Goal: Task Accomplishment & Management: Use online tool/utility

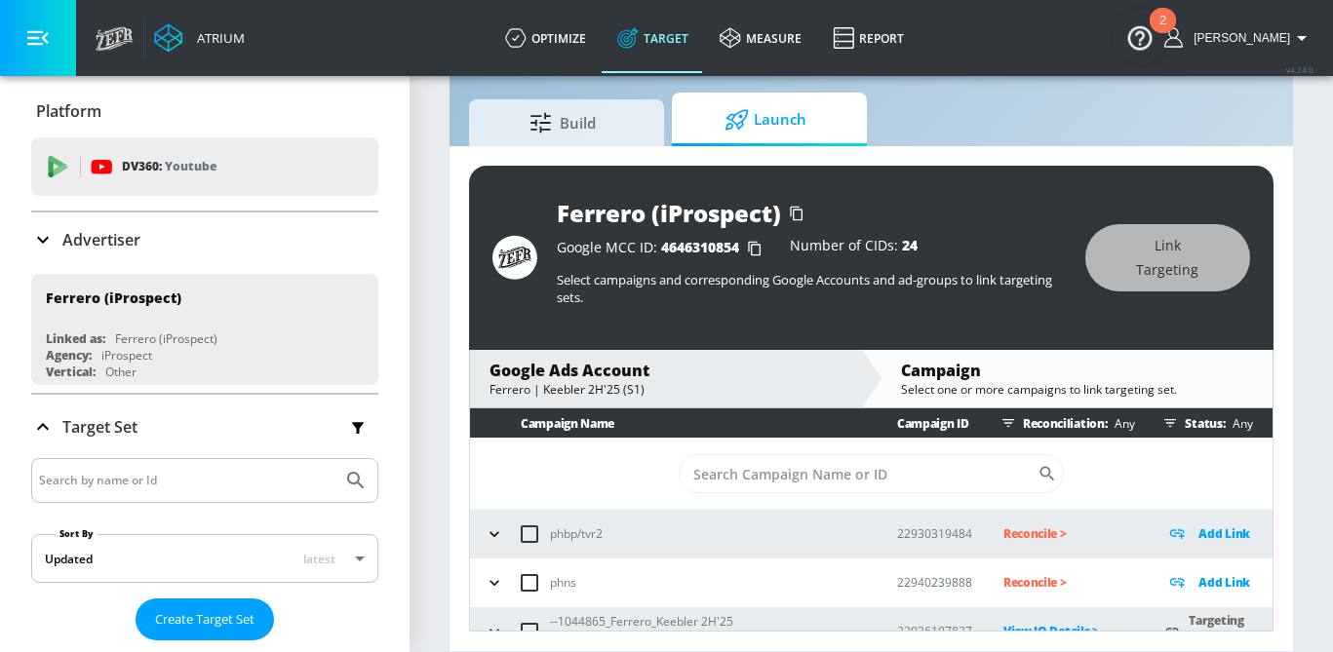
scroll to position [171, 0]
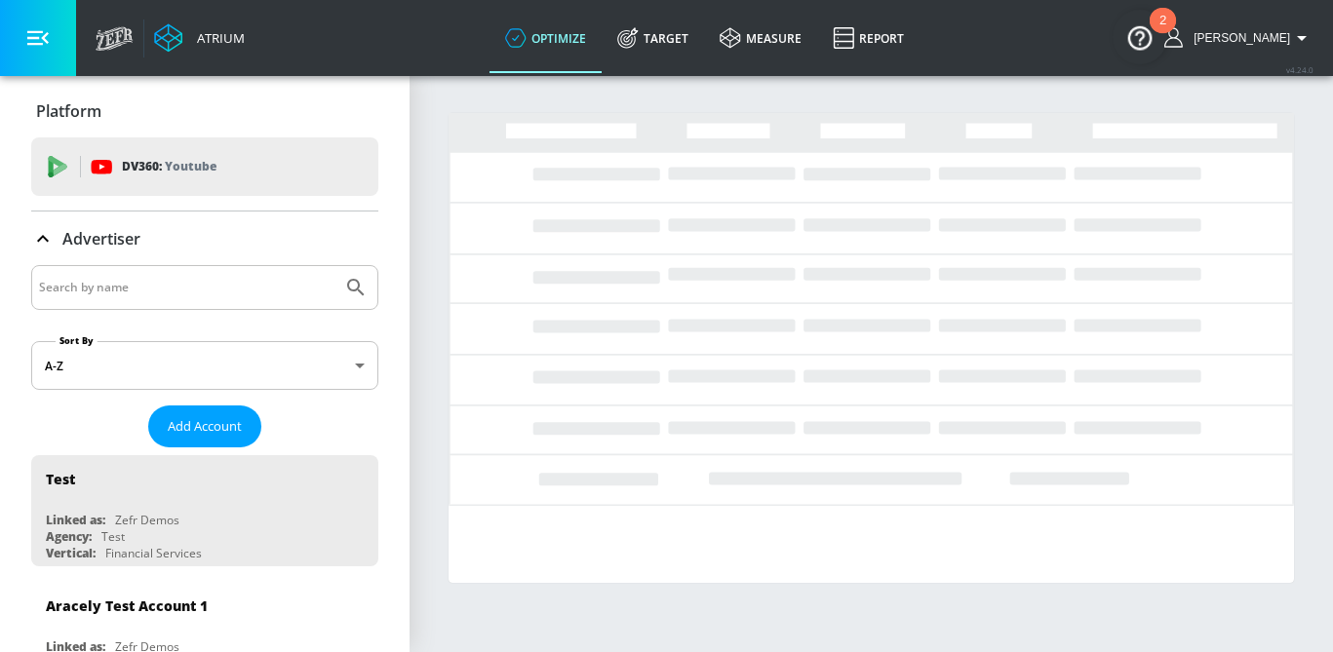
click at [133, 290] on input "Search by name" at bounding box center [186, 287] width 295 height 25
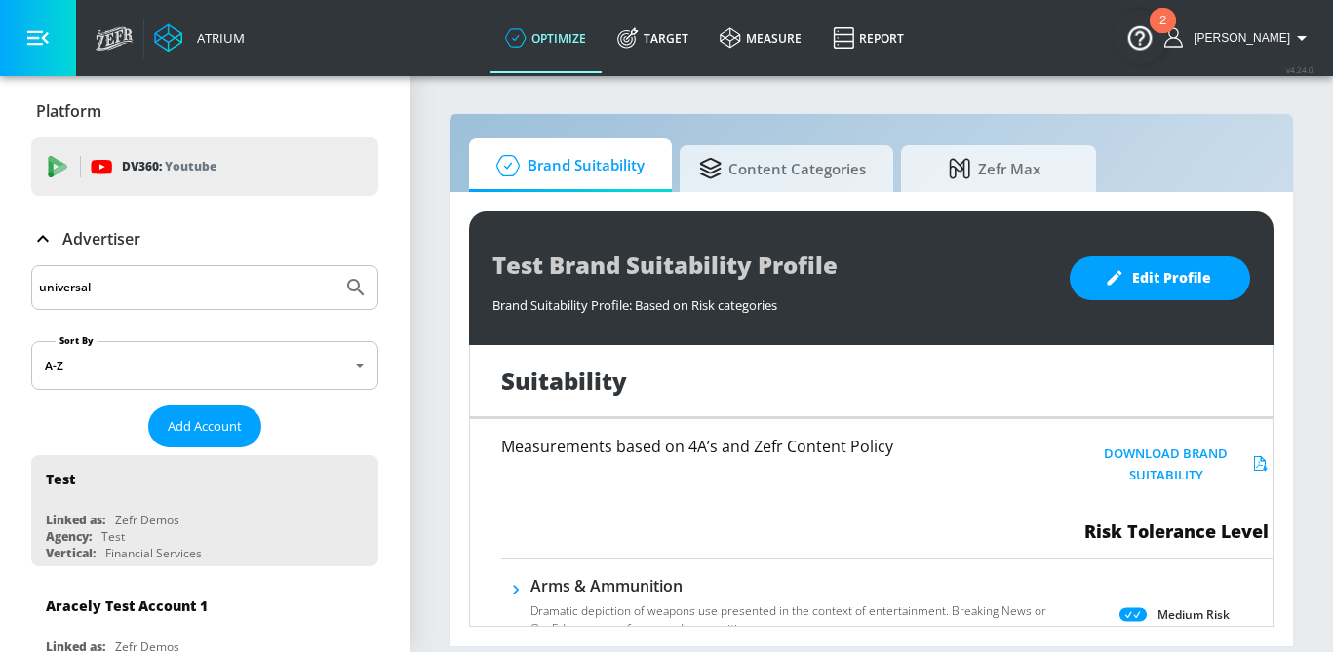
type input "universal"
click at [335, 266] on button "Submit Search" at bounding box center [356, 287] width 43 height 43
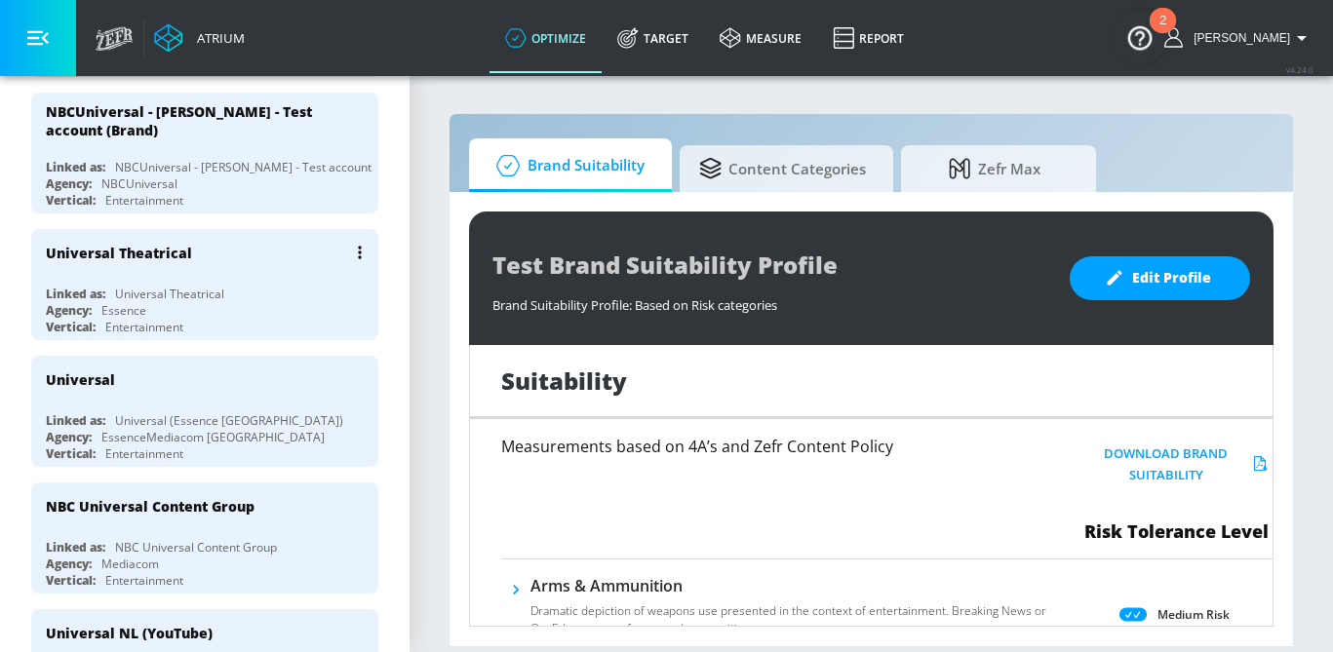
scroll to position [501, 0]
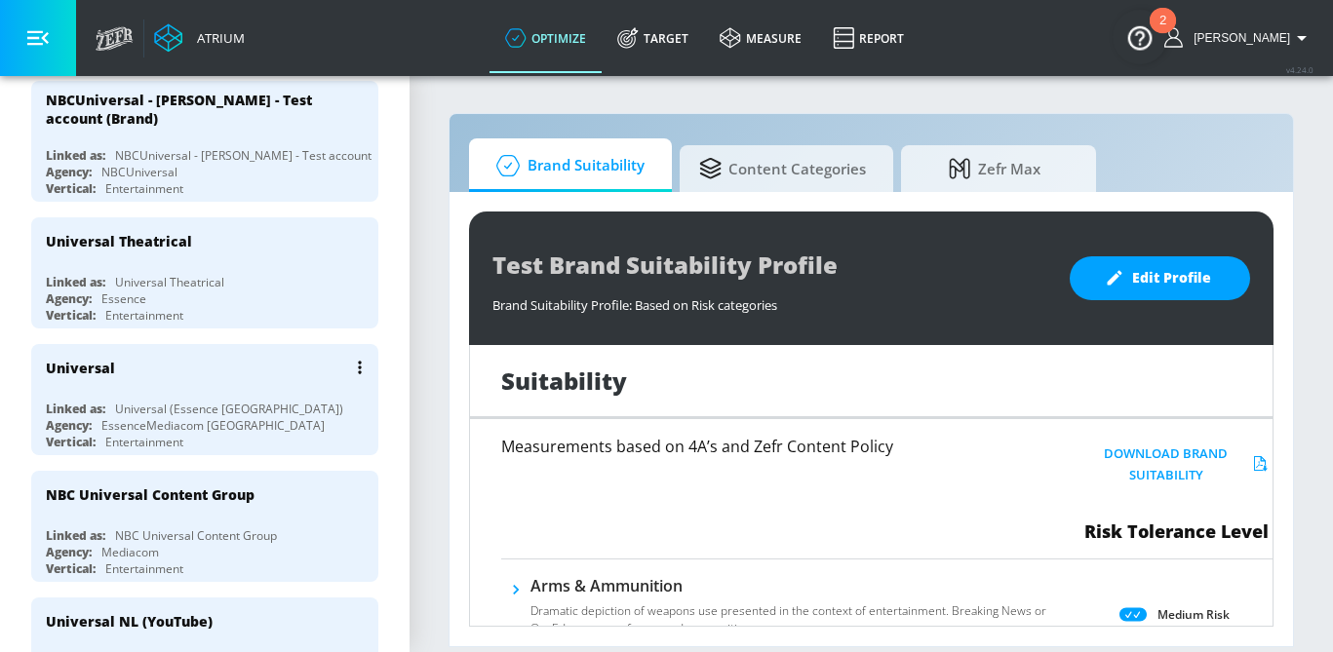
click at [285, 380] on div "Universal" at bounding box center [210, 367] width 328 height 47
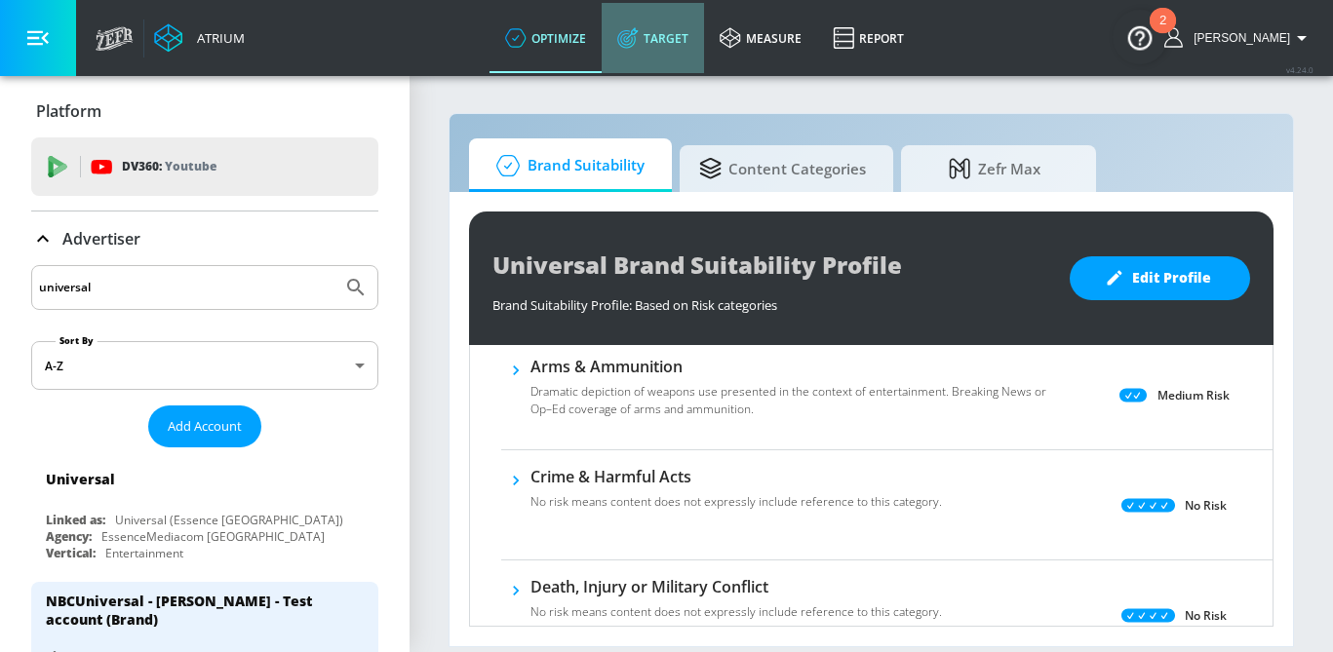
click at [699, 41] on link "Target" at bounding box center [653, 38] width 102 height 70
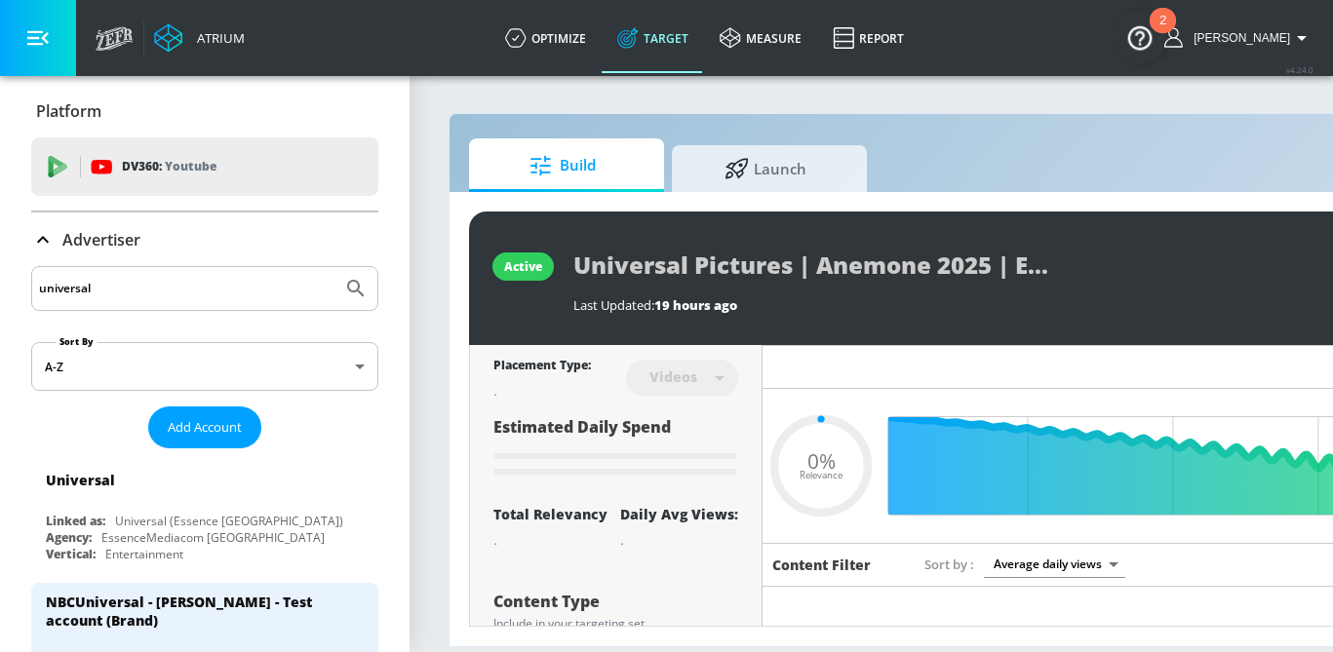
type input "0.05"
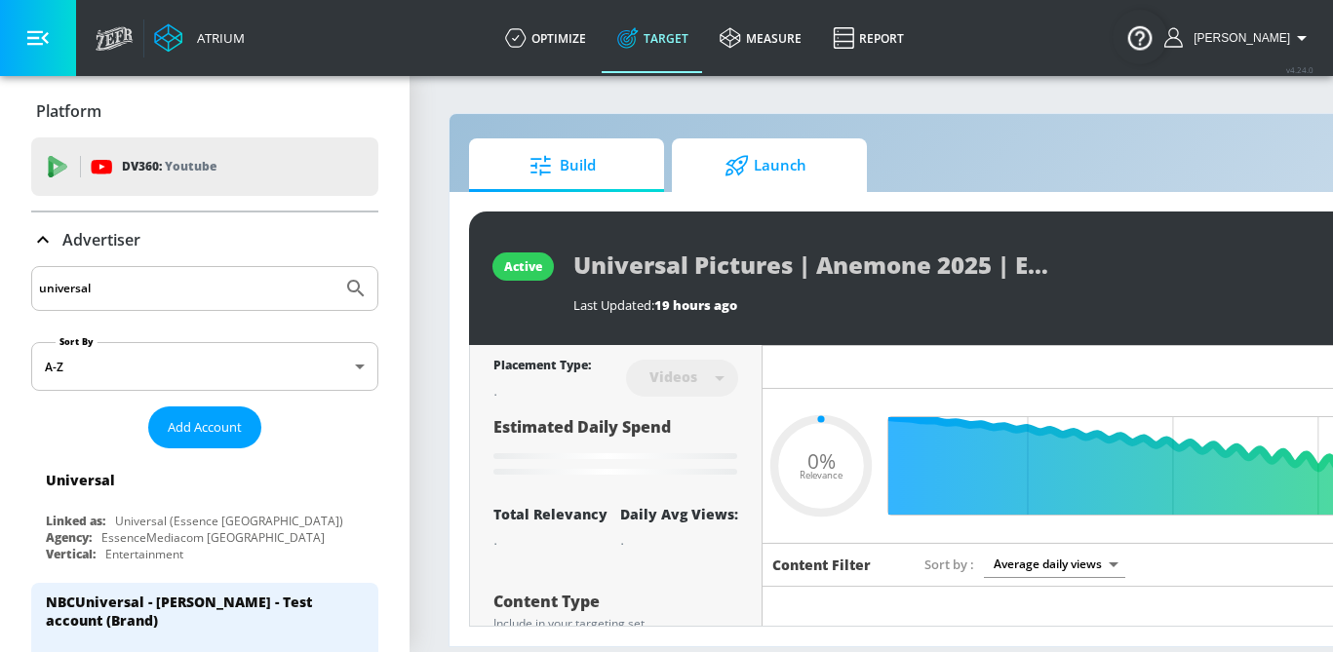
click at [753, 177] on span "Launch" at bounding box center [765, 165] width 148 height 47
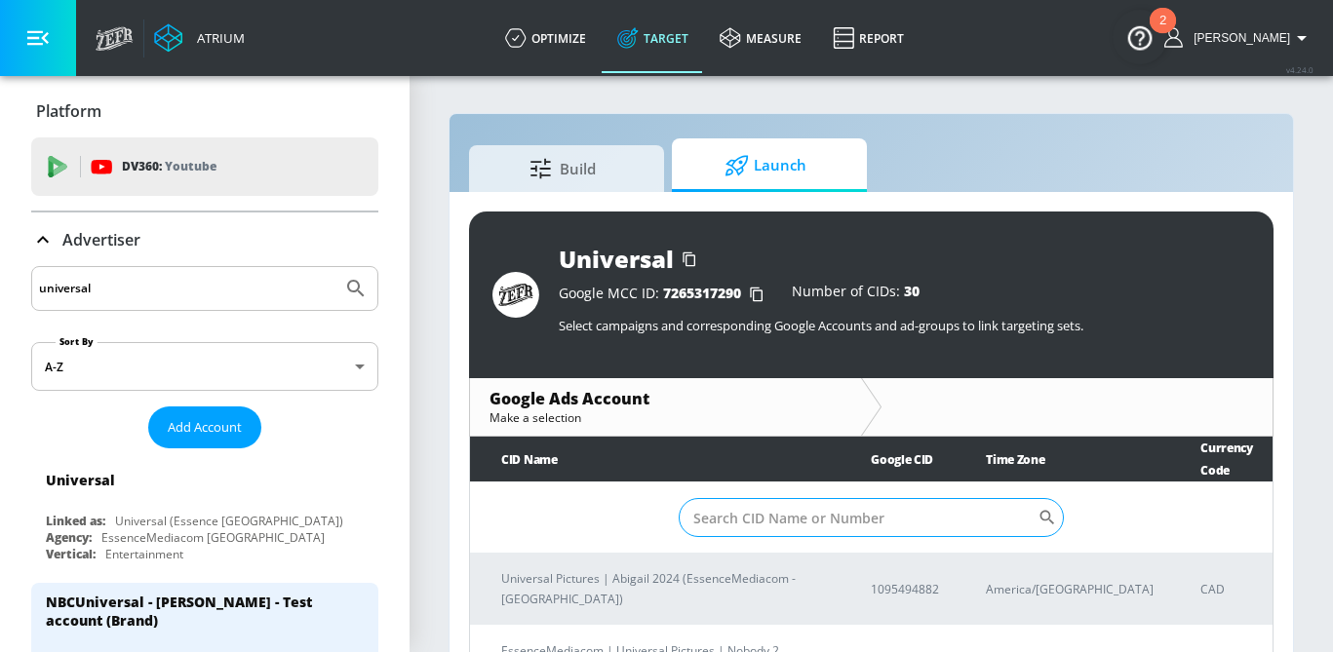
click at [716, 514] on input "Sort By" at bounding box center [859, 517] width 360 height 39
paste input "917-107-7915"
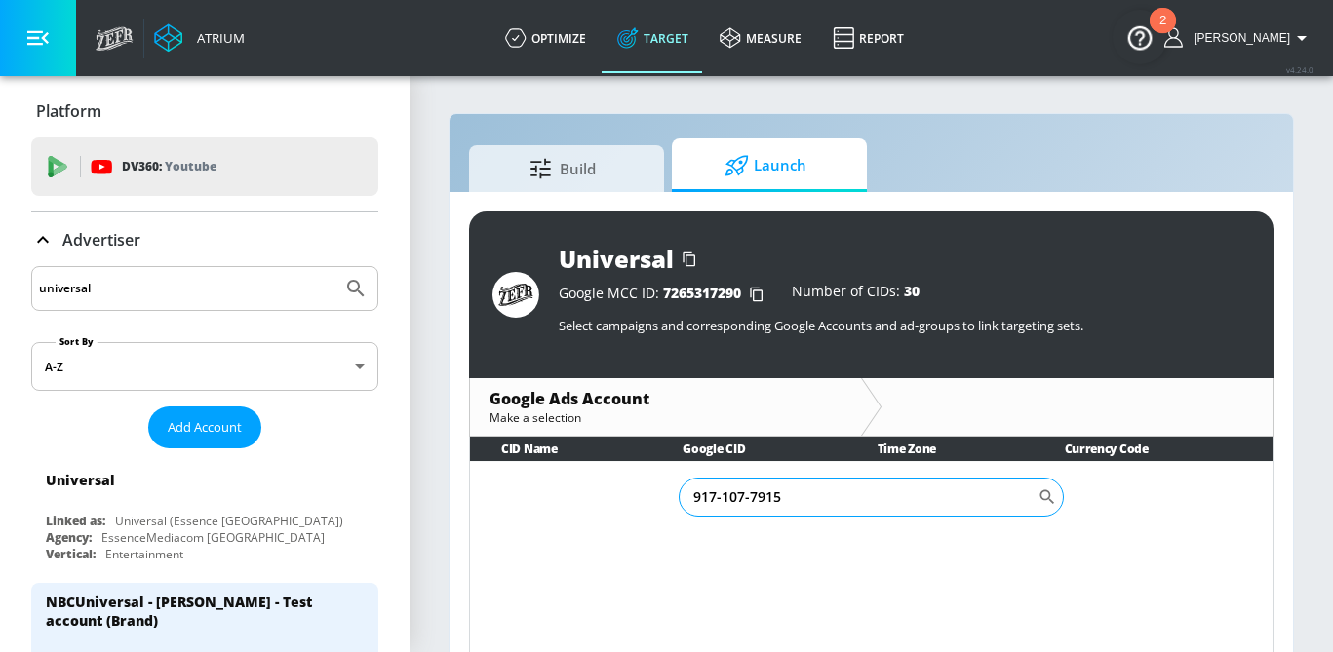
click at [751, 501] on input "917-107-7915" at bounding box center [859, 497] width 360 height 39
click at [722, 494] on input "917-1077915" at bounding box center [859, 497] width 360 height 39
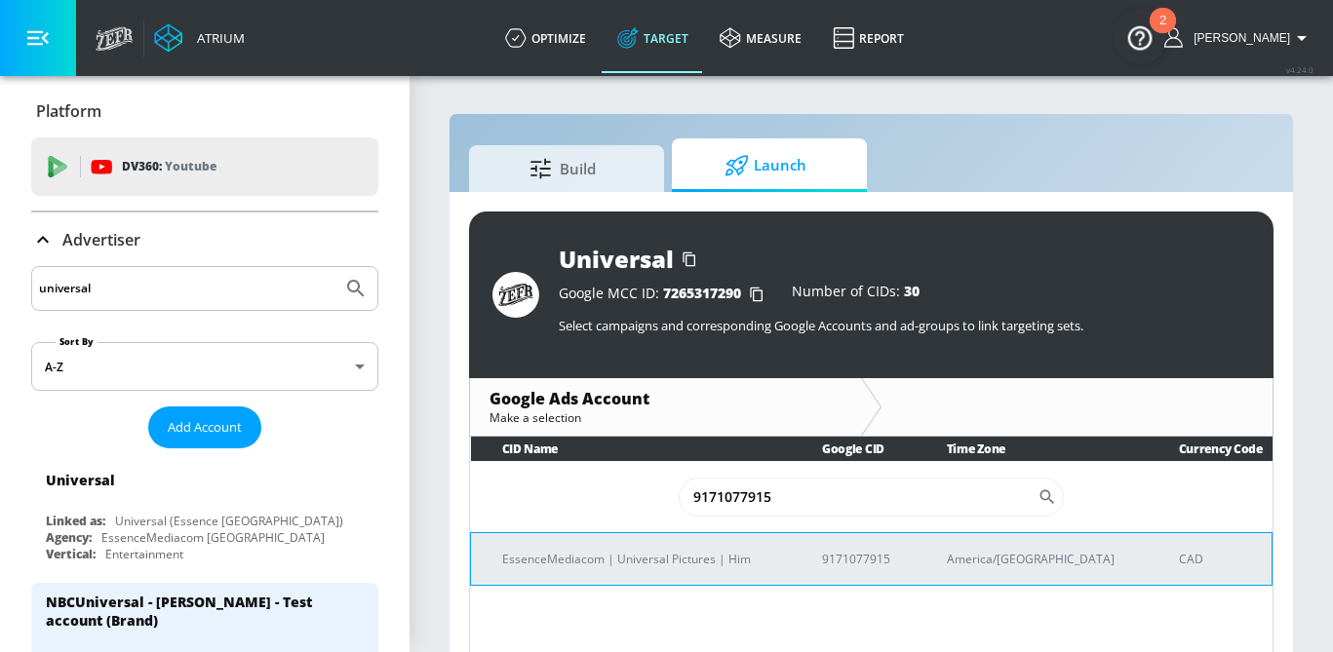
type input "9171077915"
click at [655, 561] on p "EssenceMediacom | Universal Pictures | Him" at bounding box center [638, 559] width 273 height 20
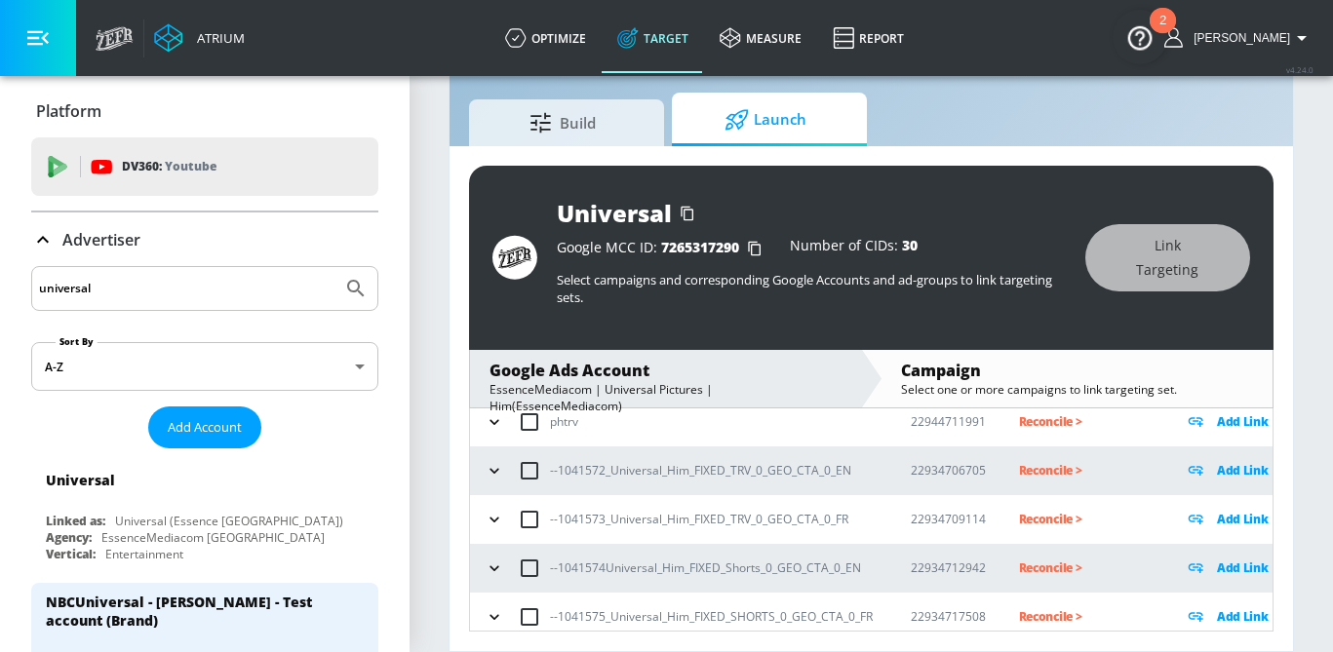
scroll to position [168, 0]
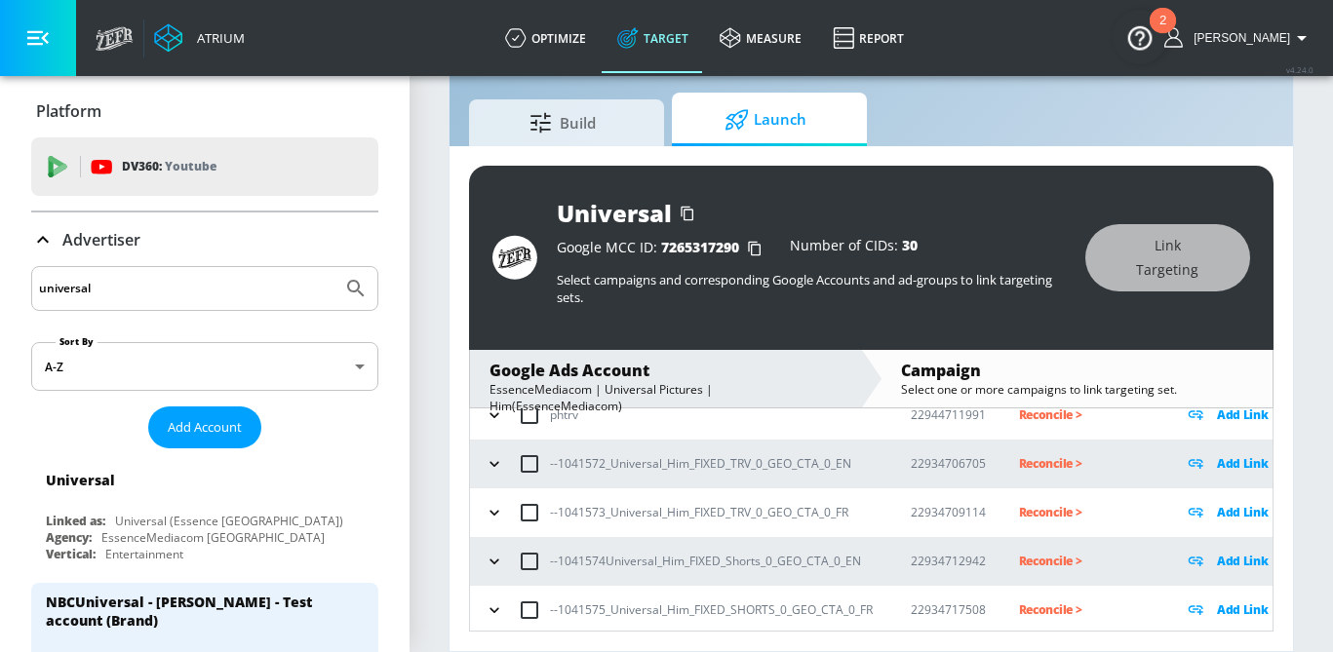
click at [504, 467] on button "button" at bounding box center [494, 464] width 29 height 29
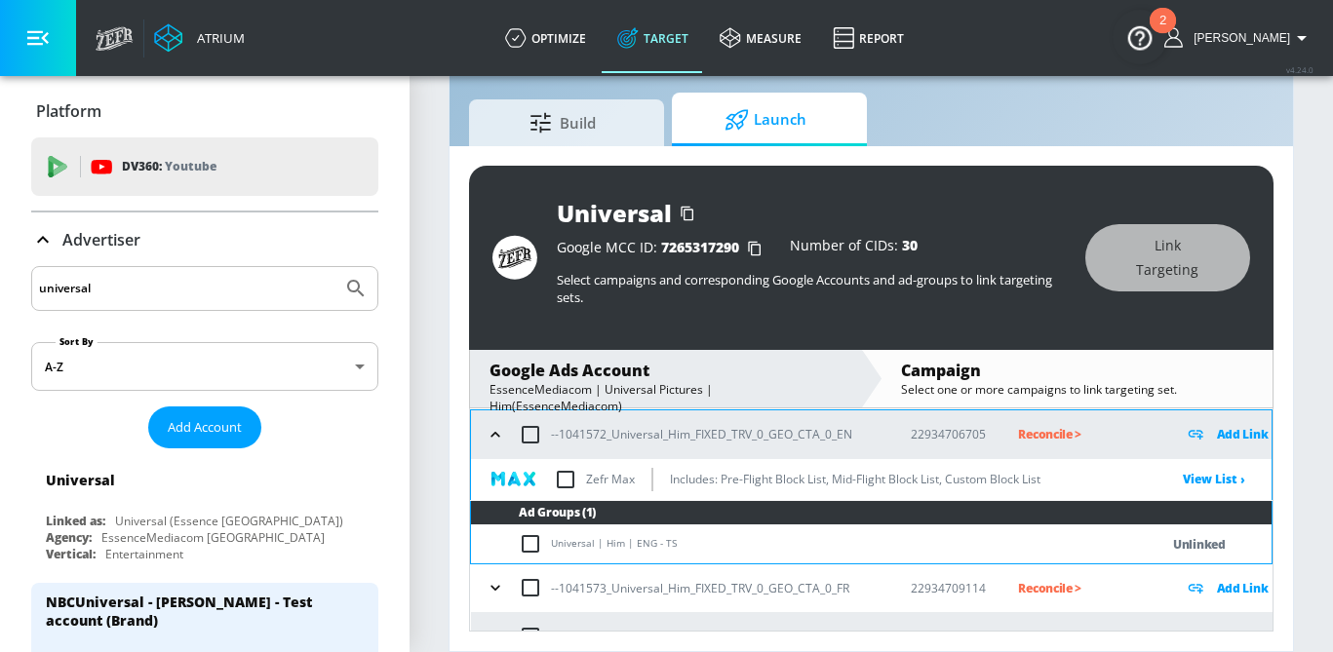
scroll to position [197, 0]
click at [526, 552] on input "checkbox" at bounding box center [535, 543] width 32 height 23
checkbox input "true"
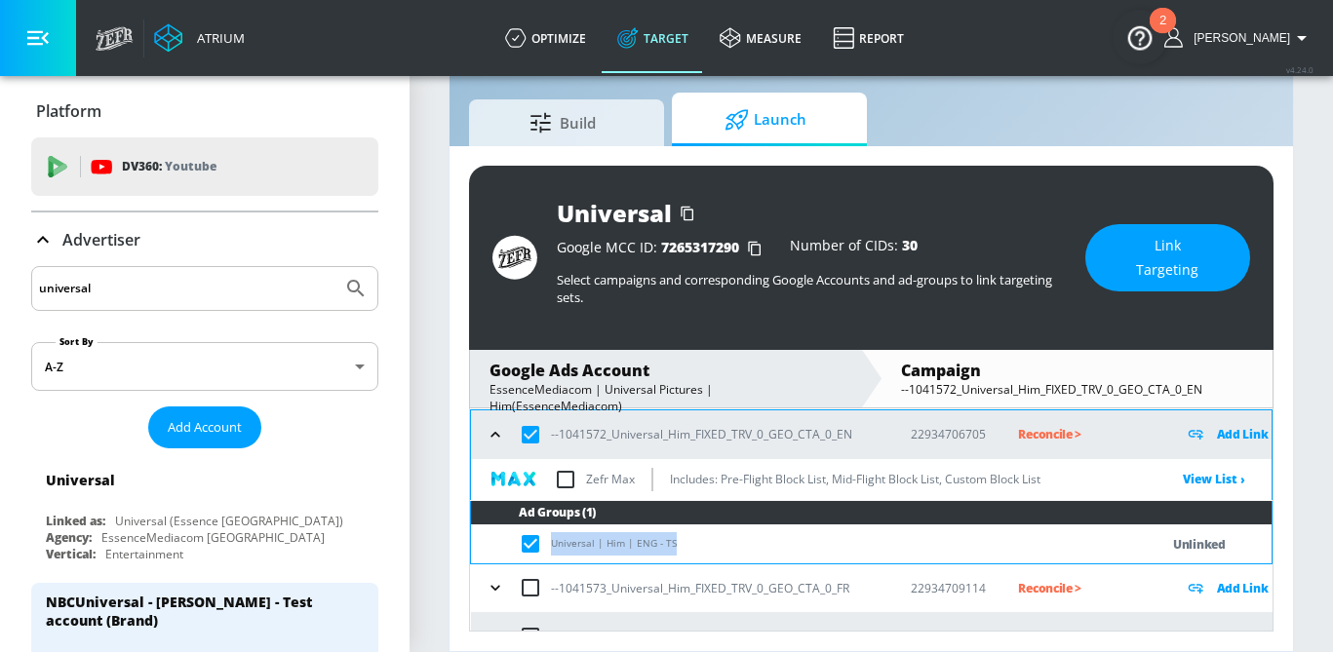
drag, startPoint x: 684, startPoint y: 546, endPoint x: 546, endPoint y: 549, distance: 137.5
click at [546, 549] on td "Universal | Him | ENG - TS" at bounding box center [795, 545] width 649 height 38
copy td "Universal | Him | ENG - TS"
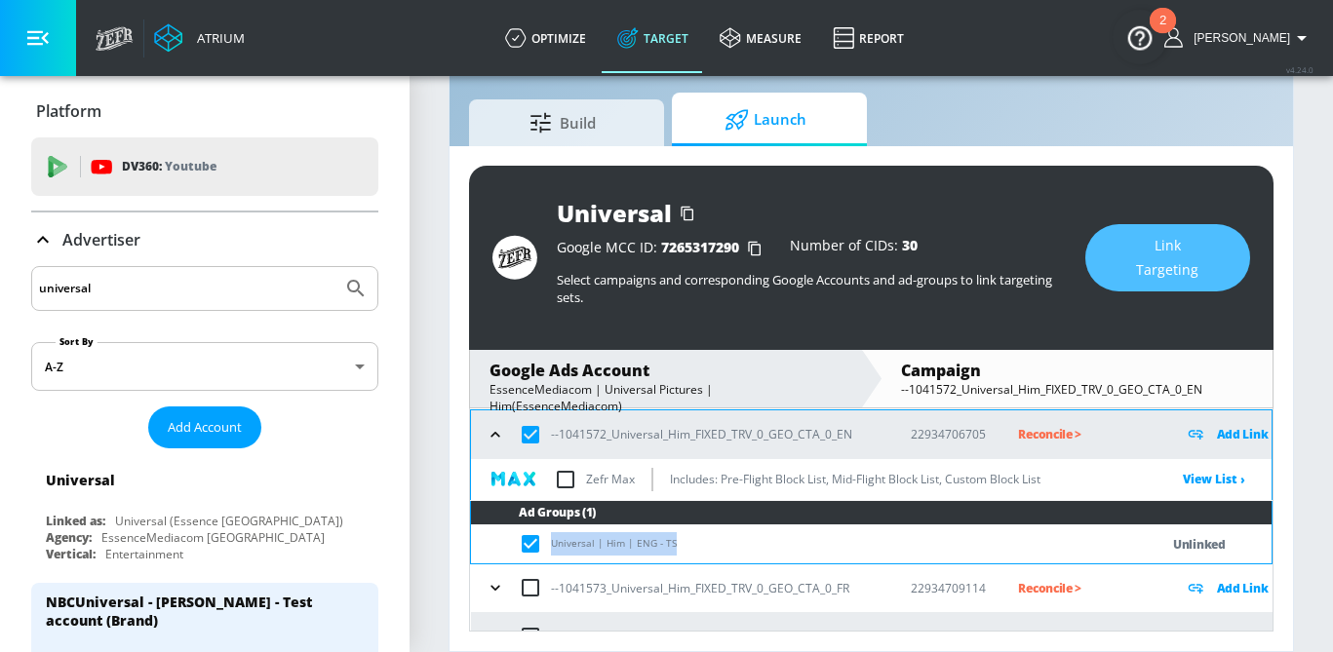
click at [1101, 245] on button "Link Targeting" at bounding box center [1167, 257] width 165 height 67
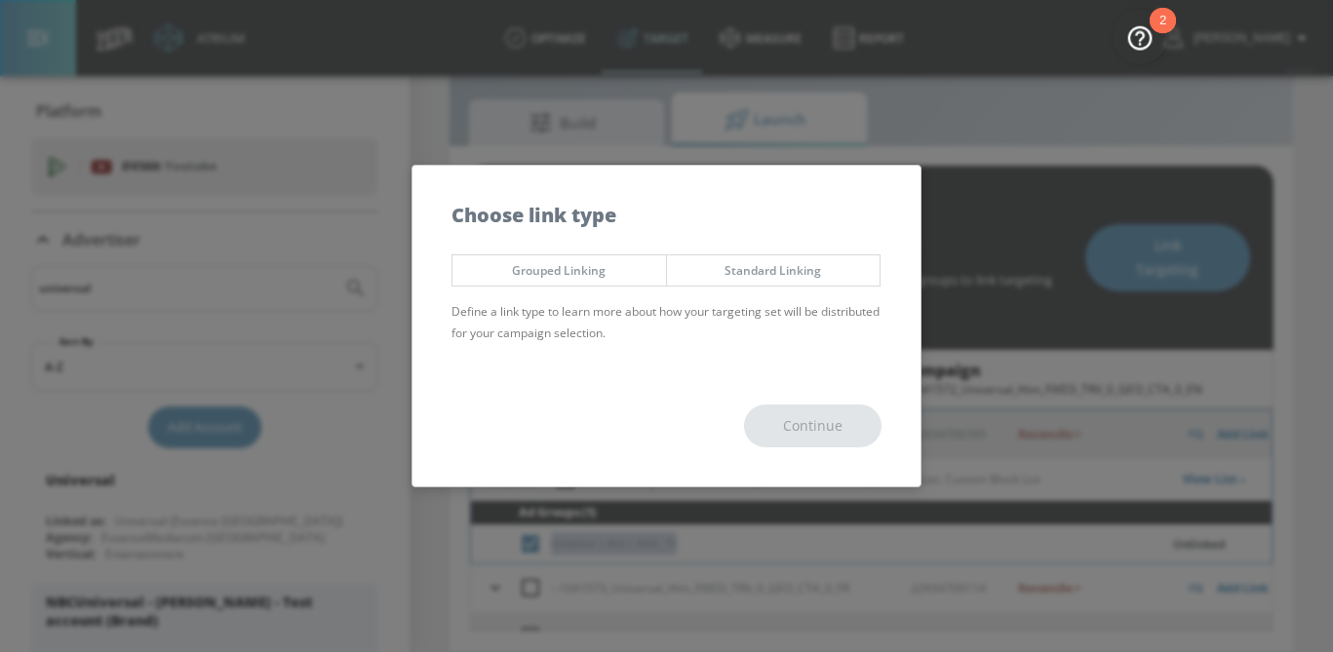
click at [837, 273] on span "Standard Linking" at bounding box center [774, 270] width 184 height 20
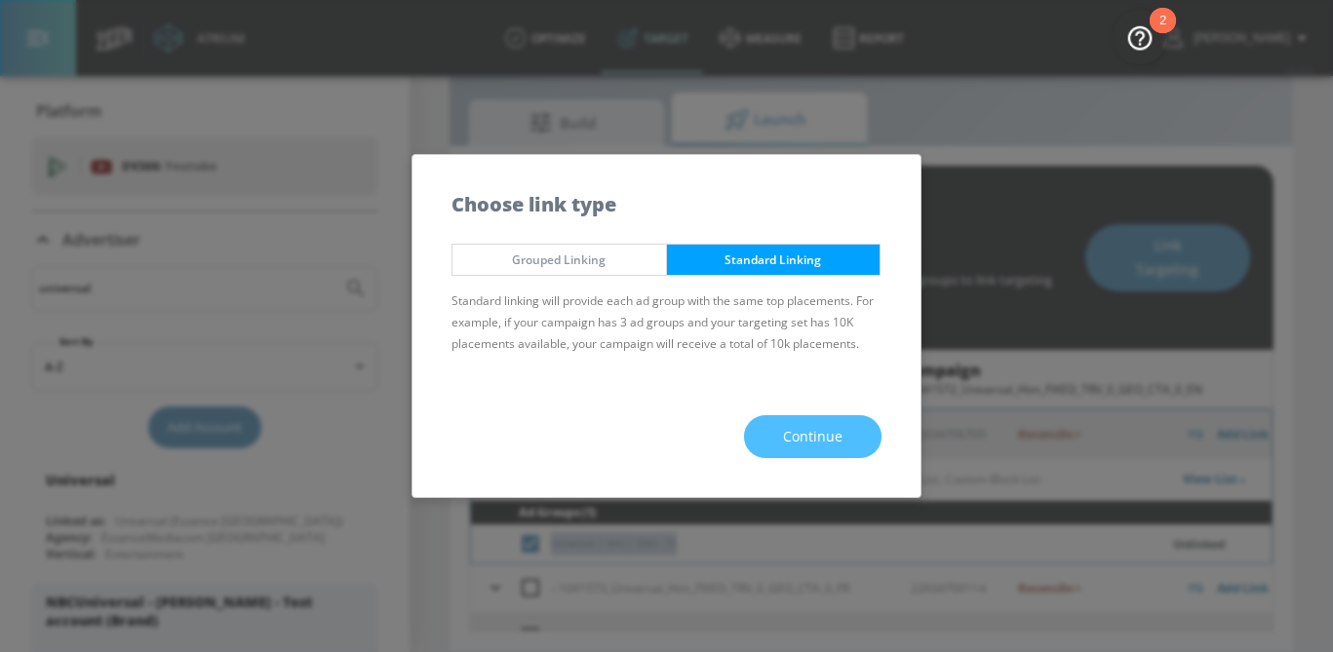
click at [840, 425] on span "Continue" at bounding box center [812, 437] width 59 height 24
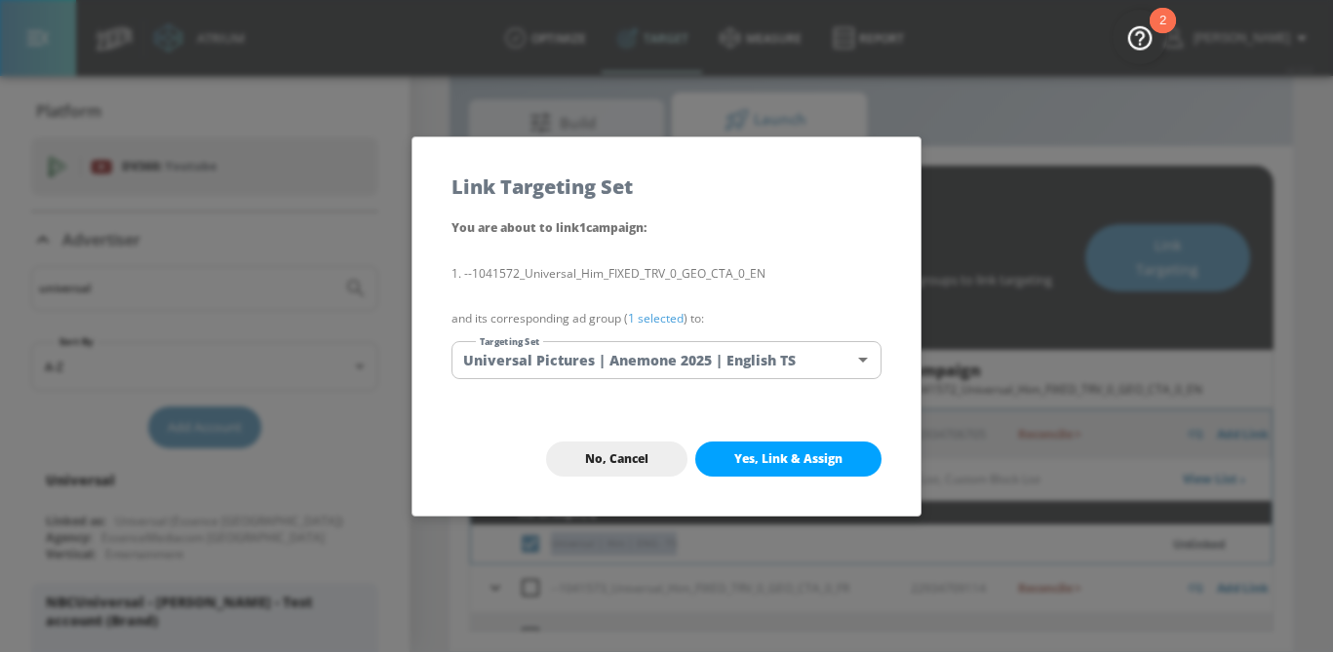
click at [685, 357] on body "Atrium optimize Target measure Report optimize Target measure Report v 4.24.0 […" at bounding box center [666, 303] width 1333 height 698
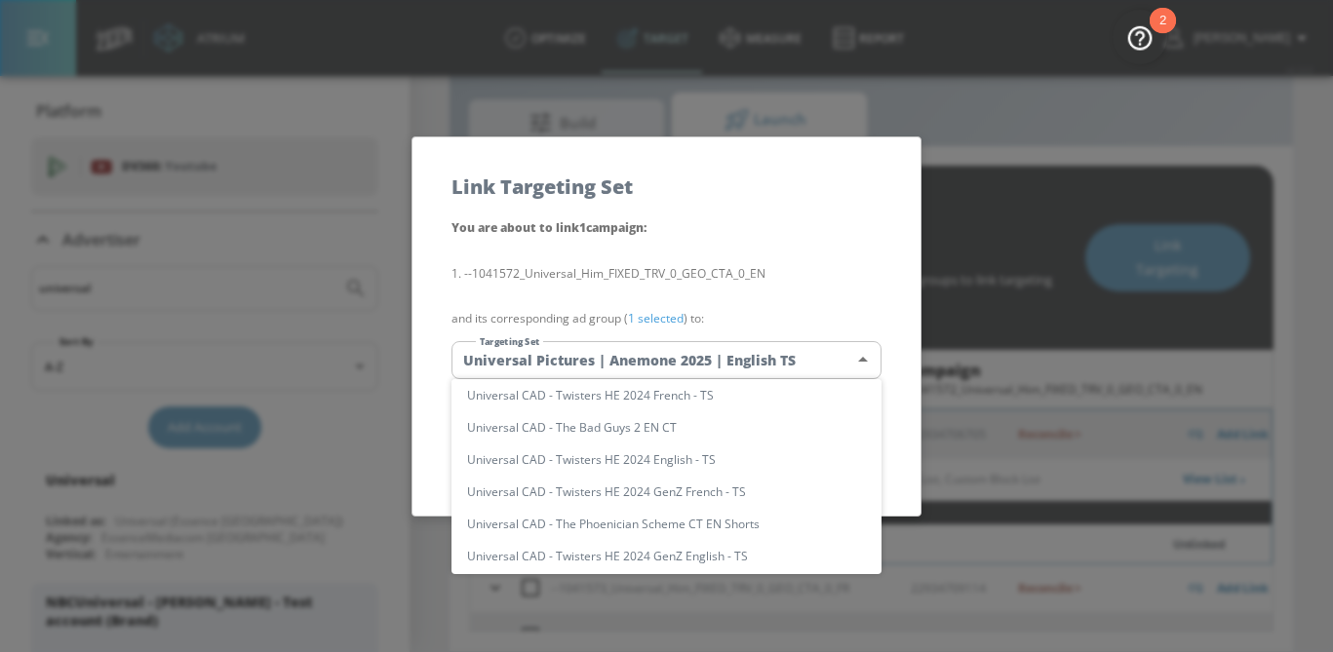
scroll to position [0, 0]
click at [575, 399] on input "text" at bounding box center [685, 400] width 393 height 26
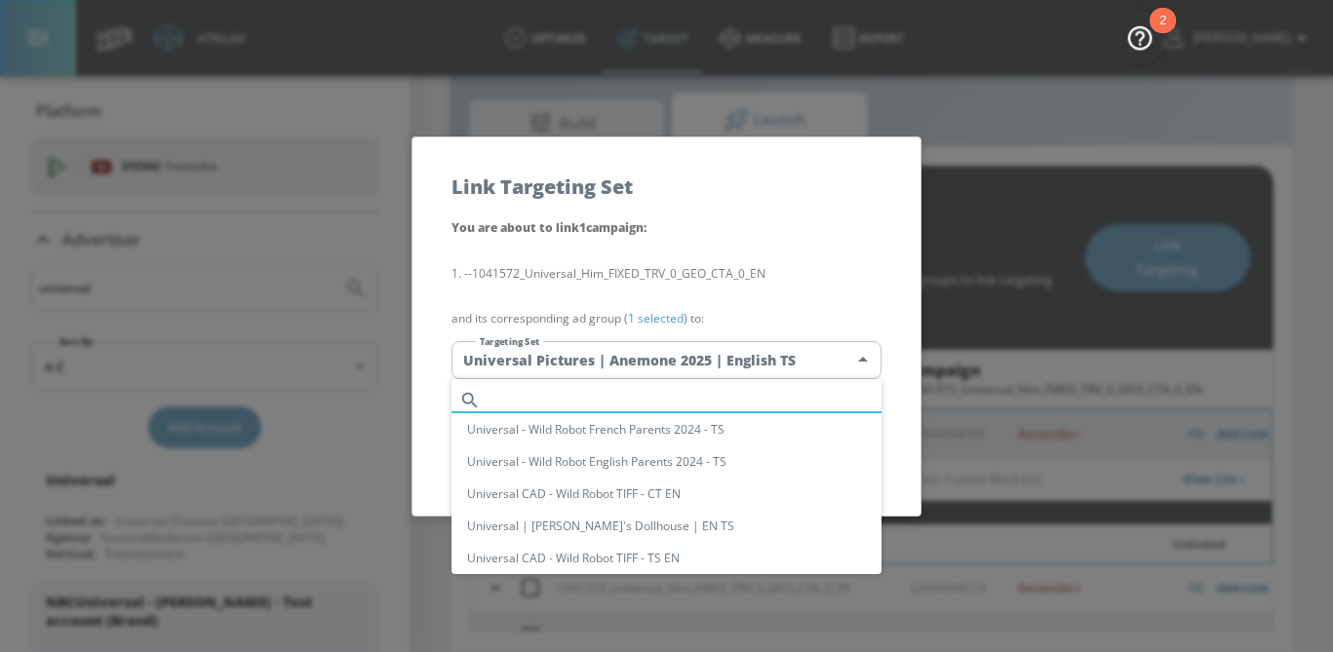
paste input "Universal | Him | ENG - TS"
drag, startPoint x: 663, startPoint y: 398, endPoint x: 416, endPoint y: 398, distance: 246.7
click at [419, 398] on div "Universal | Him | ENG - TS Universal - Wild Robot French Parents 2024 - TS Univ…" at bounding box center [666, 326] width 1333 height 652
type input "Universal | Him | ENG - TS"
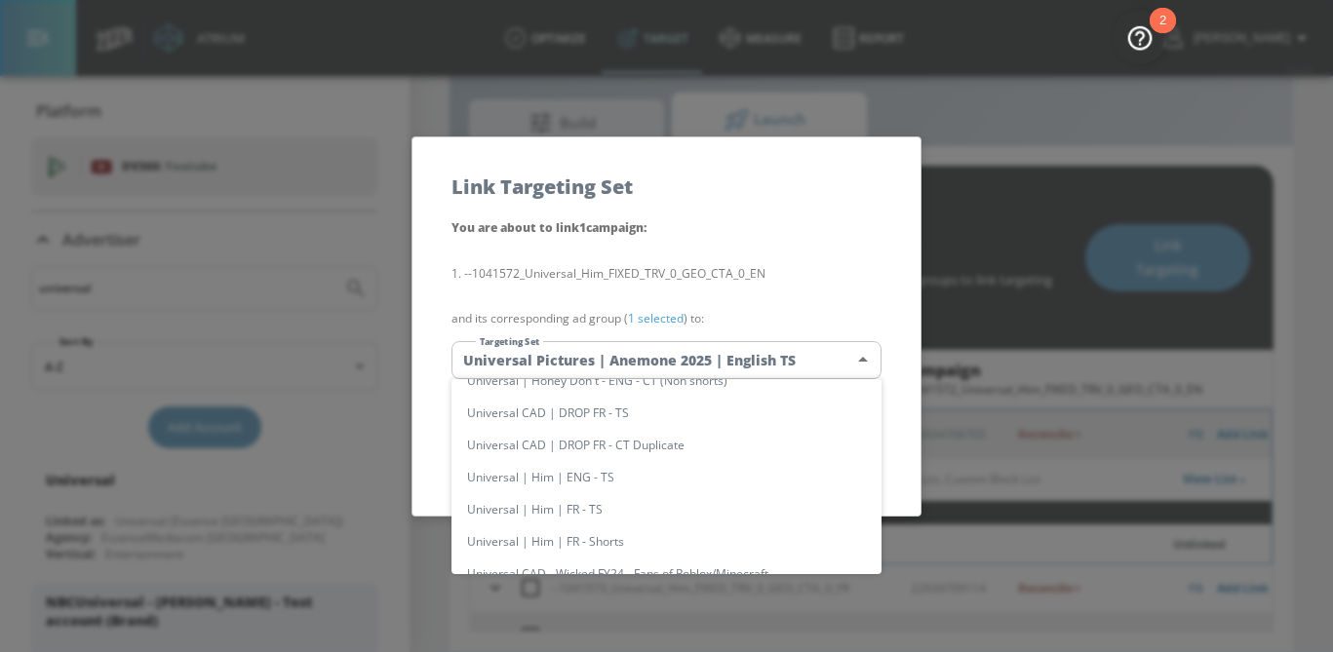
click at [598, 482] on li "Universal | Him | ENG - TS" at bounding box center [667, 477] width 430 height 32
type input "0f8c7c80-76af-4d87-8842-f9fa0a9bb6b1"
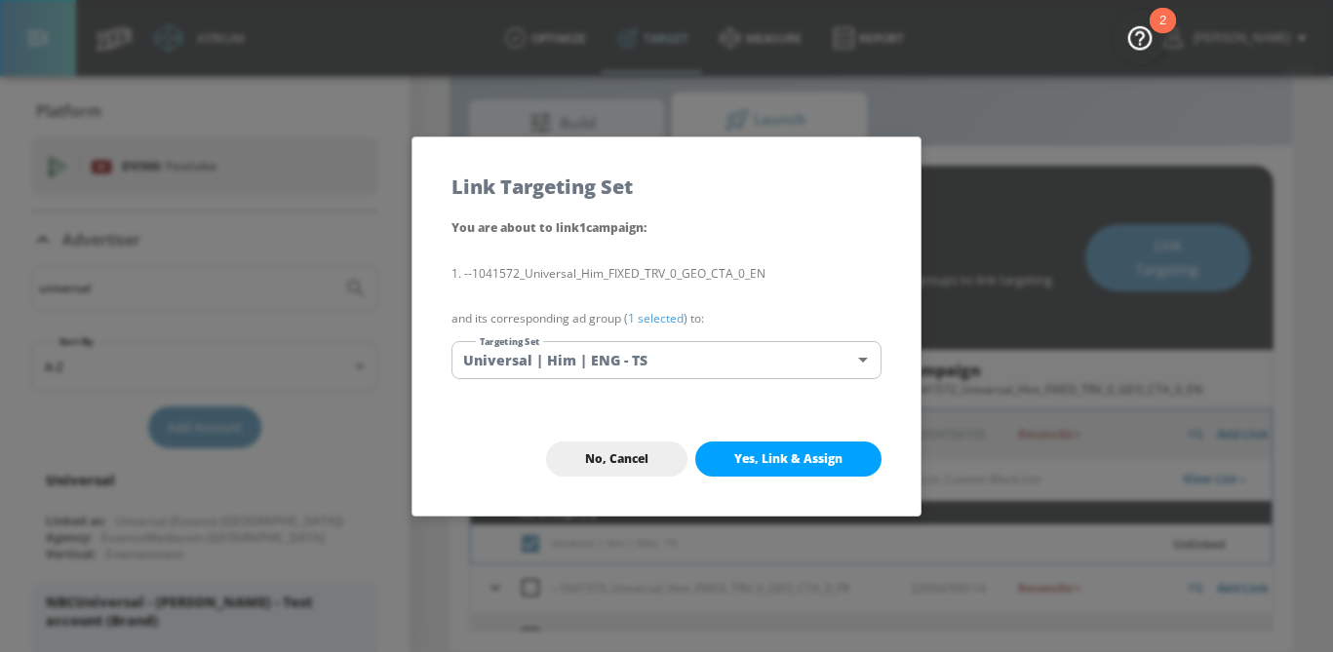
click at [660, 317] on link "1 selected" at bounding box center [656, 318] width 56 height 17
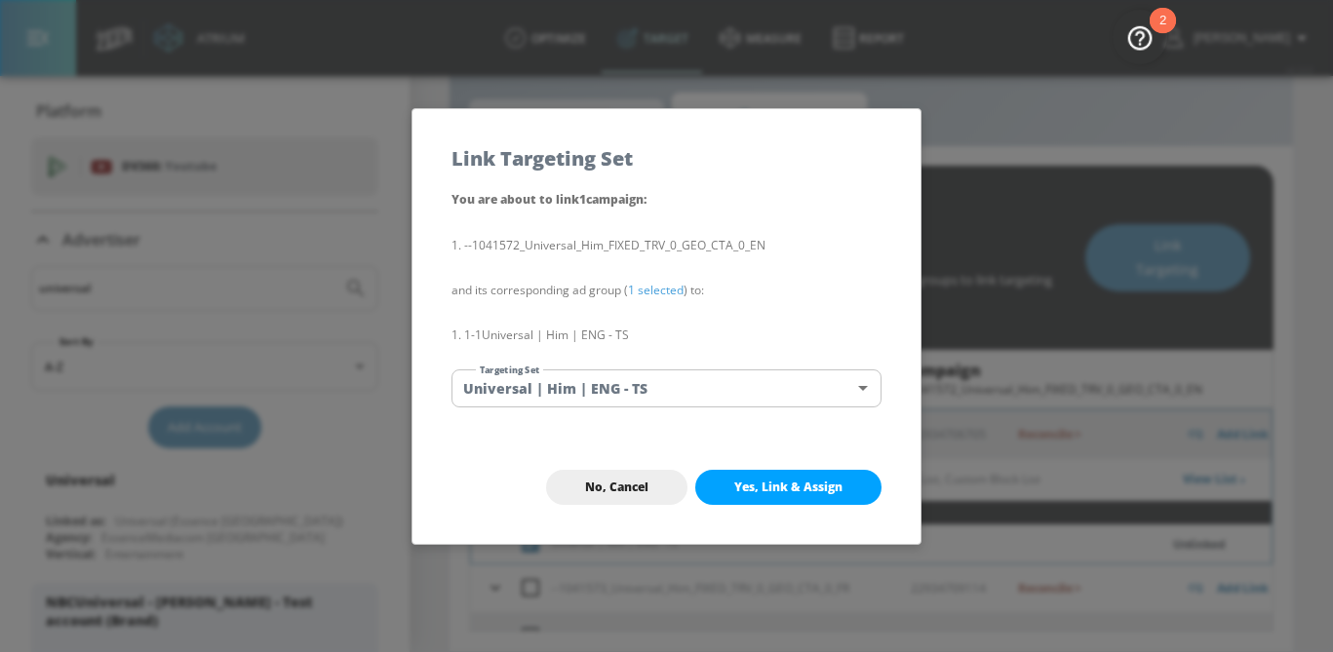
click at [727, 474] on button "Yes, Link & Assign" at bounding box center [788, 487] width 186 height 35
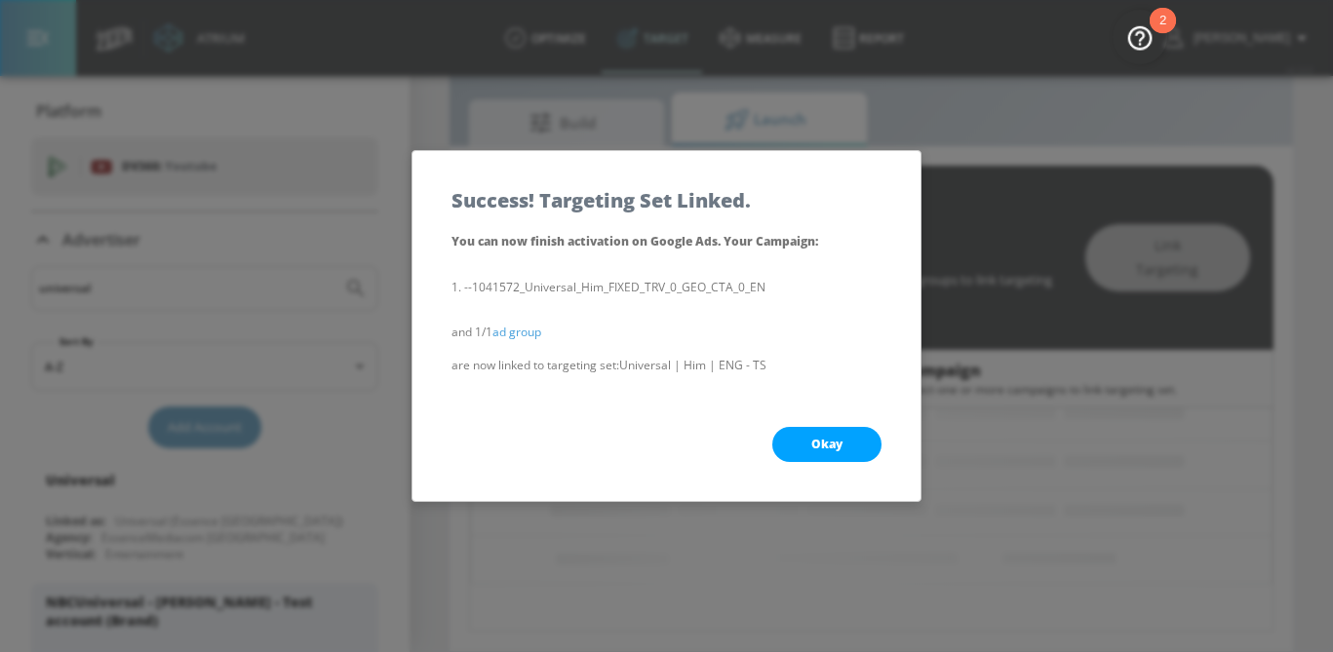
click at [798, 438] on button "Okay" at bounding box center [826, 444] width 109 height 35
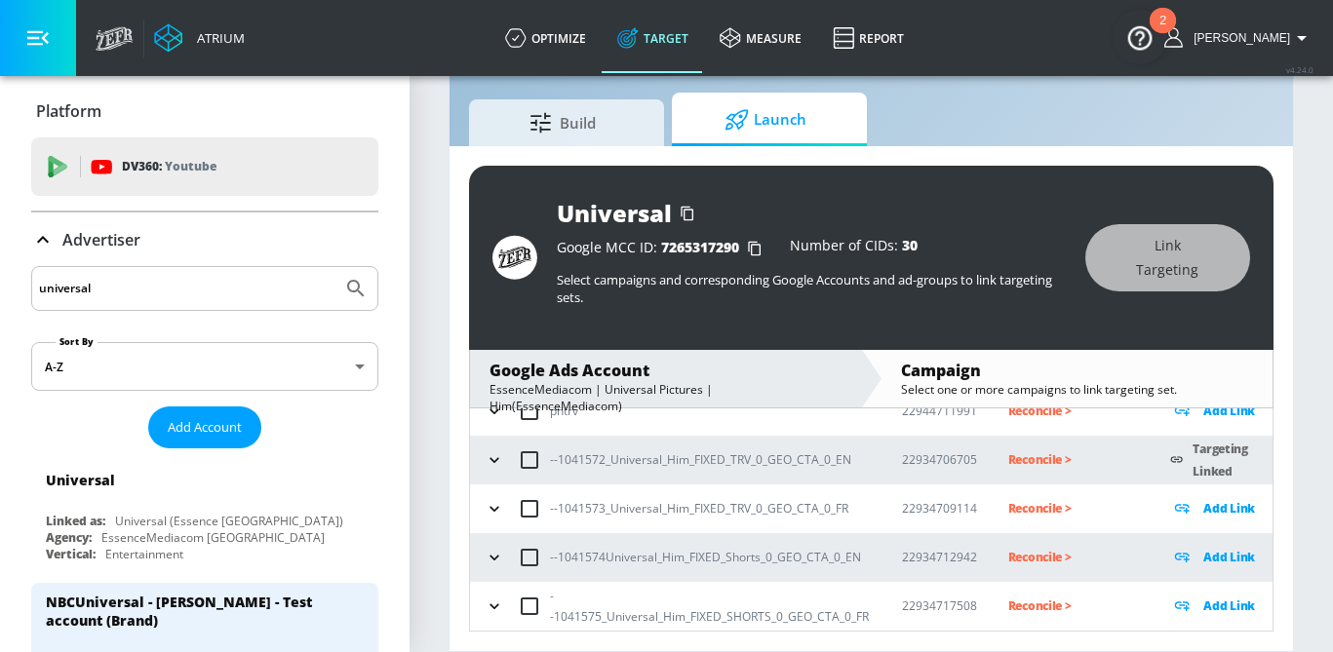
scroll to position [171, 0]
click at [497, 510] on icon "button" at bounding box center [495, 510] width 20 height 20
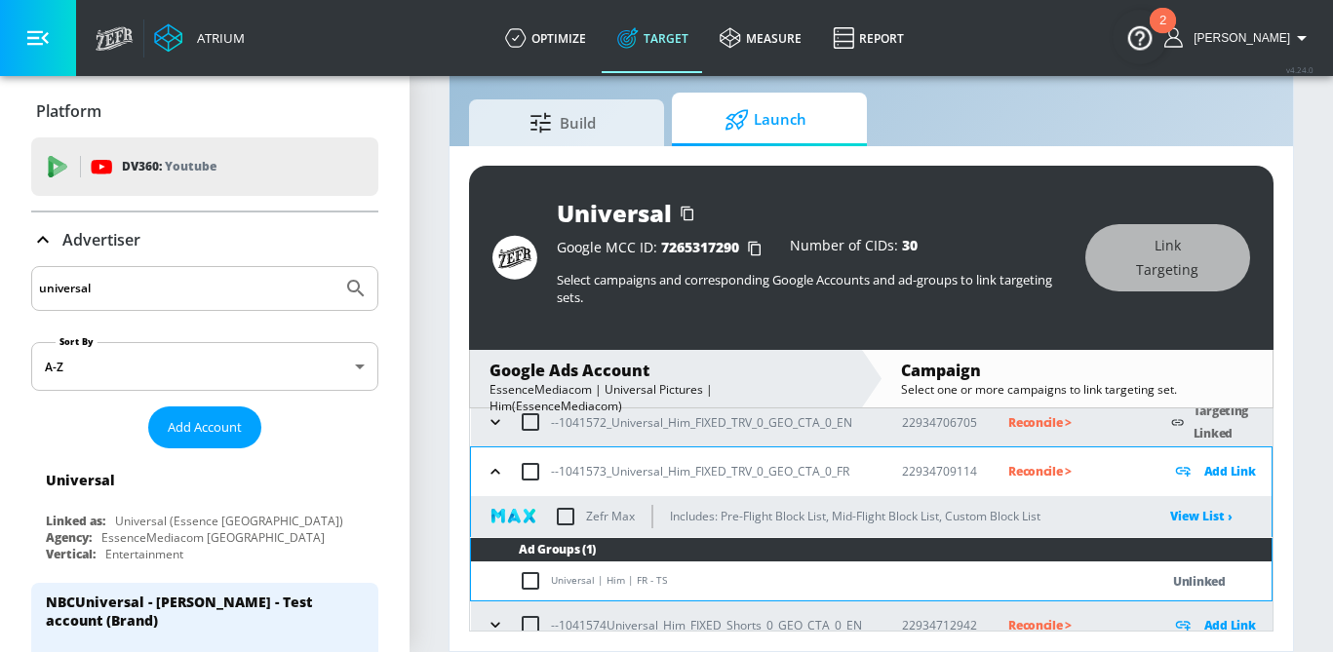
scroll to position [211, 0]
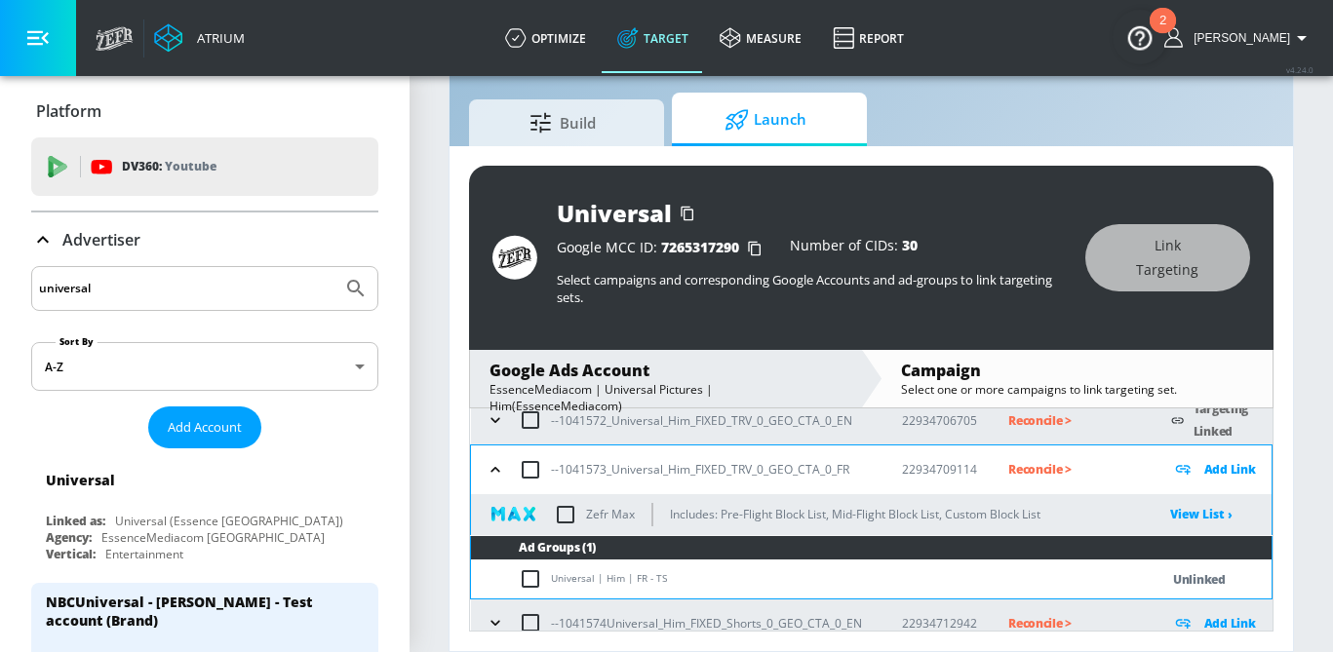
click at [526, 582] on input "checkbox" at bounding box center [535, 579] width 32 height 23
checkbox input "true"
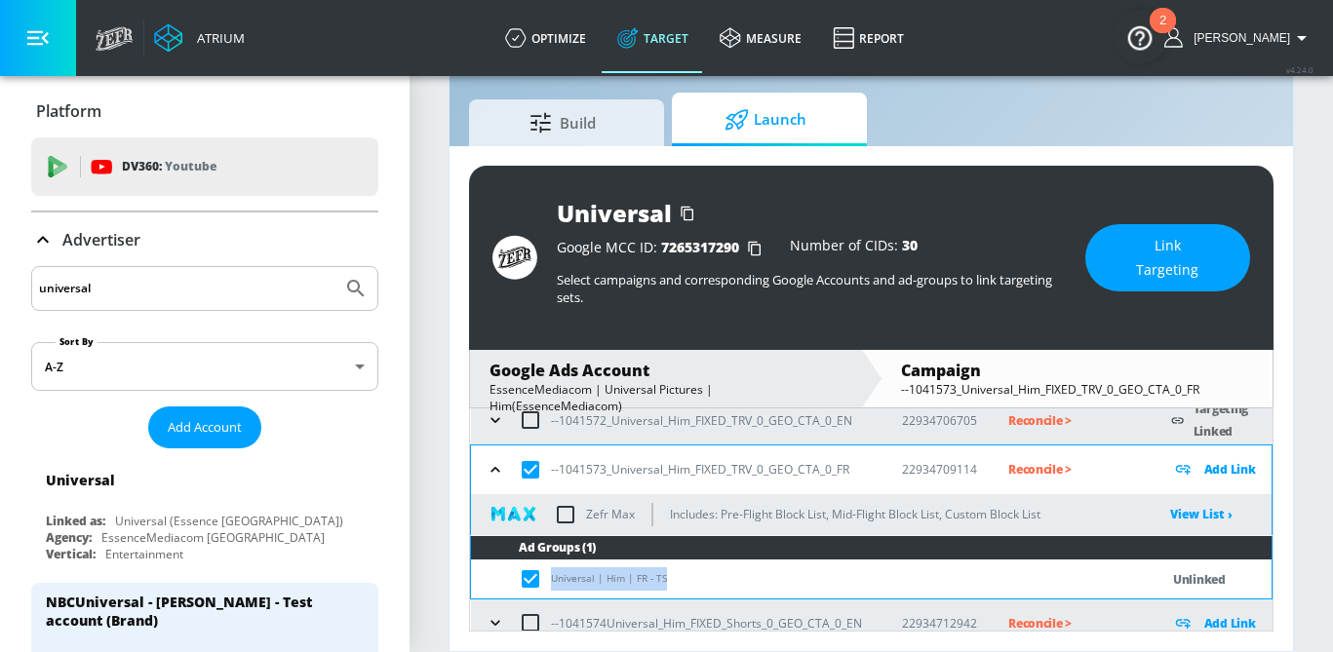
drag, startPoint x: 666, startPoint y: 577, endPoint x: 551, endPoint y: 584, distance: 115.3
click at [551, 584] on td "Universal | Him | FR - TS" at bounding box center [795, 580] width 649 height 38
copy td "Universal | Him | FR - TS"
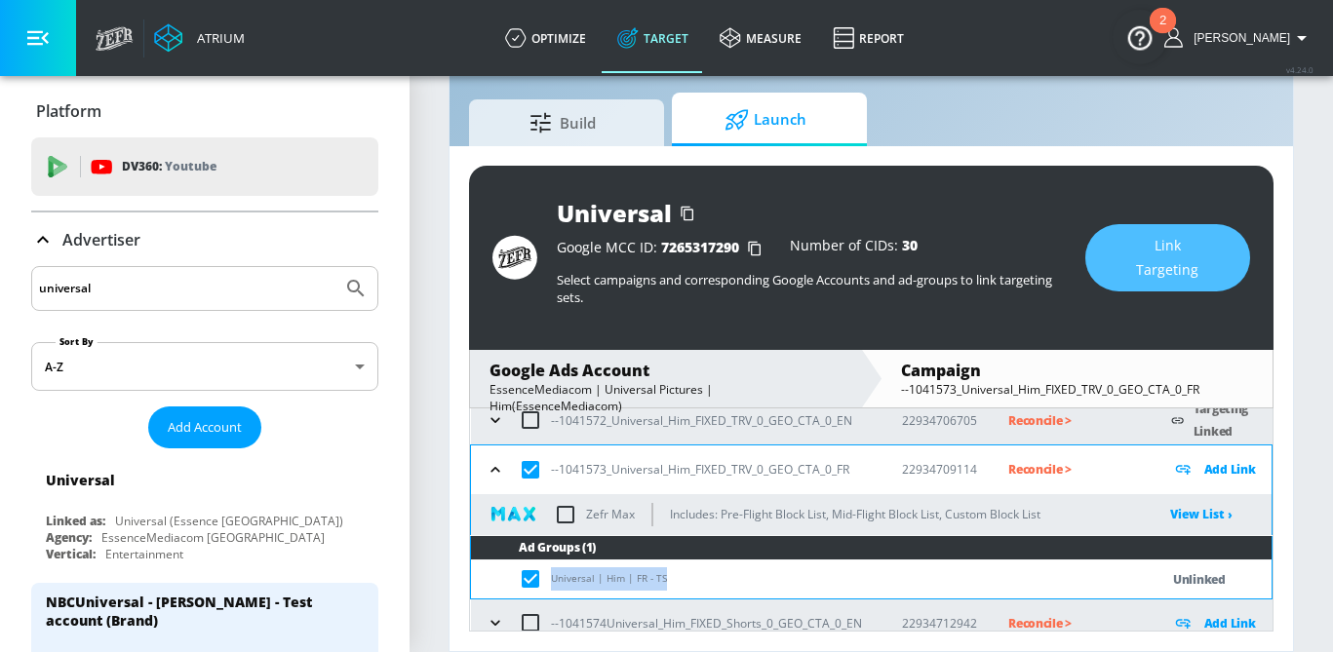
click at [1148, 265] on span "Link Targeting" at bounding box center [1167, 258] width 87 height 48
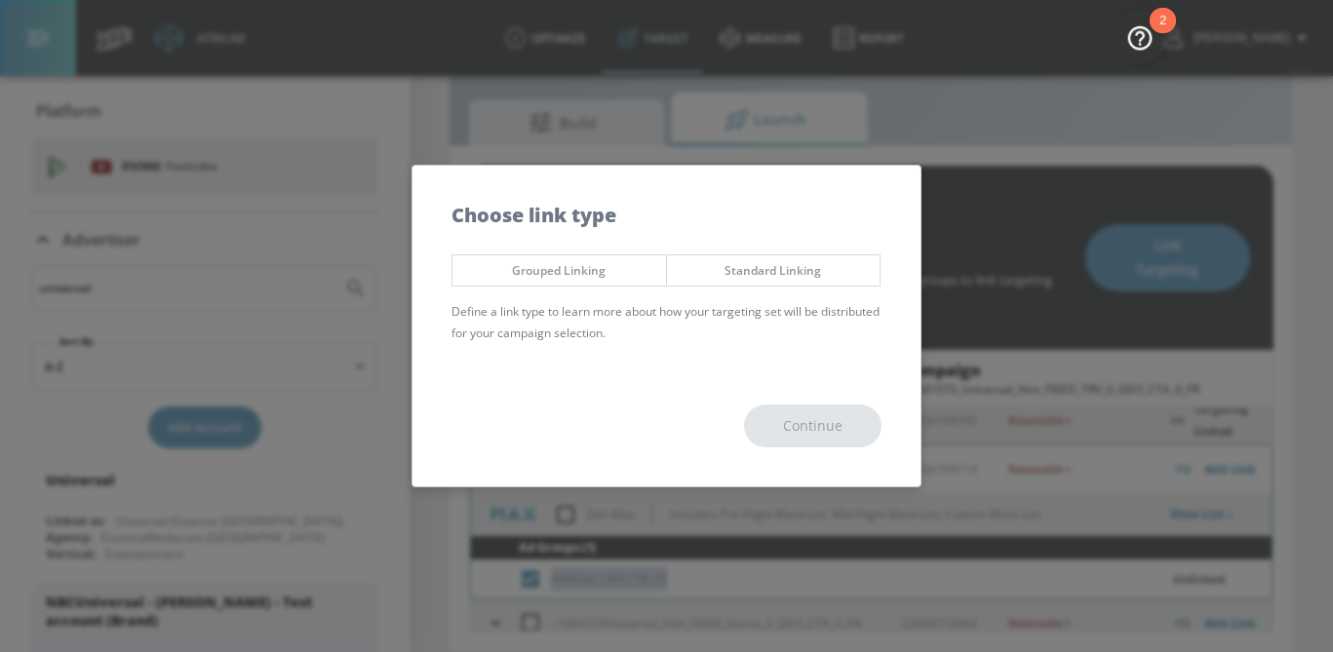
click at [799, 266] on span "Standard Linking" at bounding box center [774, 270] width 184 height 20
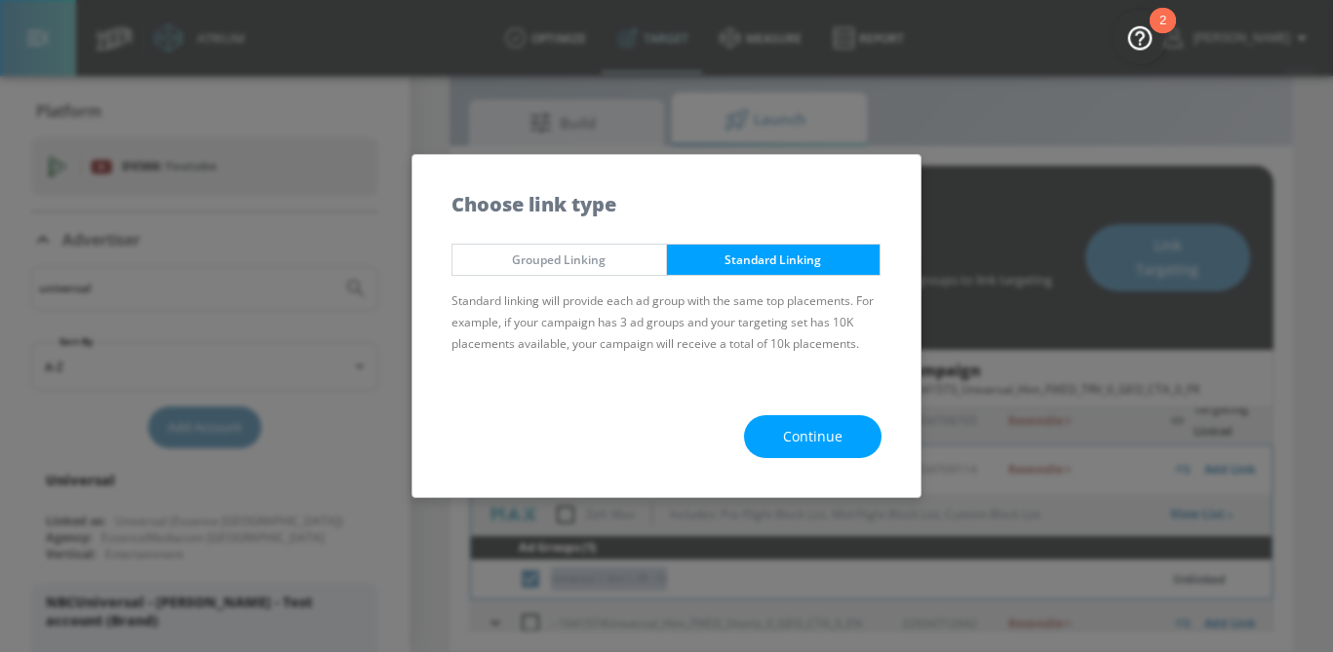
click at [815, 426] on span "Continue" at bounding box center [812, 437] width 59 height 24
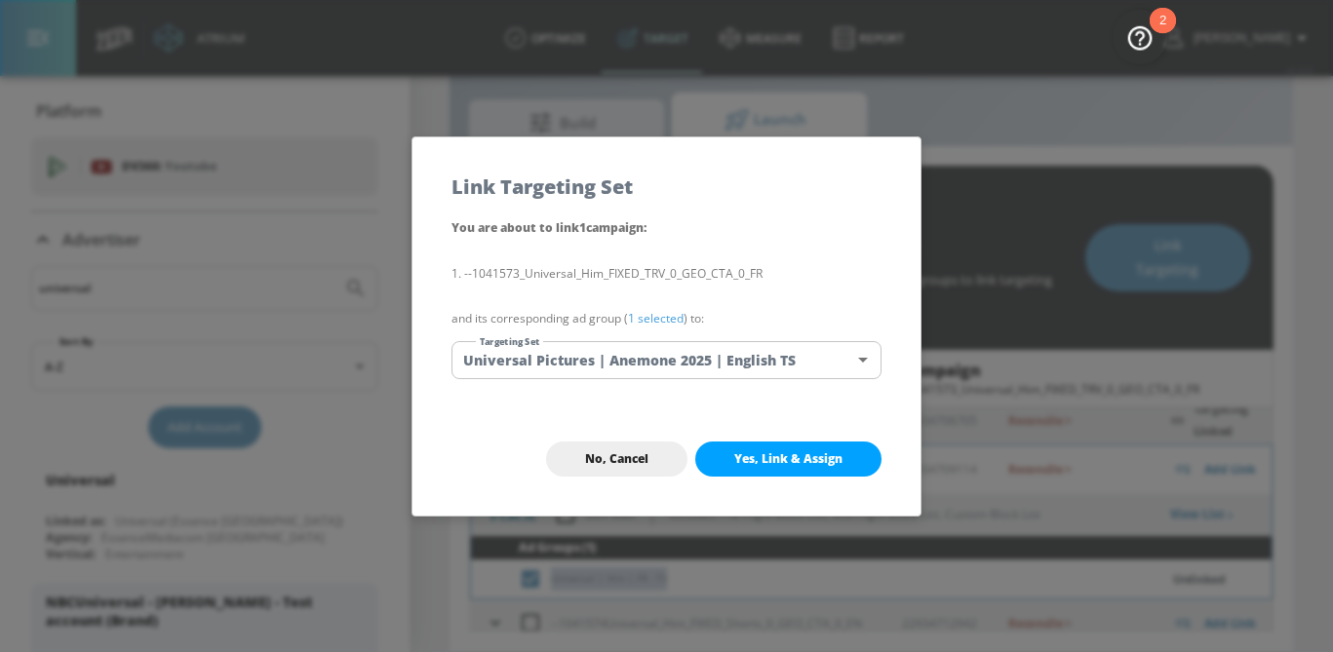
click at [710, 362] on body "Atrium optimize Target measure Report optimize Target measure Report v 4.24.0 […" at bounding box center [666, 303] width 1333 height 698
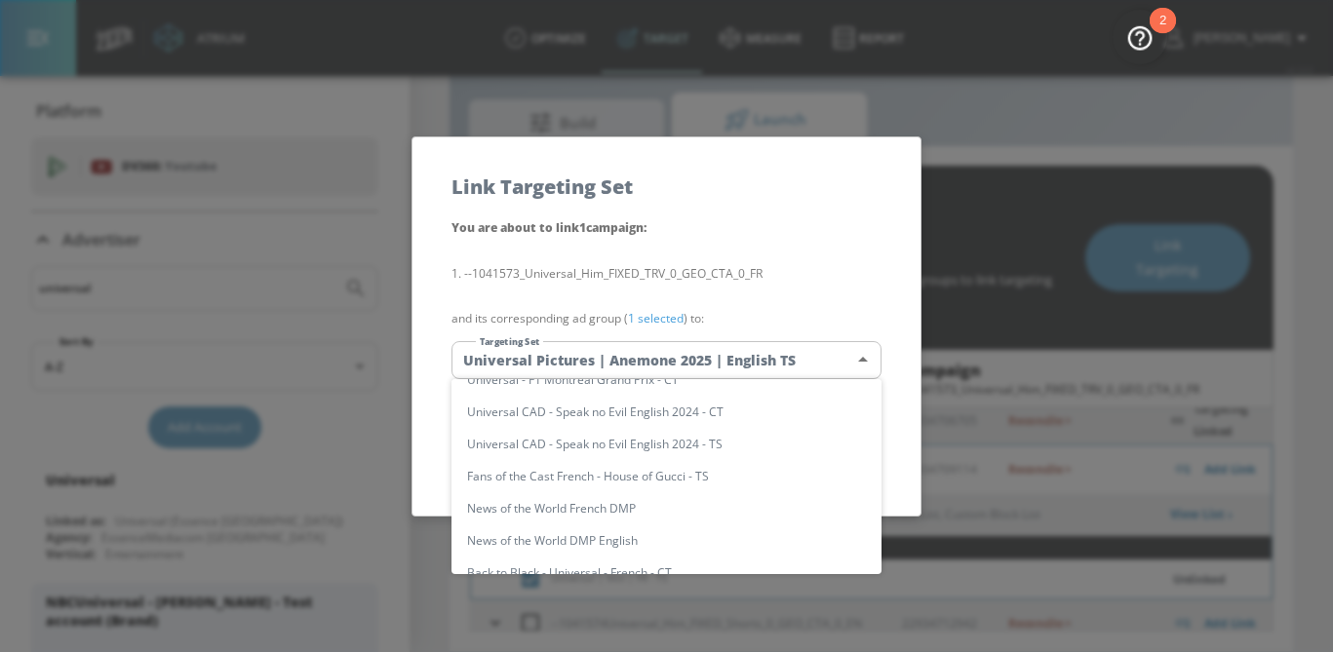
scroll to position [1529, 0]
click at [590, 481] on li "Universal | Him | FR - TS" at bounding box center [667, 477] width 430 height 32
type input "fd965b18-c618-4d6e-b1de-10fb62dccad2"
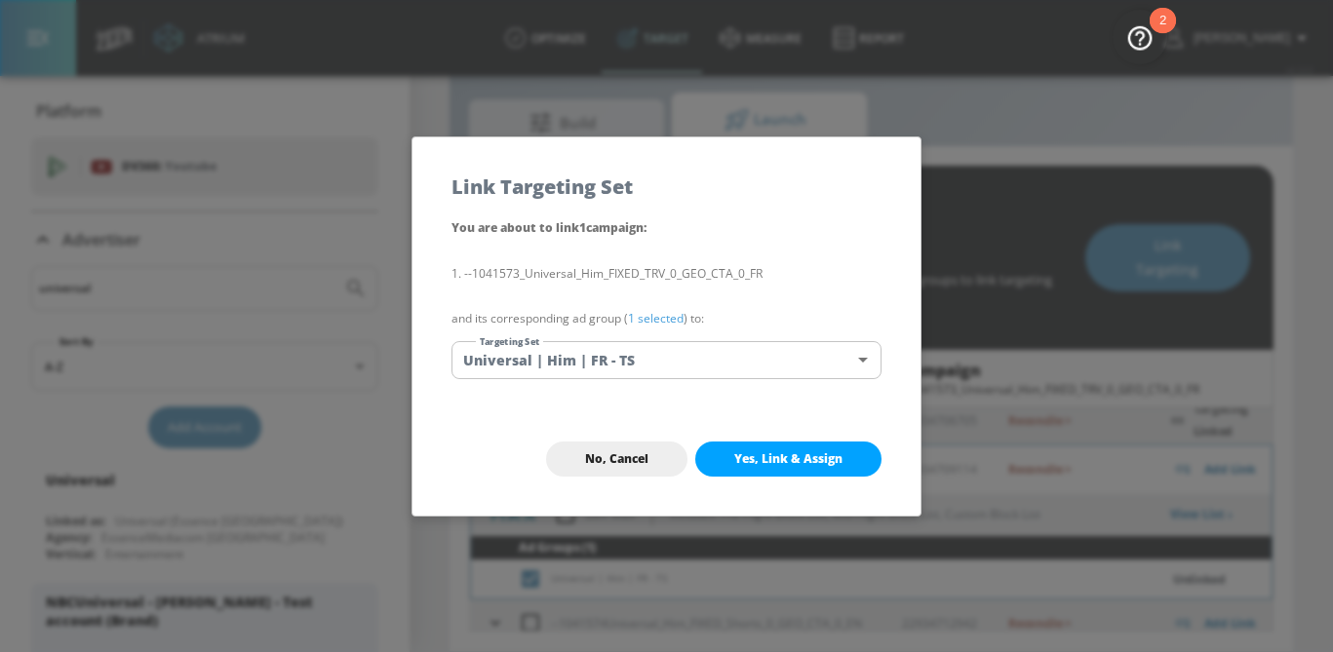
click at [659, 322] on link "1 selected" at bounding box center [656, 318] width 56 height 17
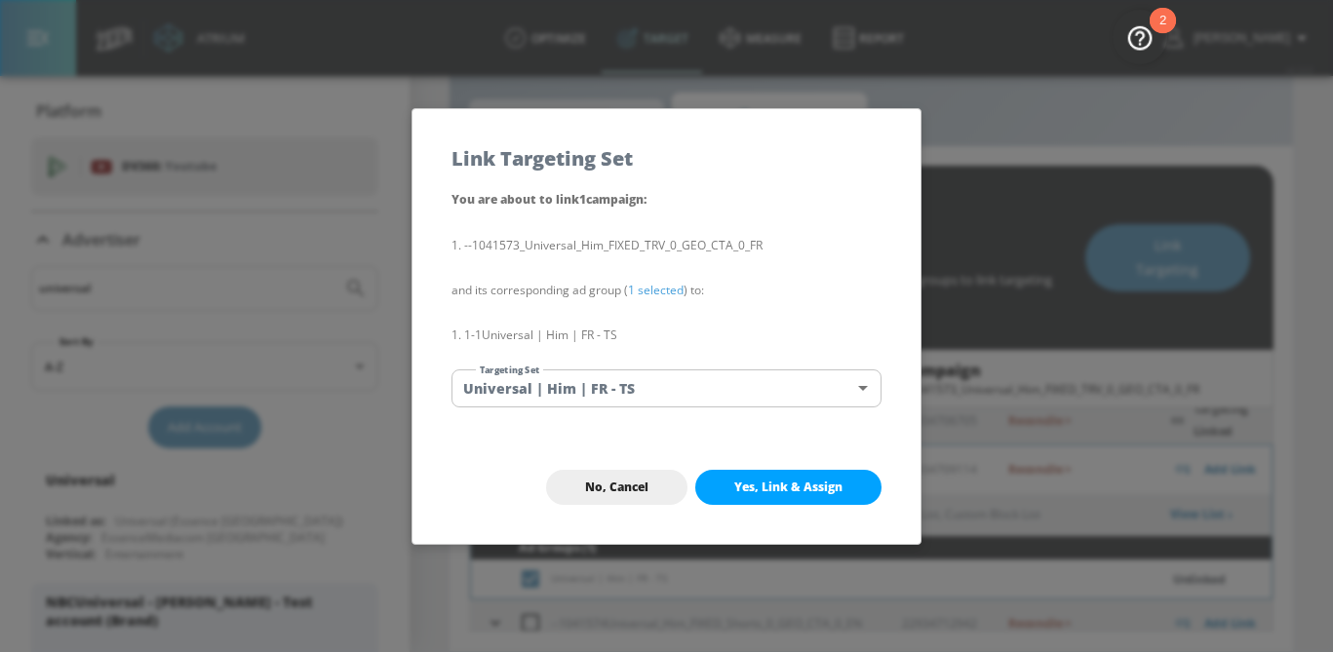
click at [729, 487] on button "Yes, Link & Assign" at bounding box center [788, 487] width 186 height 35
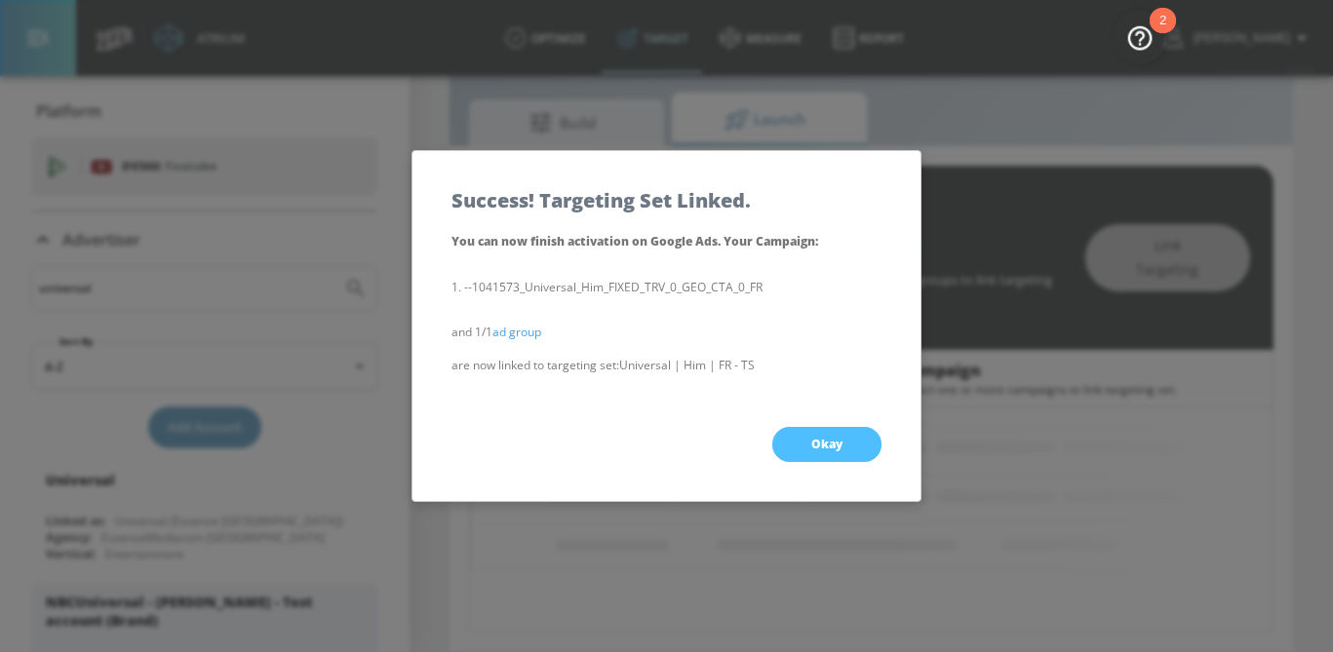
click at [811, 438] on span "Okay" at bounding box center [826, 445] width 31 height 16
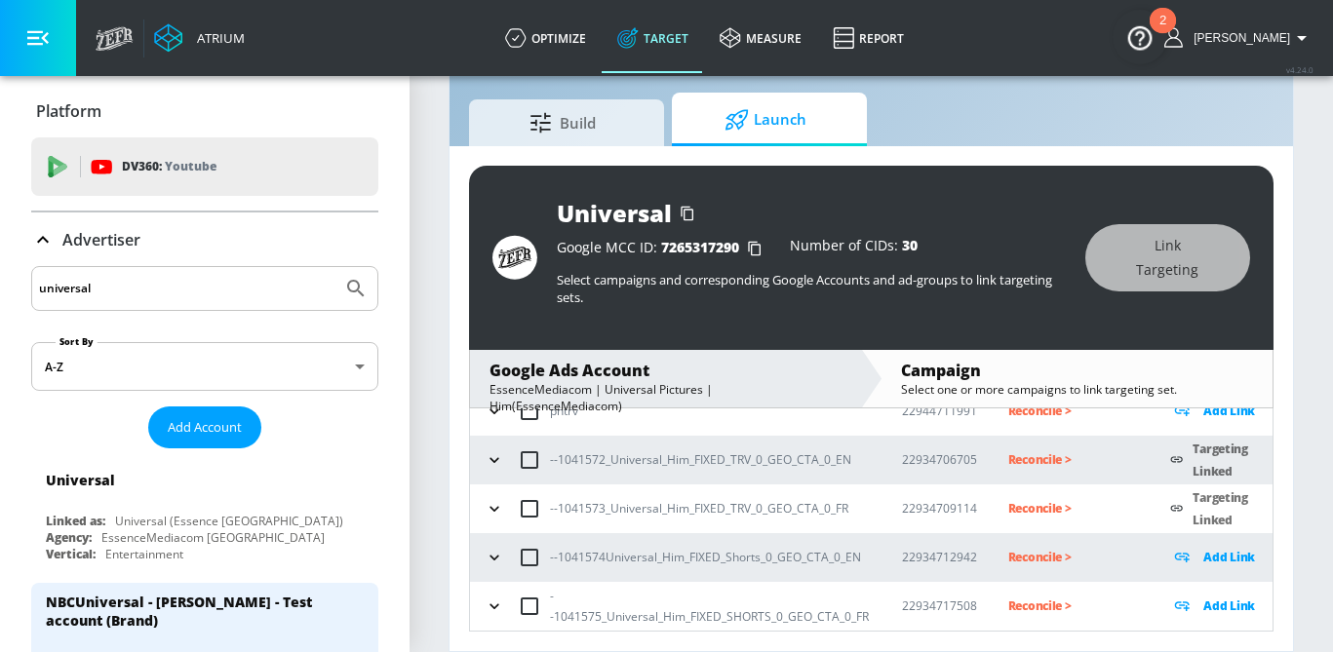
scroll to position [171, 0]
click at [491, 554] on icon "button" at bounding box center [495, 559] width 20 height 20
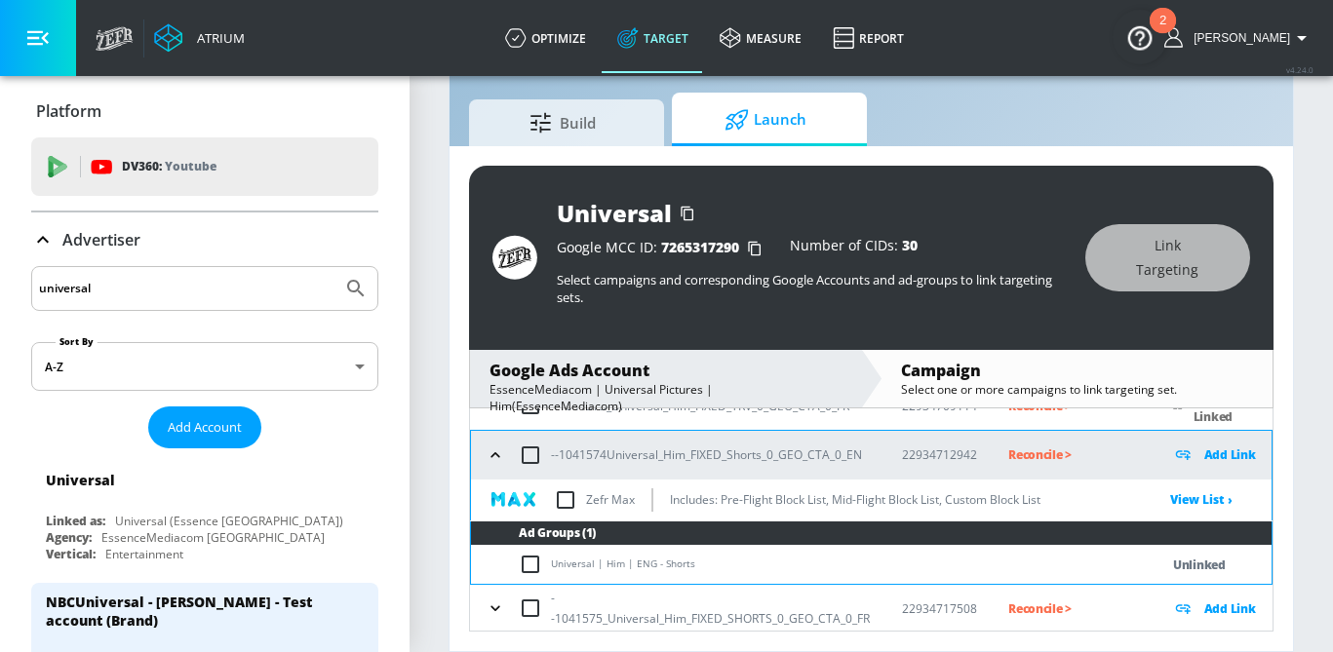
scroll to position [276, 0]
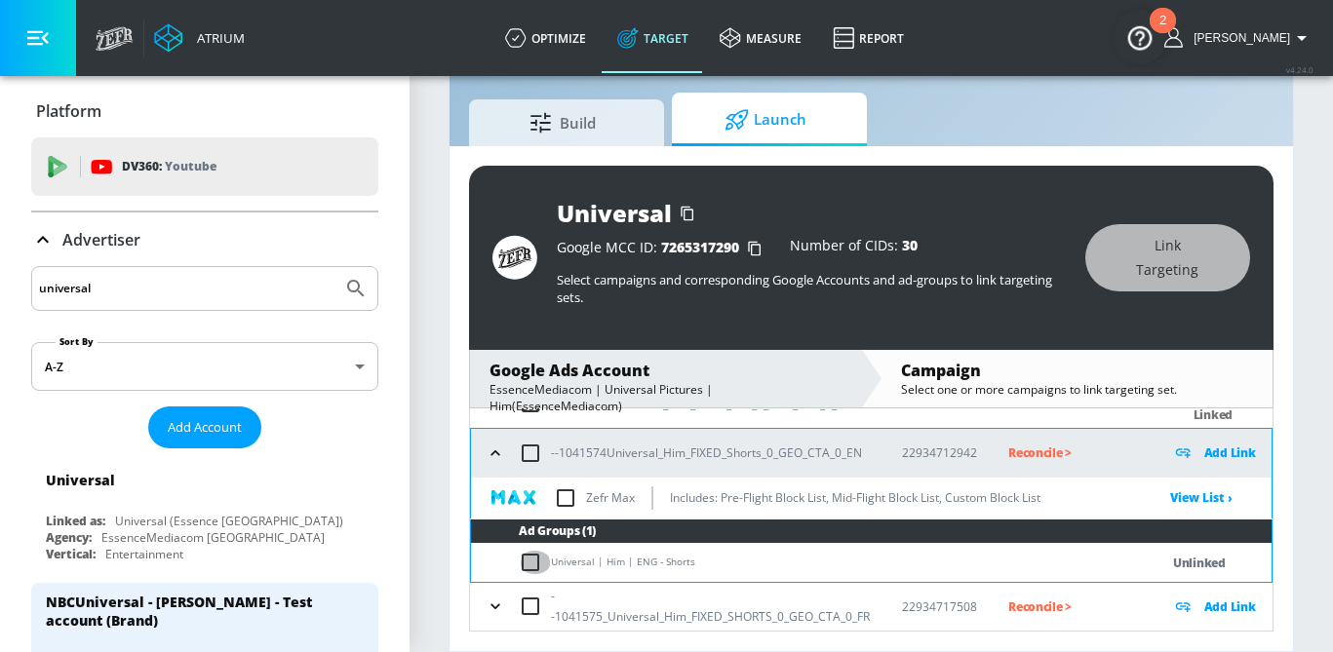
click at [528, 569] on input "checkbox" at bounding box center [535, 562] width 32 height 23
checkbox input "true"
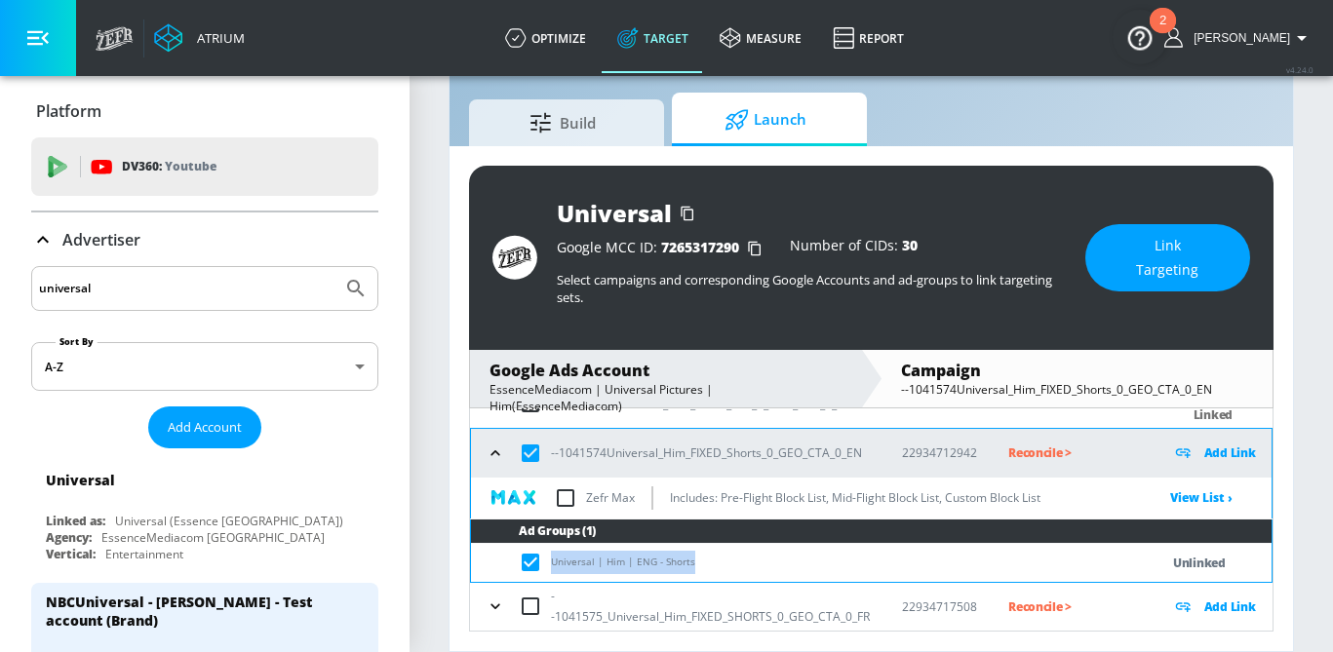
drag, startPoint x: 690, startPoint y: 569, endPoint x: 552, endPoint y: 570, distance: 138.5
click at [552, 570] on td "Universal | Him | ENG - Shorts" at bounding box center [795, 563] width 649 height 38
copy td "Universal | Him | ENG - Shorts"
click at [1162, 254] on span "Link Targeting" at bounding box center [1167, 258] width 87 height 48
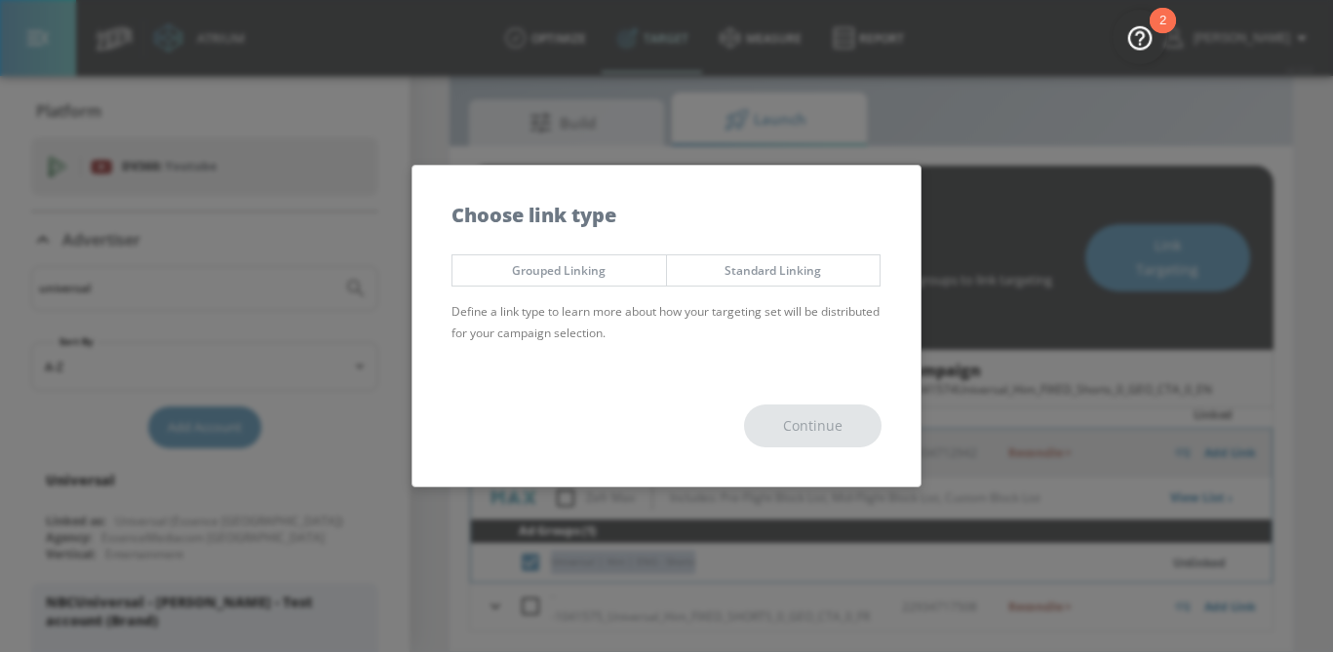
click at [776, 266] on span "Standard Linking" at bounding box center [774, 270] width 184 height 20
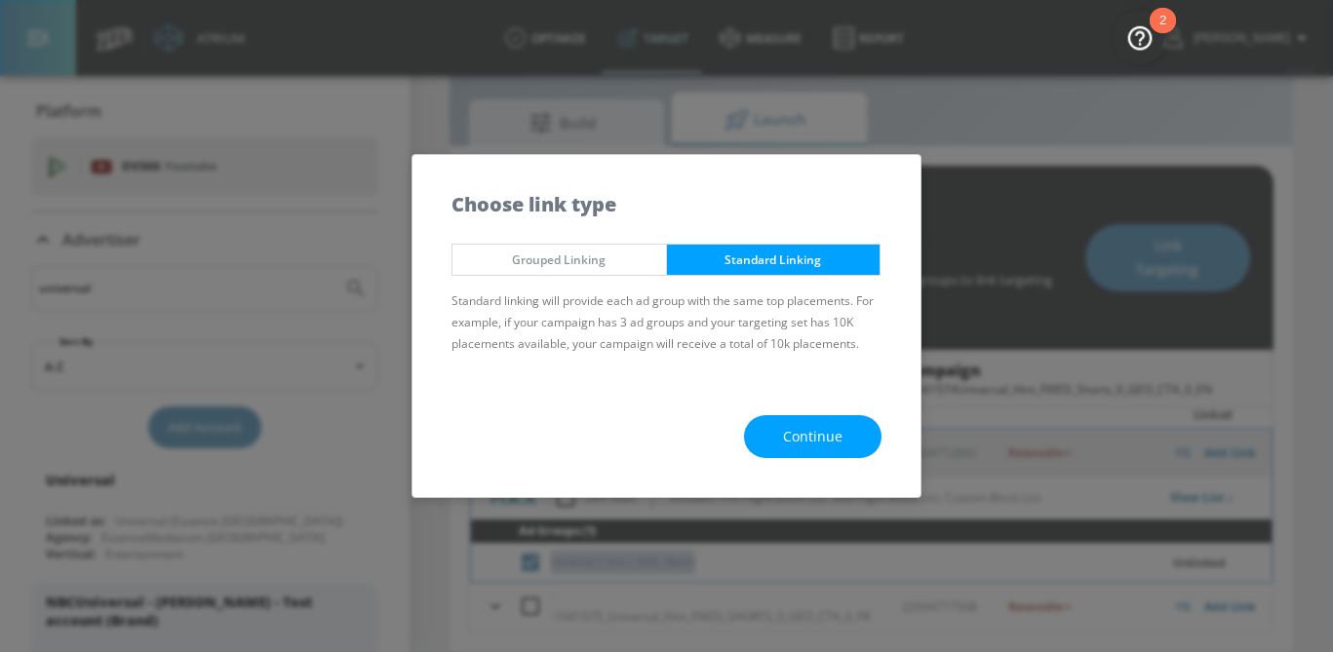
click at [815, 430] on span "Continue" at bounding box center [812, 437] width 59 height 24
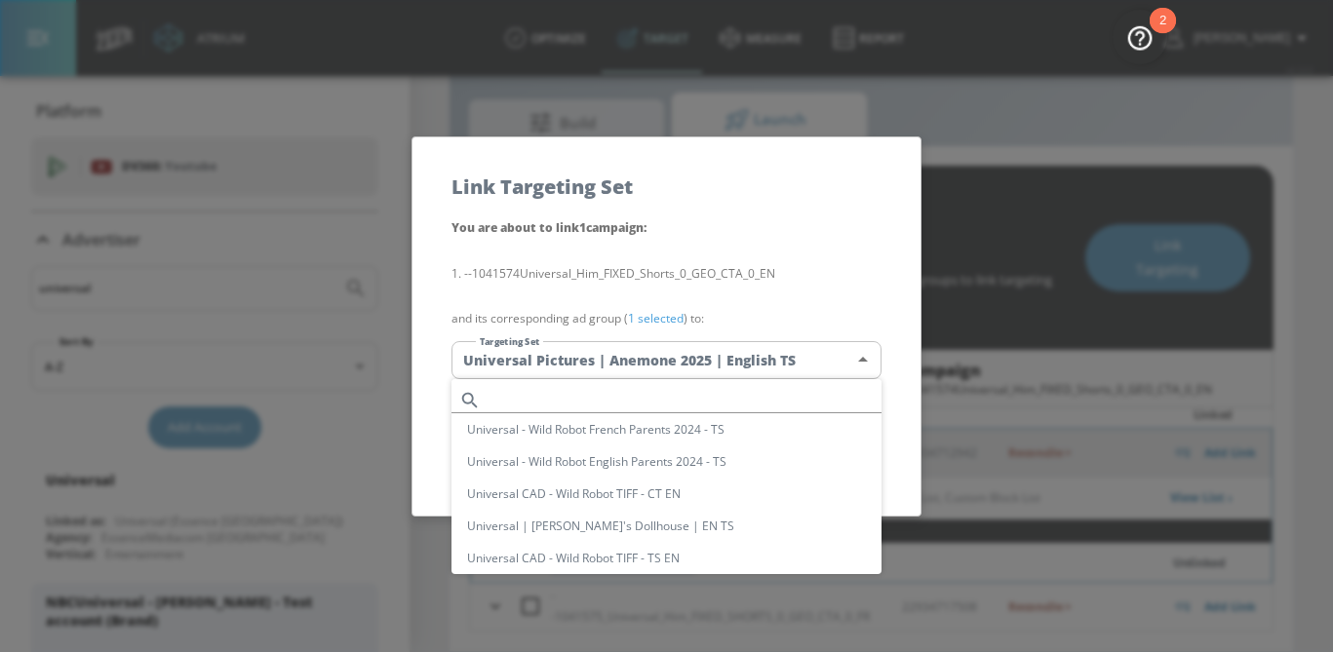
click at [664, 365] on body "Atrium optimize Target measure Report optimize Target measure Report v 4.24.0 […" at bounding box center [666, 303] width 1333 height 698
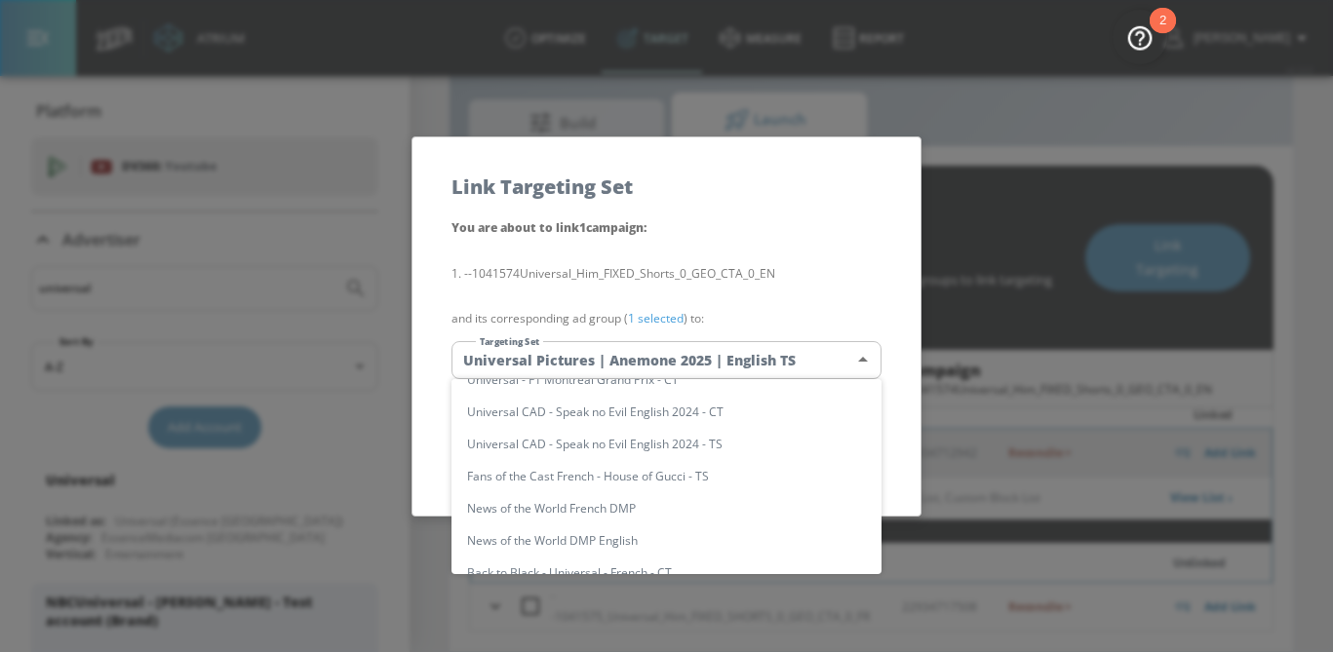
scroll to position [1658, 0]
click at [605, 480] on li "Universal | Him | ENG - Shorts" at bounding box center [667, 477] width 430 height 32
type input "38c213f2-8a57-453d-a17b-6f4bebaf7ce8"
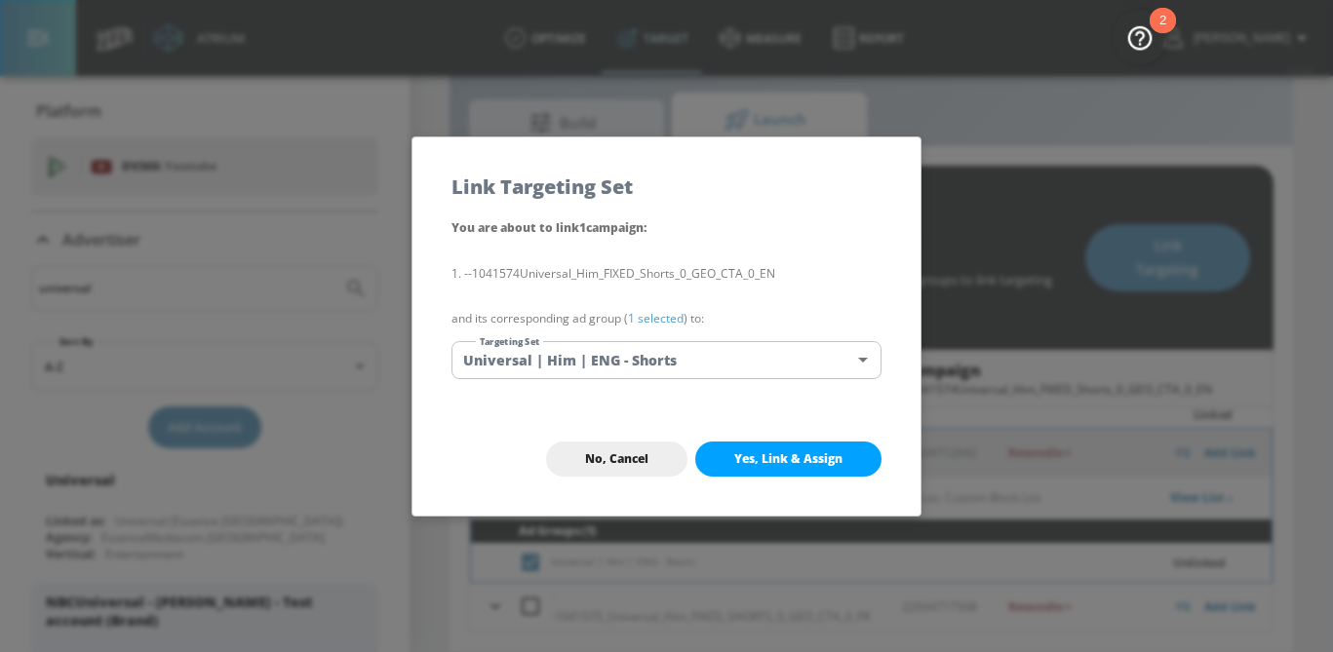
click at [674, 322] on link "1 selected" at bounding box center [656, 318] width 56 height 17
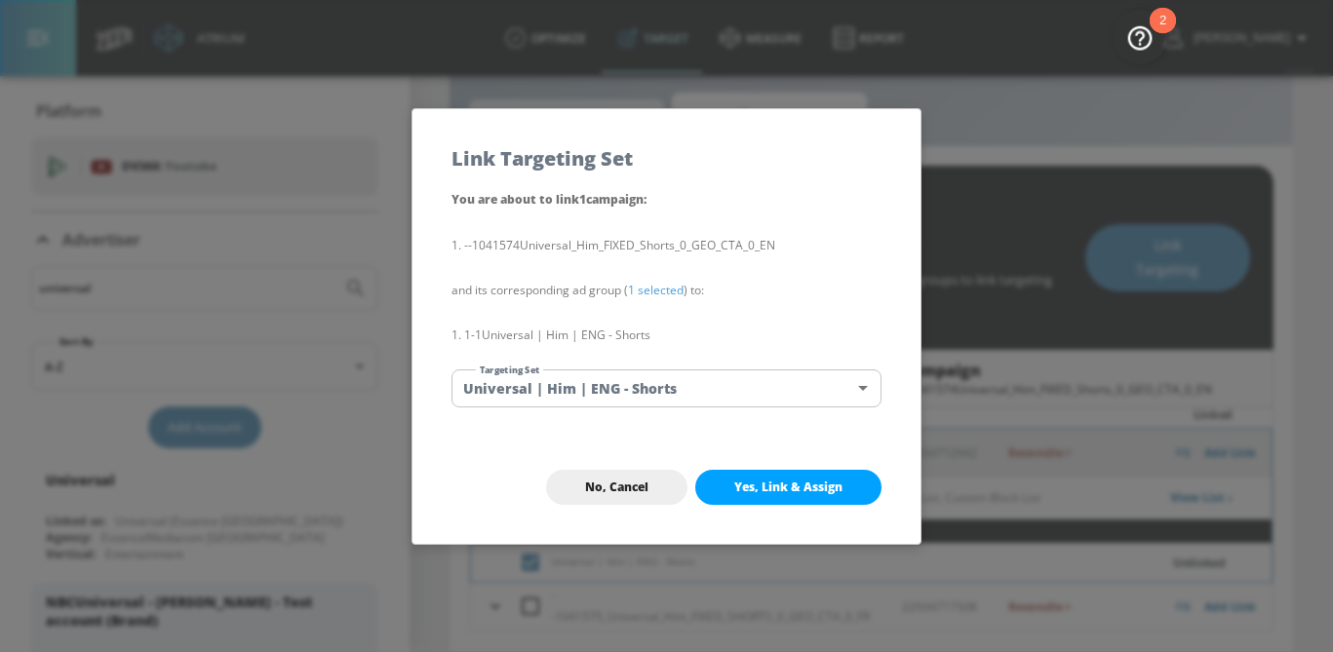
click at [776, 486] on span "Yes, Link & Assign" at bounding box center [788, 488] width 108 height 16
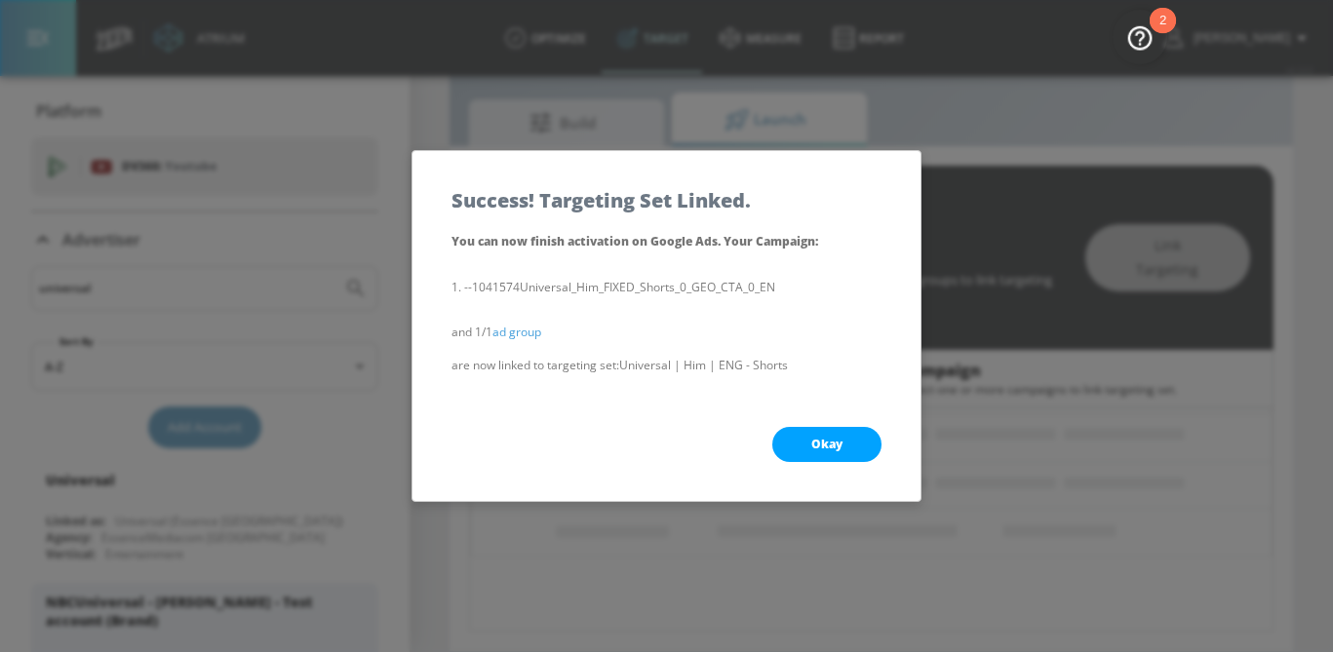
scroll to position [223, 0]
click at [841, 445] on span "Okay" at bounding box center [826, 445] width 31 height 16
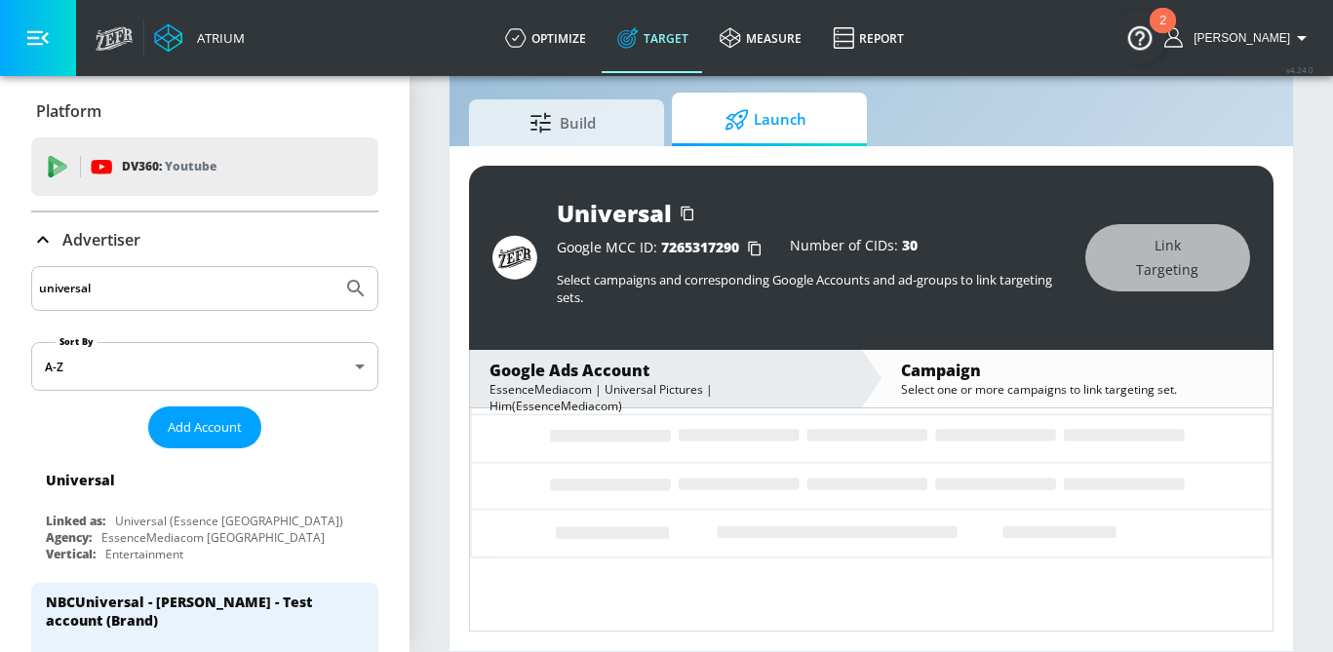
scroll to position [171, 0]
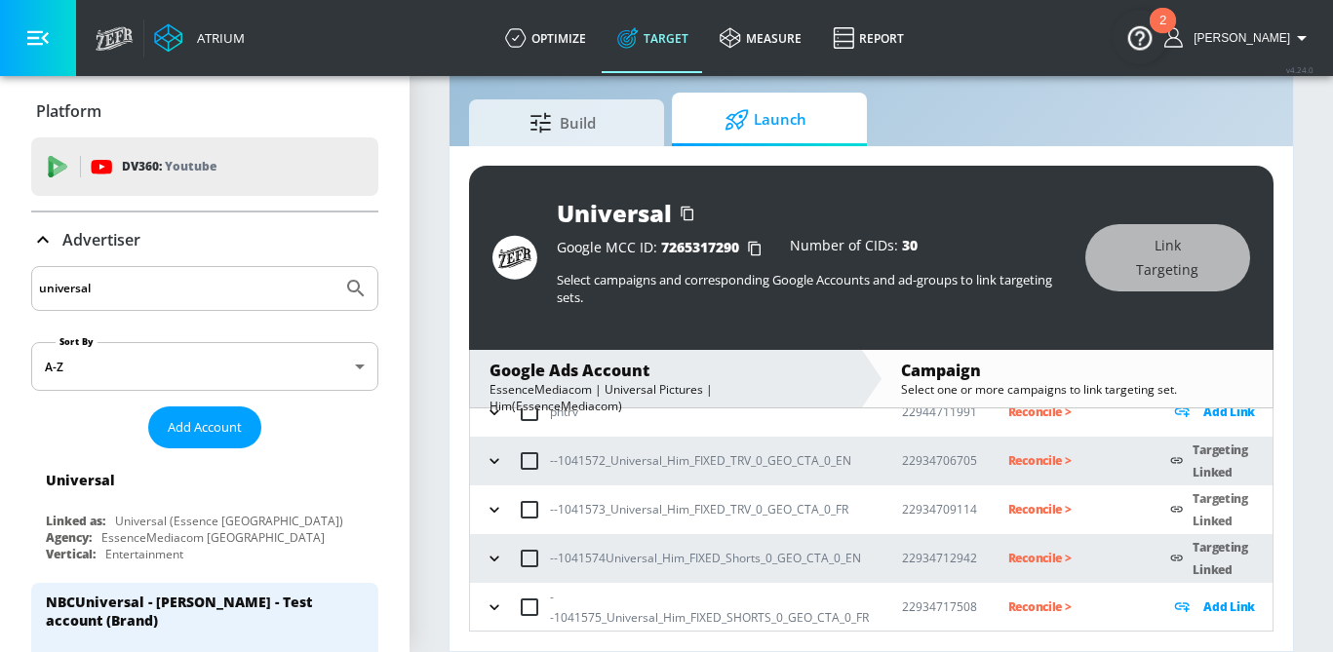
click at [492, 598] on icon "button" at bounding box center [495, 608] width 20 height 20
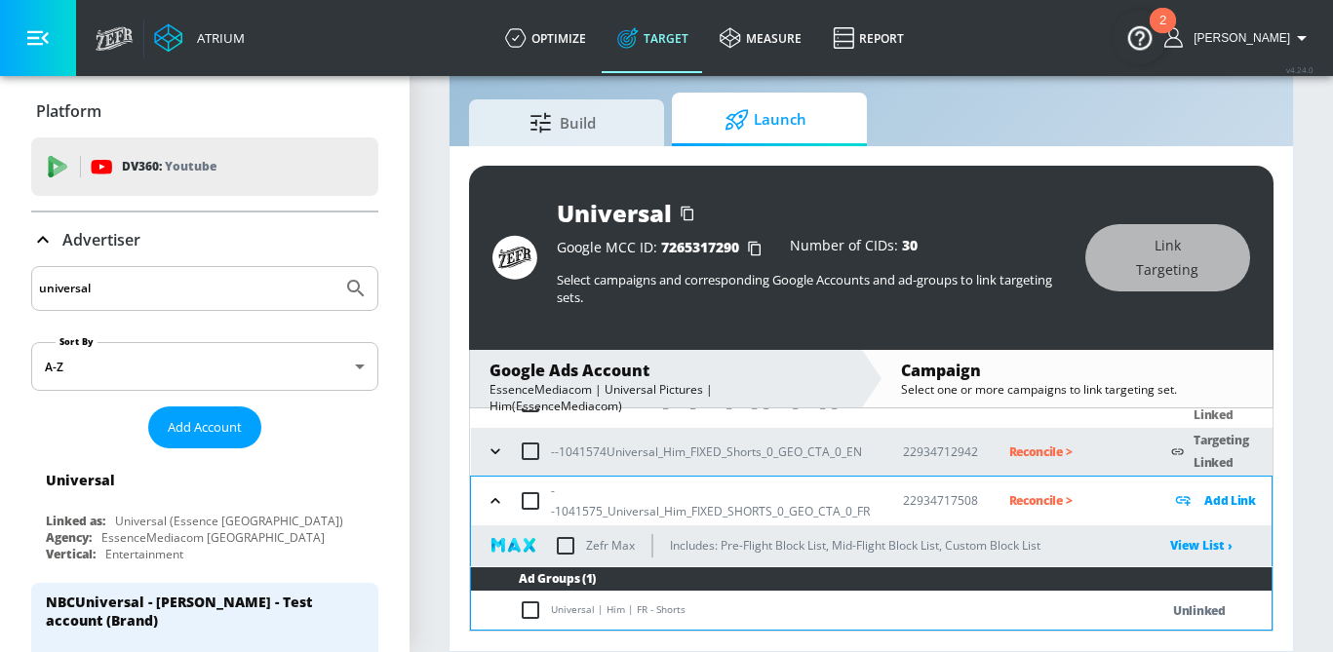
click at [526, 611] on input "checkbox" at bounding box center [535, 610] width 32 height 23
checkbox input "true"
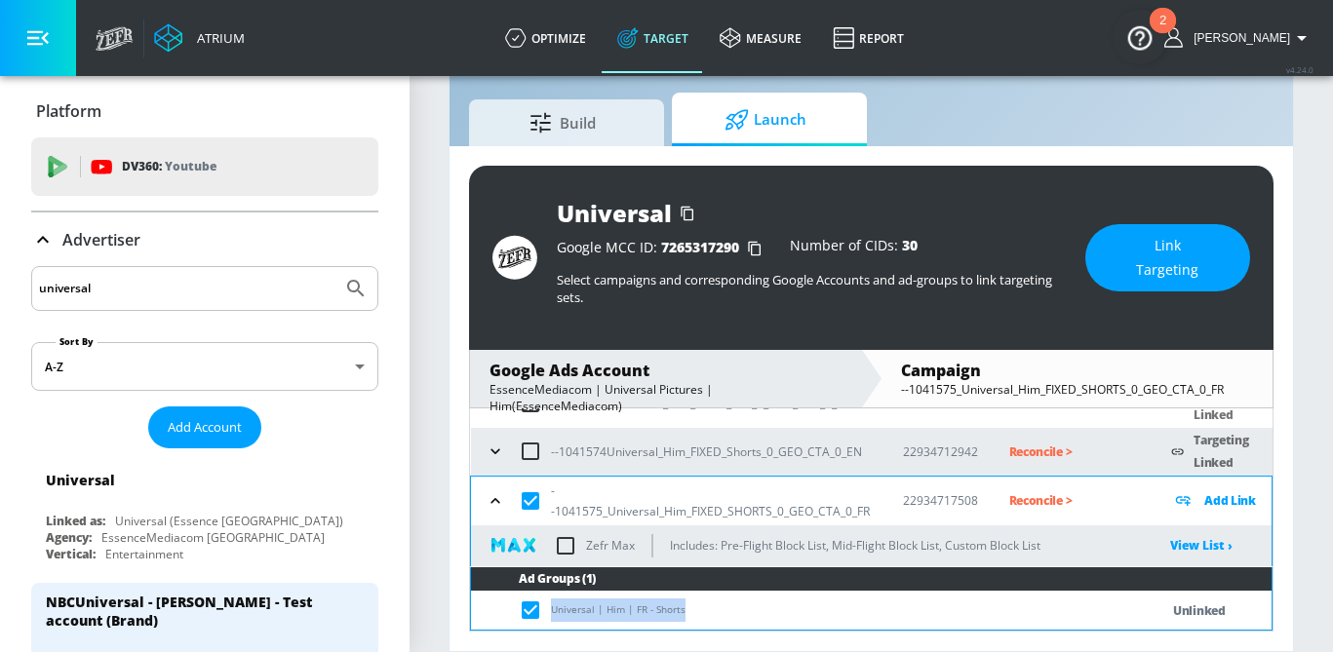
drag, startPoint x: 696, startPoint y: 611, endPoint x: 550, endPoint y: 610, distance: 146.3
click at [550, 610] on td "Universal | Him | FR - Shorts" at bounding box center [795, 611] width 649 height 38
copy td "Universal | Him | FR - Shorts"
click at [1151, 264] on span "Link Targeting" at bounding box center [1167, 258] width 87 height 48
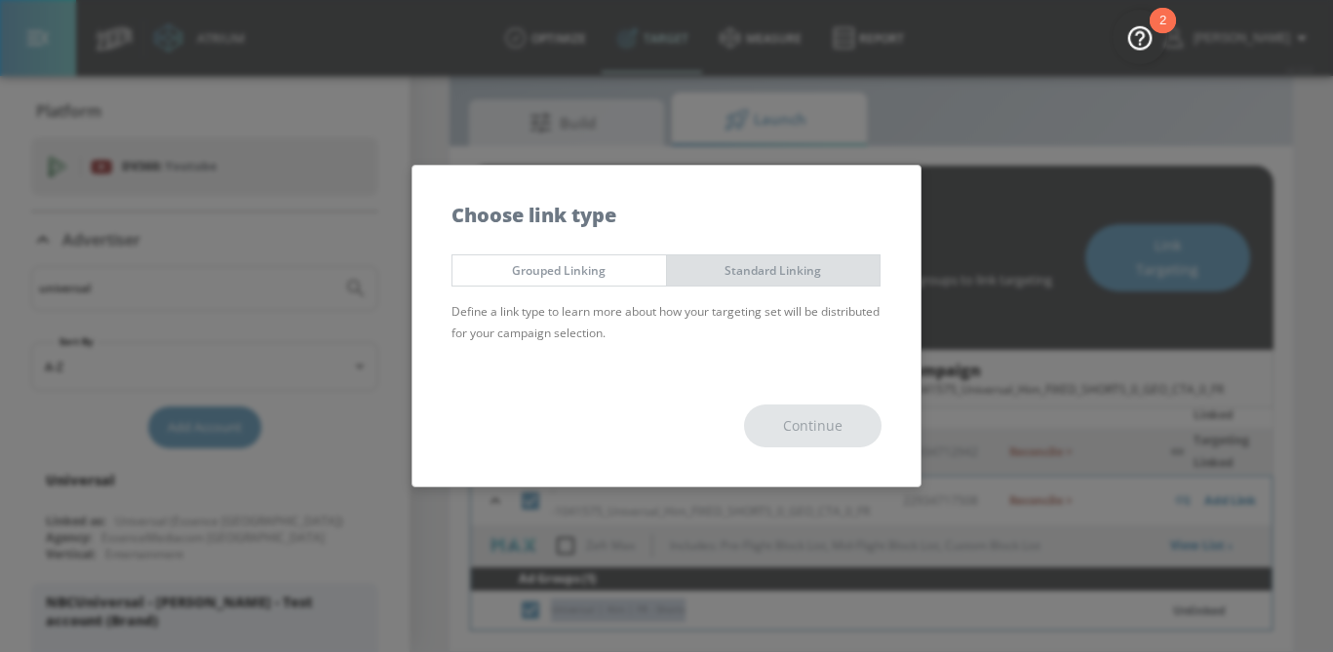
click at [771, 279] on span "Standard Linking" at bounding box center [774, 270] width 184 height 20
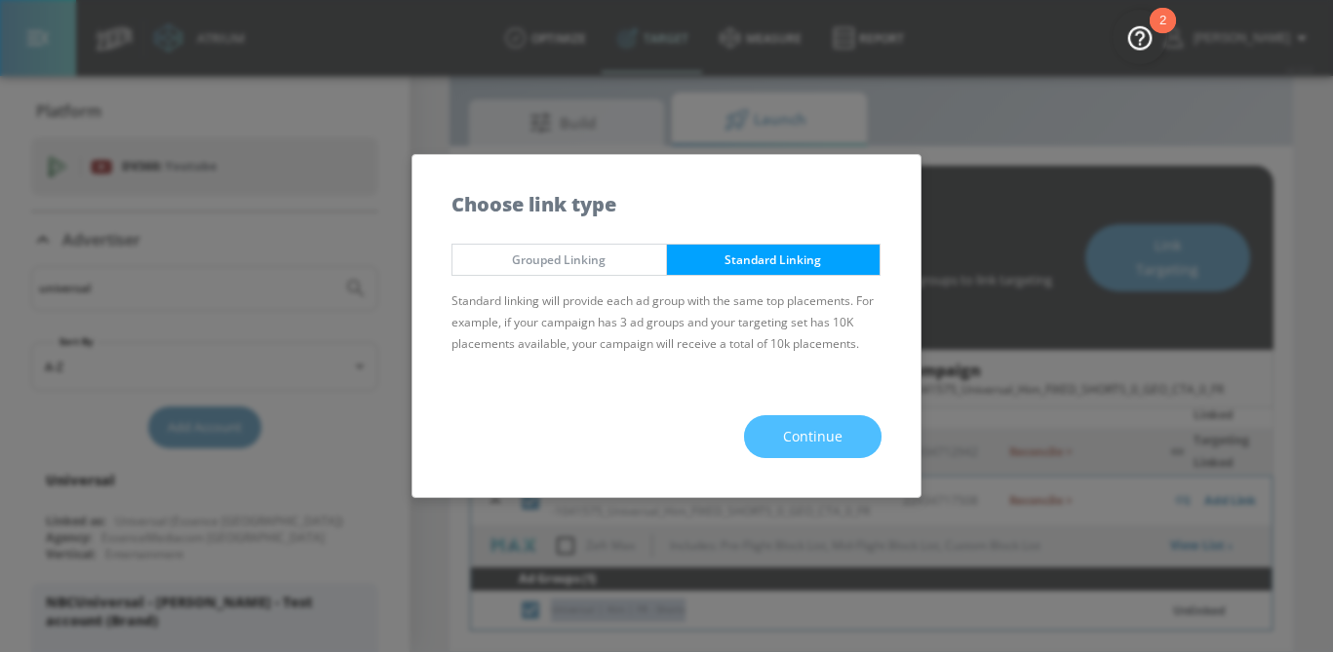
click at [809, 436] on span "Continue" at bounding box center [812, 437] width 59 height 24
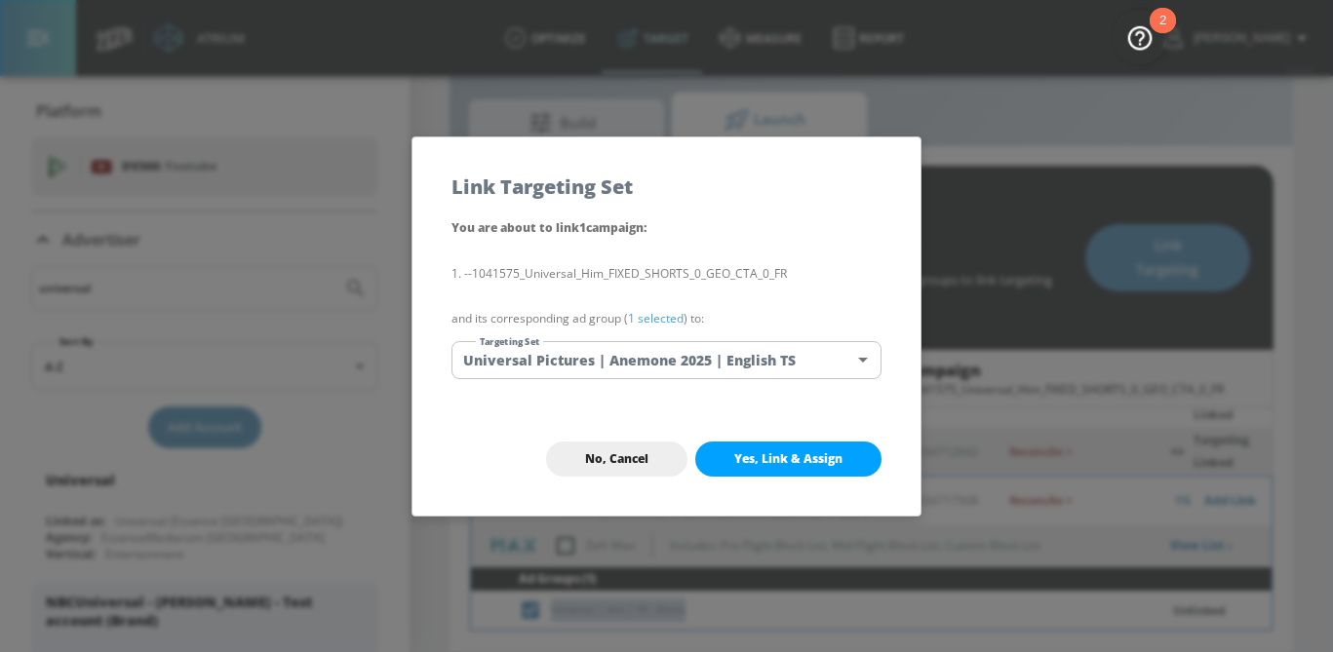
click at [738, 360] on body "Atrium optimize Target measure Report optimize Target measure Report v 4.24.0 […" at bounding box center [666, 303] width 1333 height 698
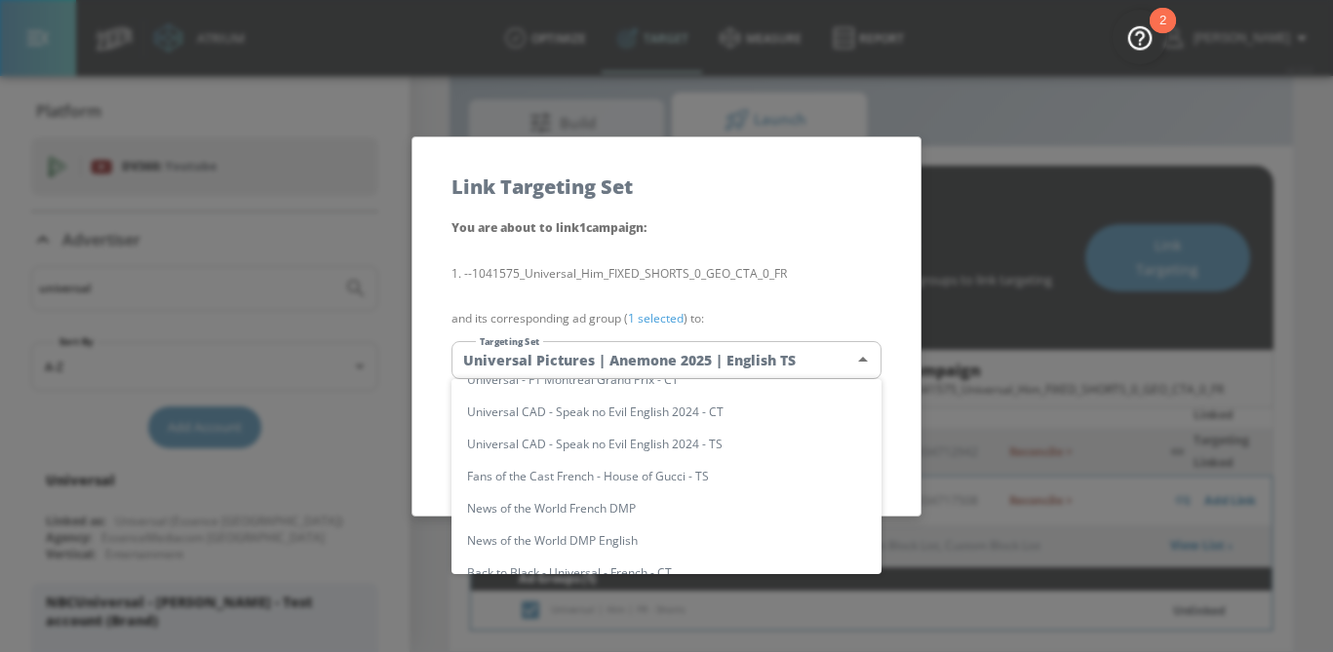
scroll to position [1561, 0]
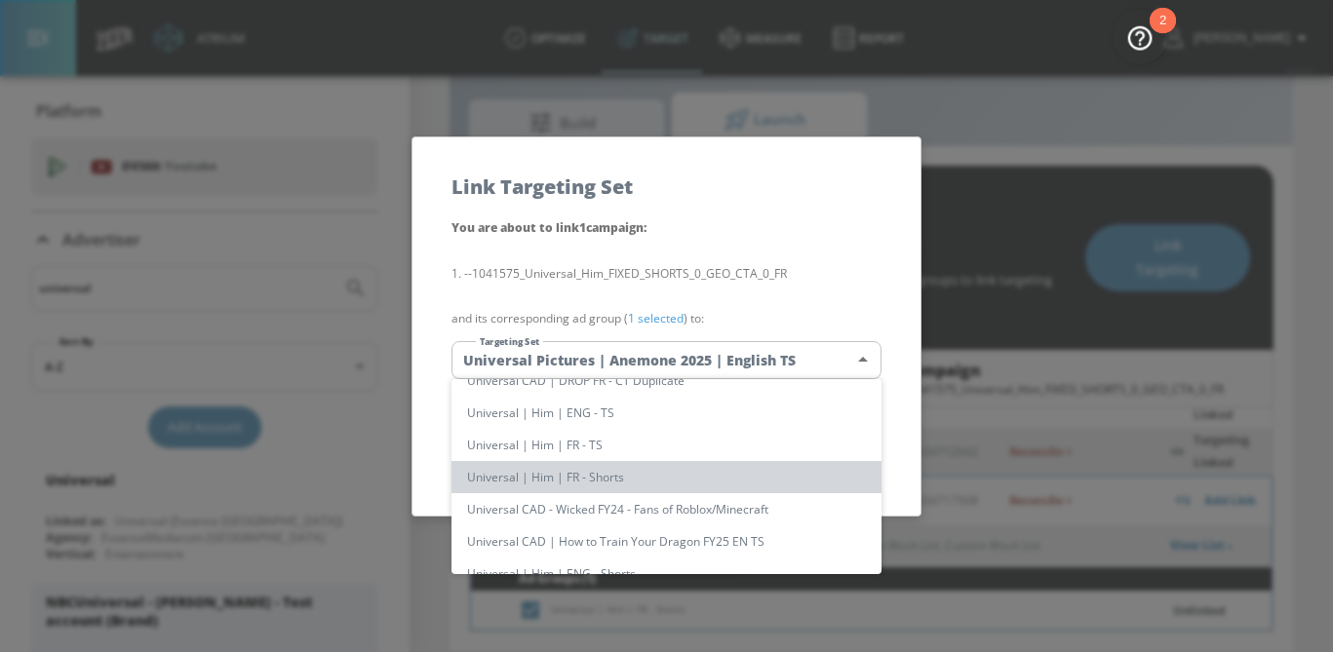
click at [583, 466] on li "Universal | Him | FR - Shorts" at bounding box center [667, 477] width 430 height 32
type input "1950a7cd-c8c7-4ab3-86b1-8fdad9af247a"
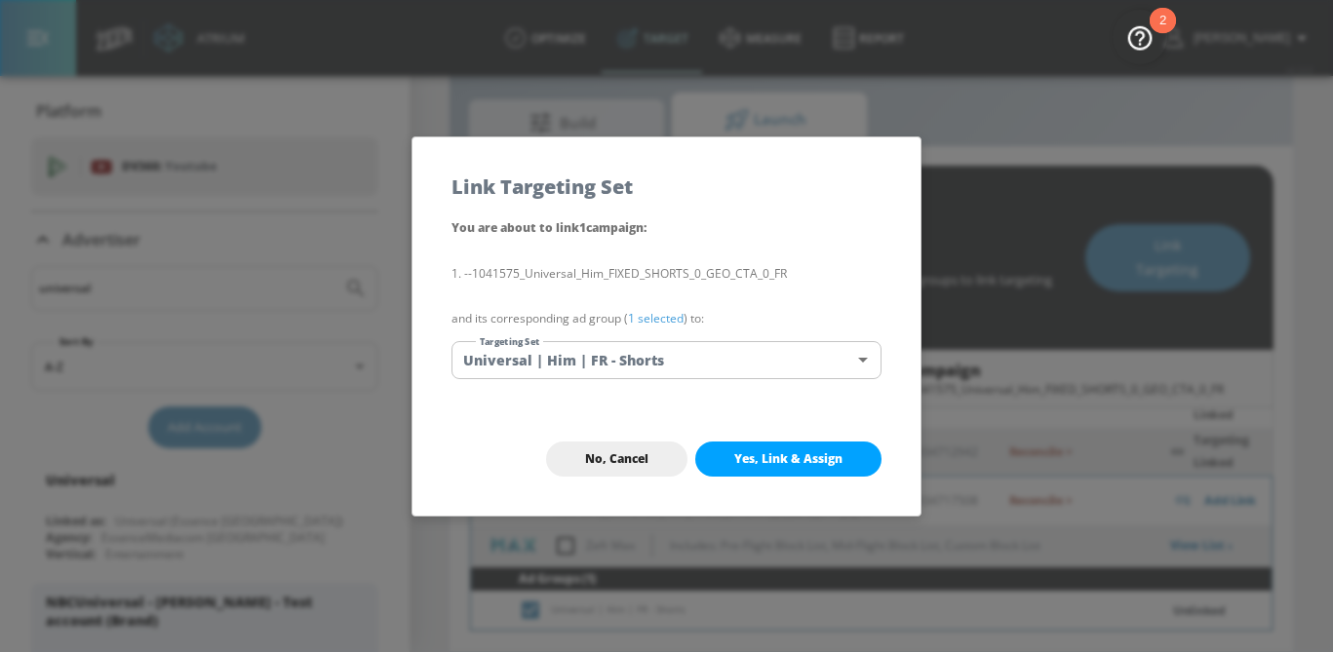
click at [663, 313] on link "1 selected" at bounding box center [656, 318] width 56 height 17
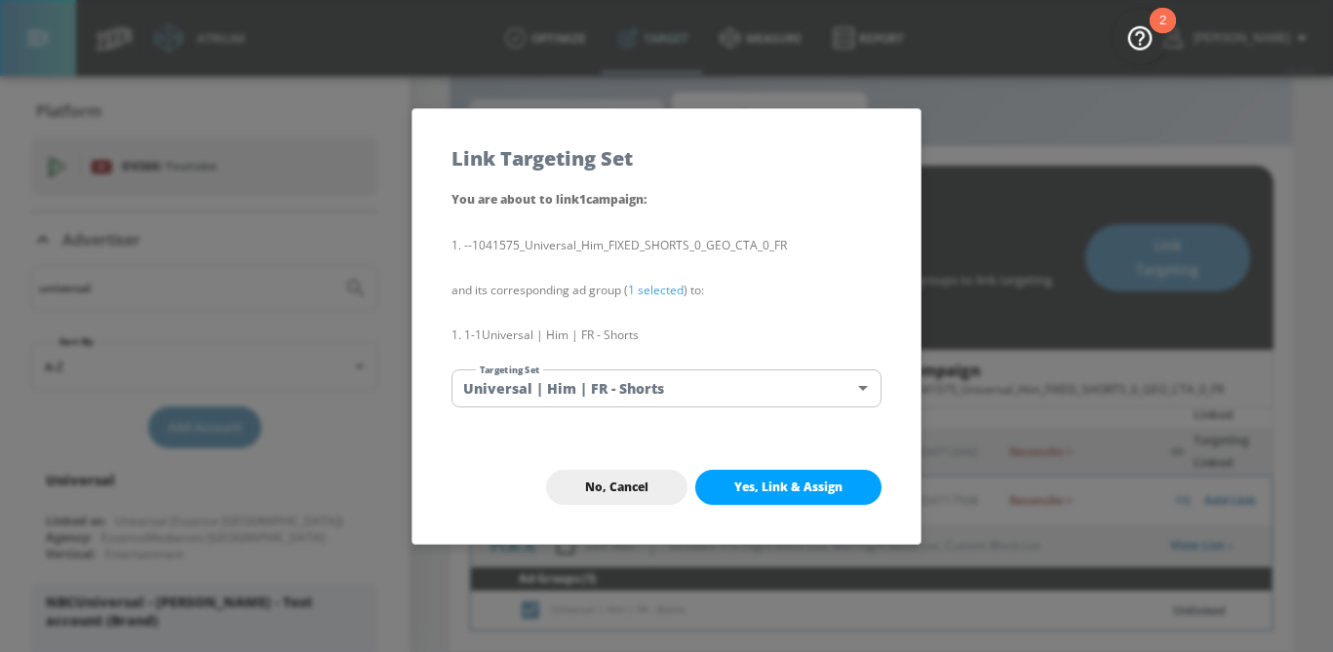
click at [762, 488] on span "Yes, Link & Assign" at bounding box center [788, 488] width 108 height 16
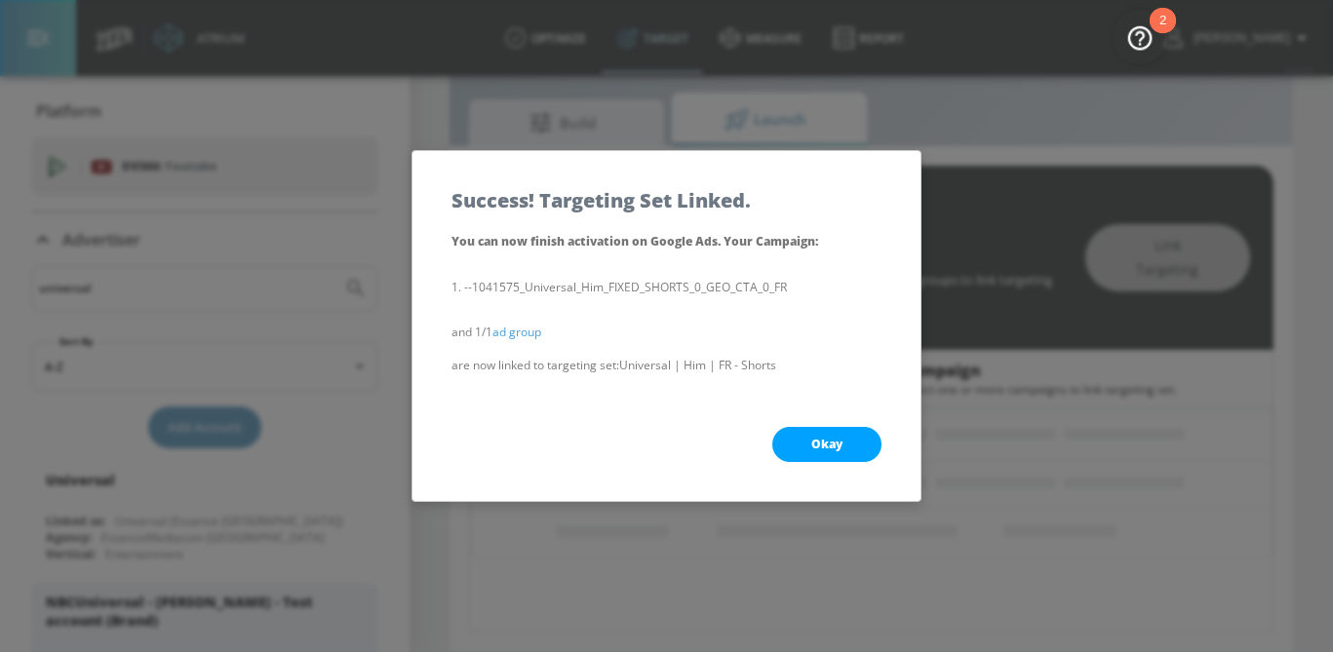
scroll to position [223, 0]
click at [806, 437] on button "Okay" at bounding box center [826, 444] width 109 height 35
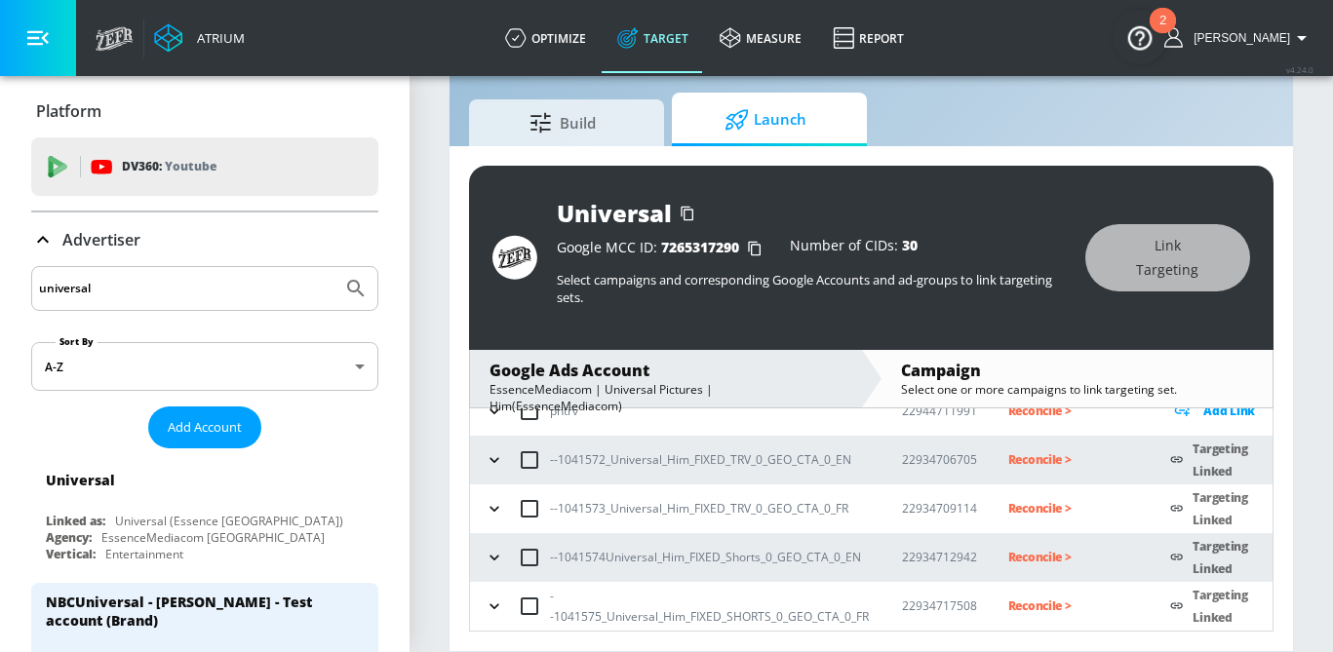
scroll to position [171, 0]
click at [1012, 457] on p "Reconcile >" at bounding box center [1074, 461] width 132 height 22
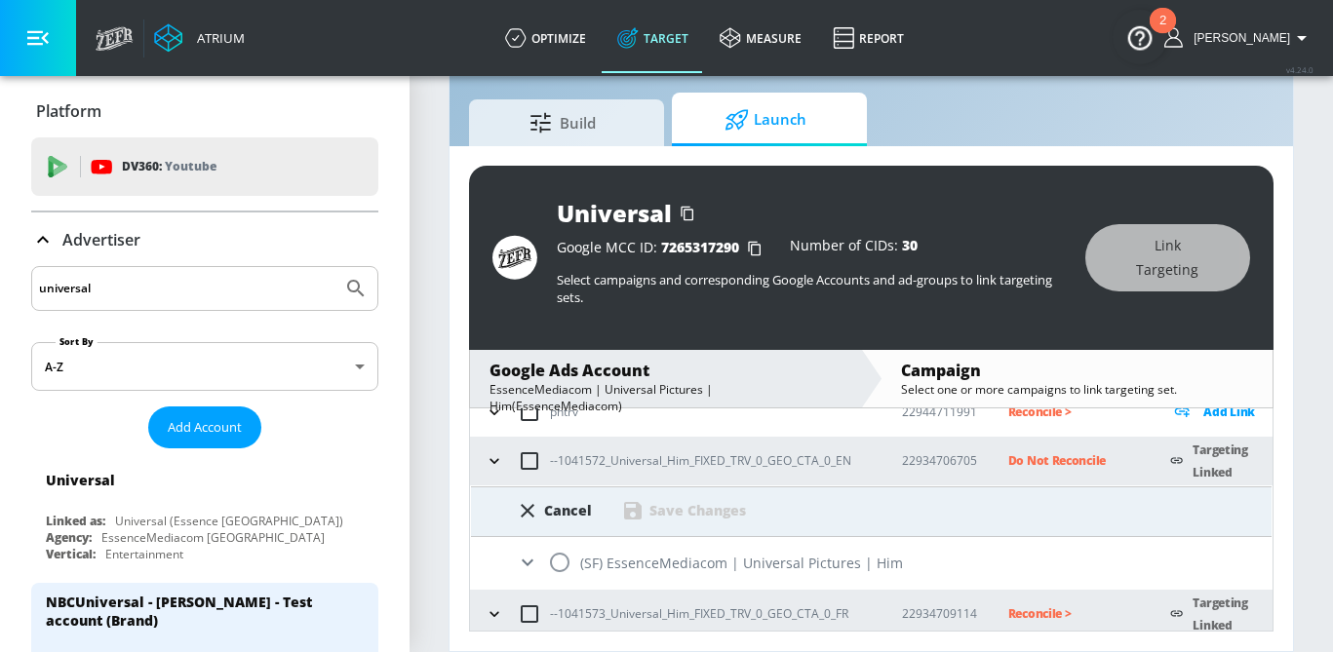
click at [558, 560] on input "radio" at bounding box center [559, 562] width 41 height 41
radio input "true"
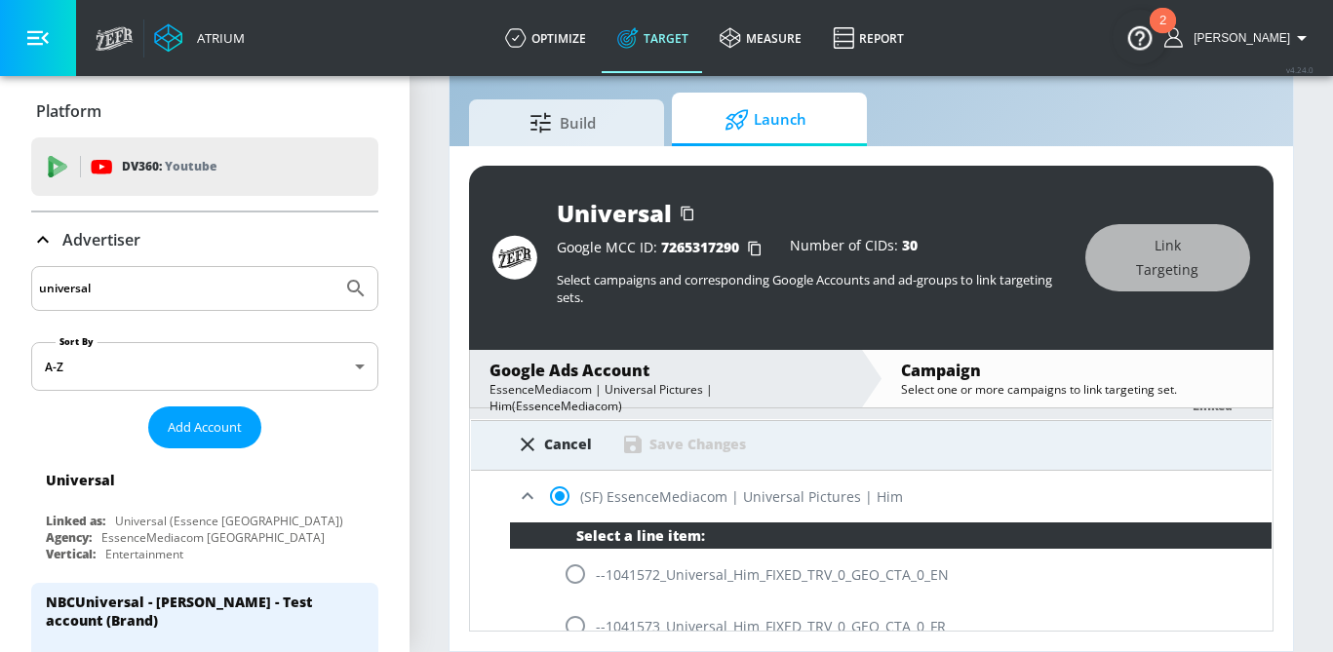
scroll to position [236, 0]
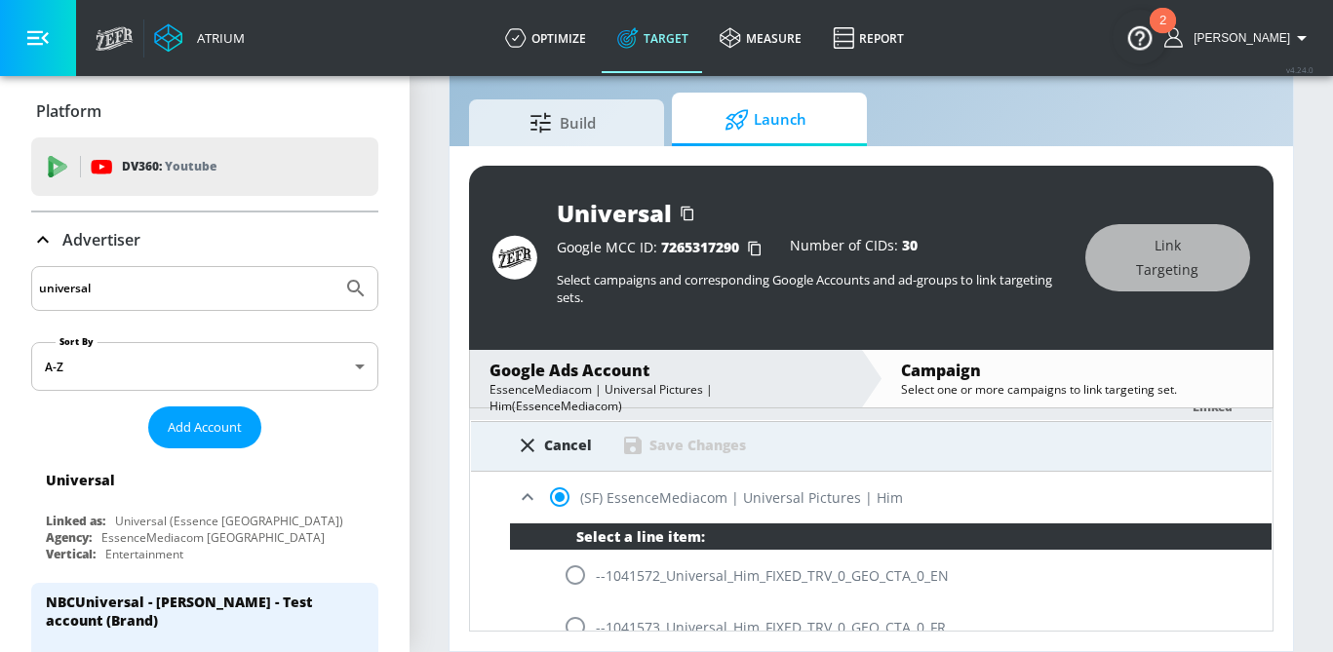
click at [579, 570] on input "radio" at bounding box center [575, 575] width 41 height 41
radio input "true"
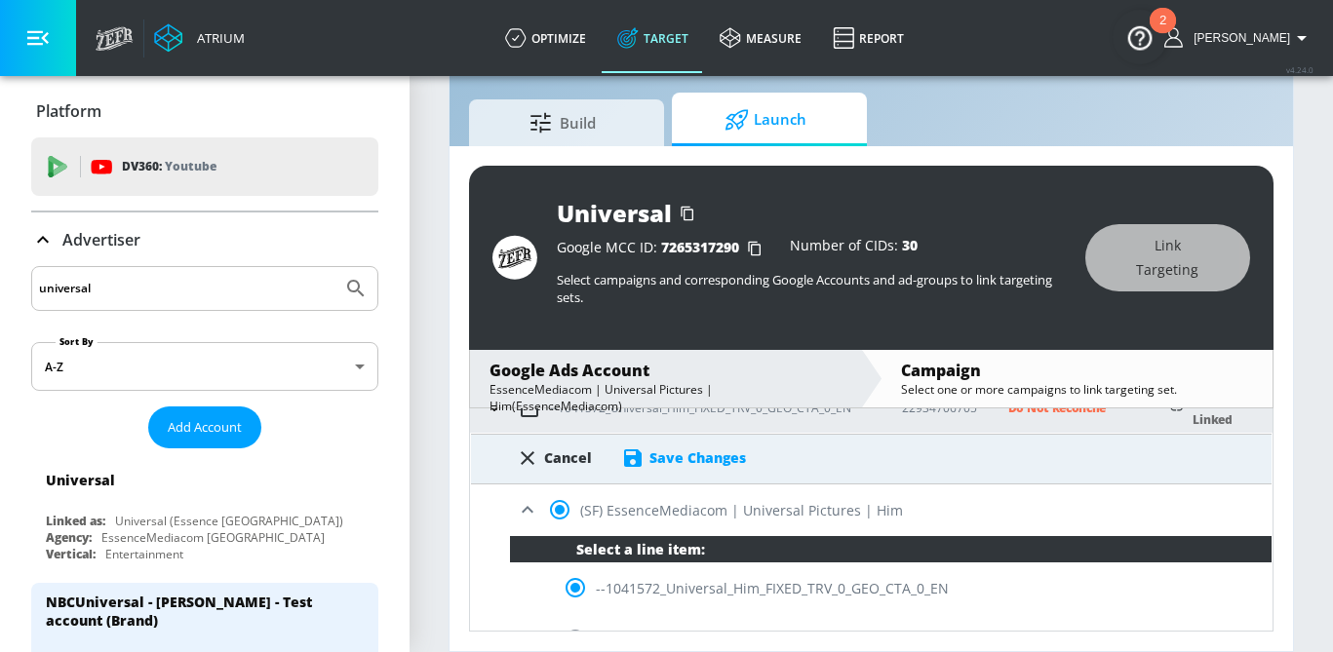
click at [676, 444] on div "Cancel Save Changes" at bounding box center [871, 452] width 801 height 35
click at [677, 454] on div "Save Changes" at bounding box center [698, 458] width 97 height 19
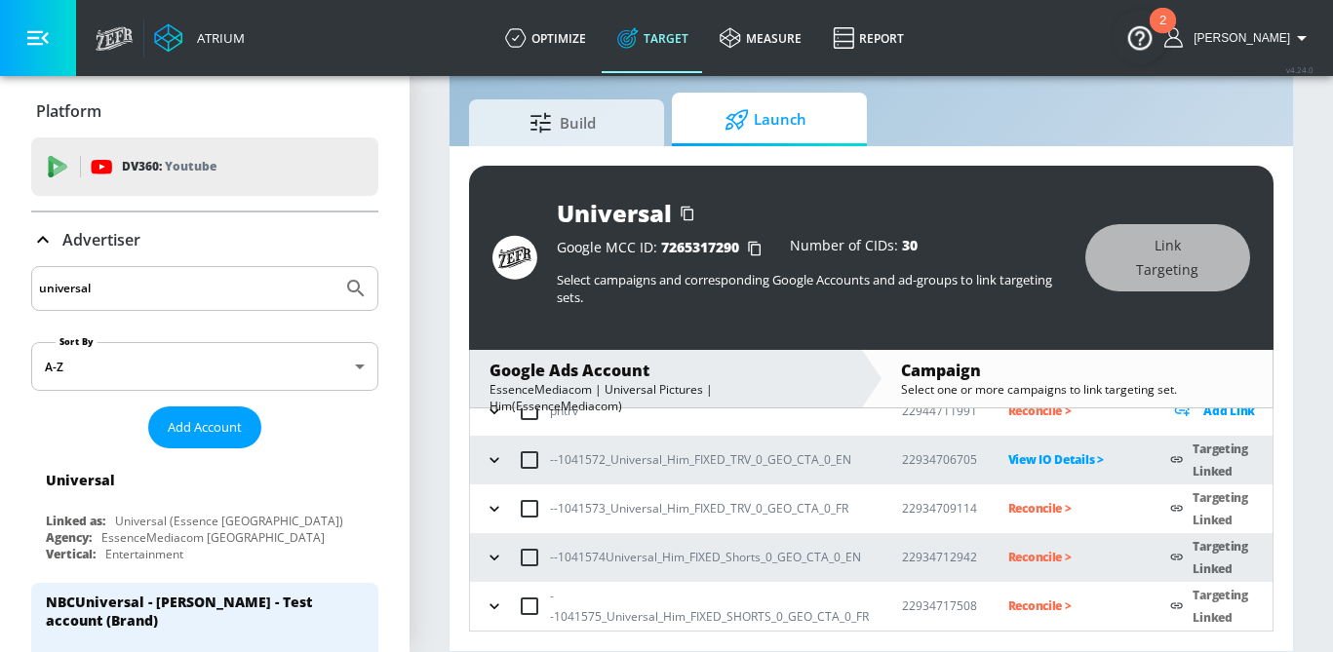
scroll to position [171, 0]
click at [1029, 507] on p "Reconcile >" at bounding box center [1074, 509] width 132 height 22
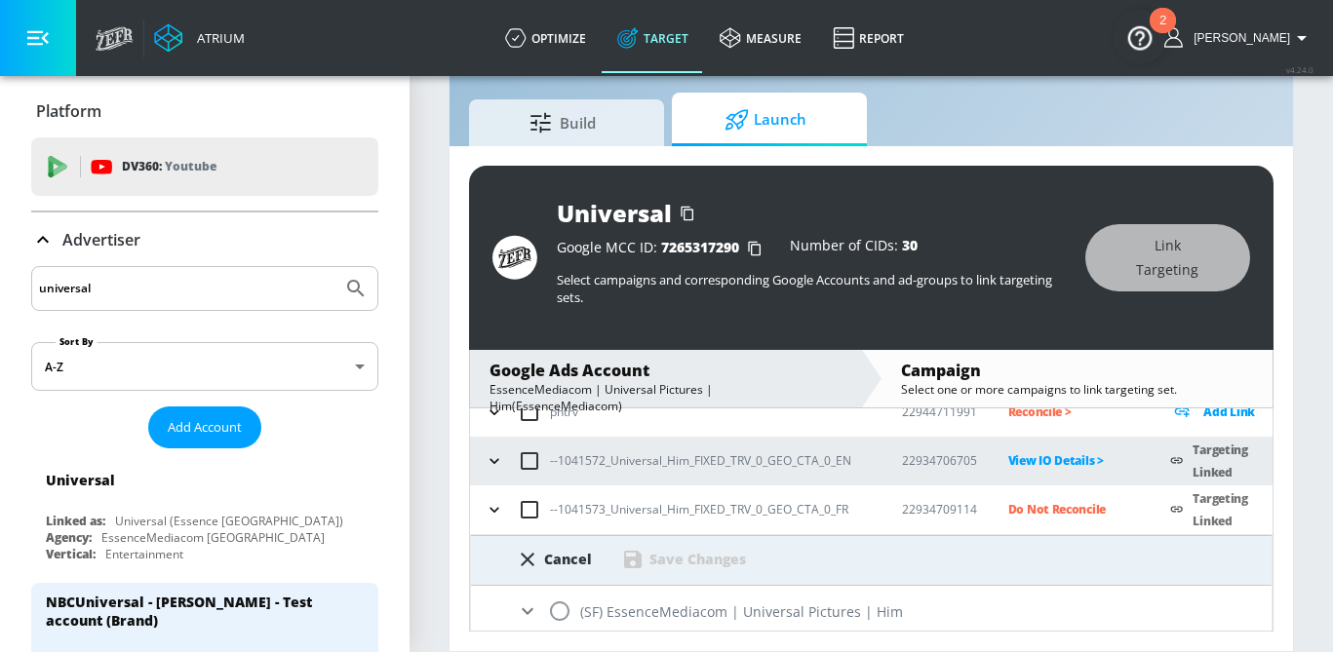
scroll to position [223, 0]
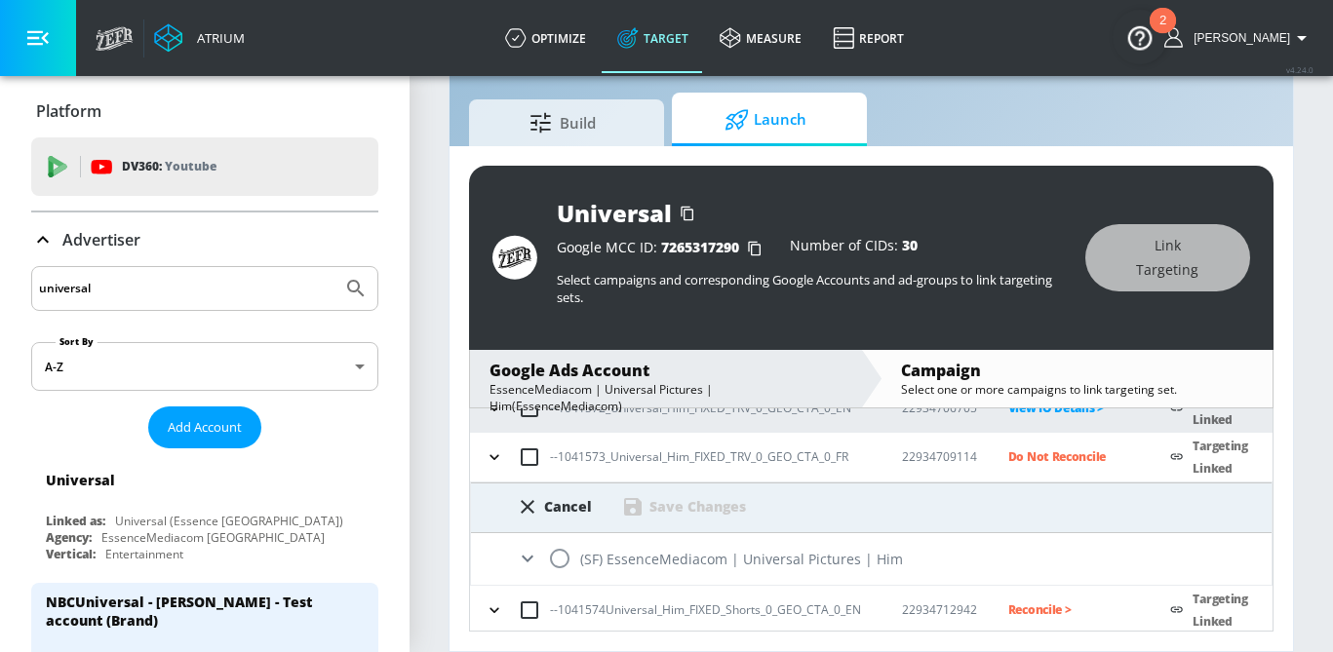
click at [561, 553] on input "radio" at bounding box center [559, 558] width 41 height 41
radio input "true"
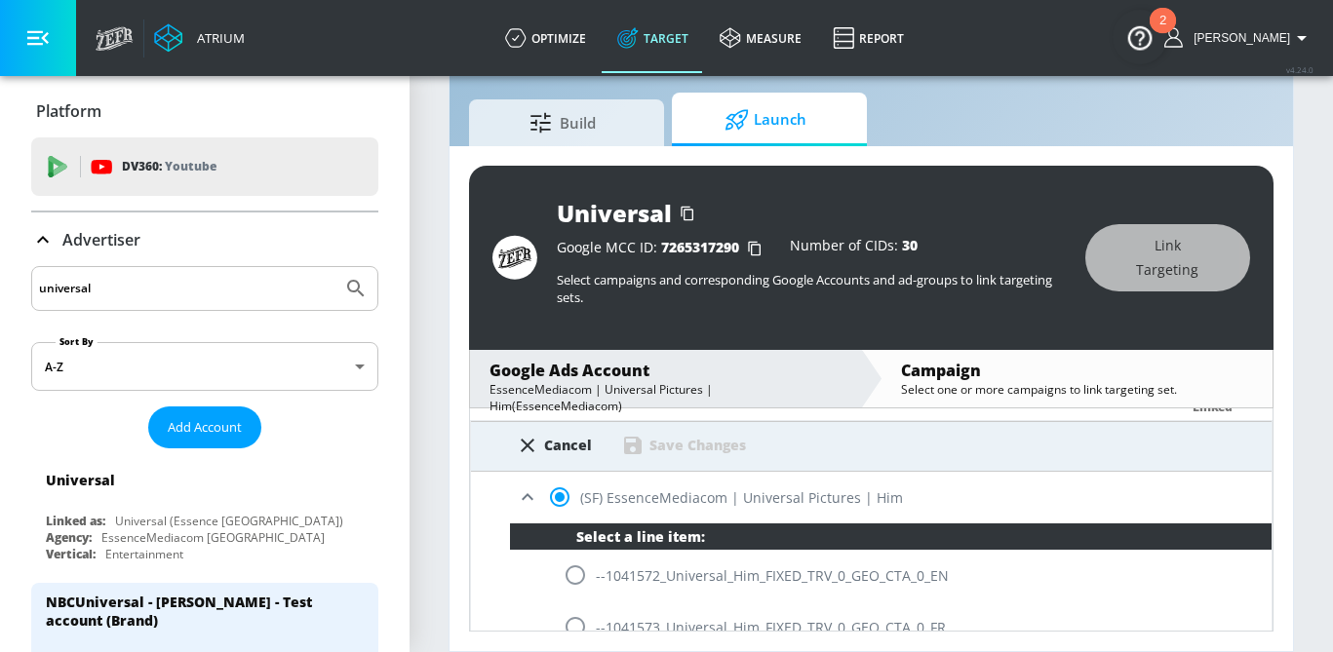
scroll to position [286, 0]
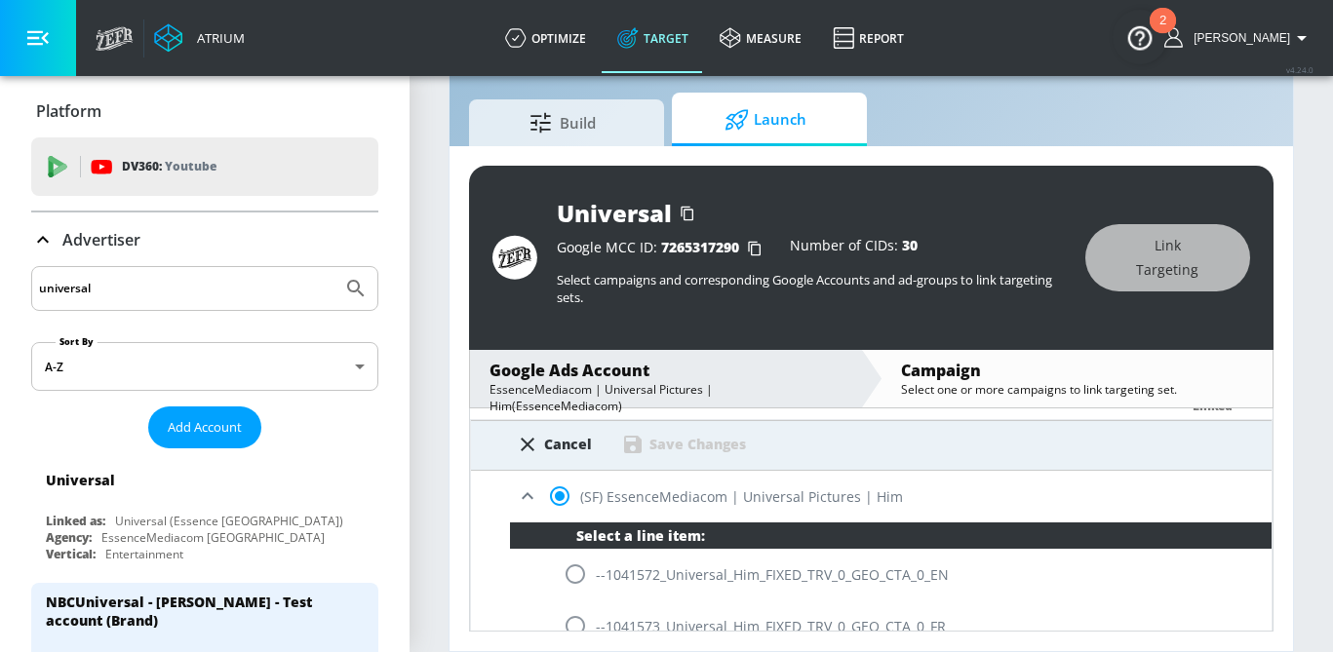
click at [572, 618] on input "radio" at bounding box center [575, 626] width 41 height 41
radio input "true"
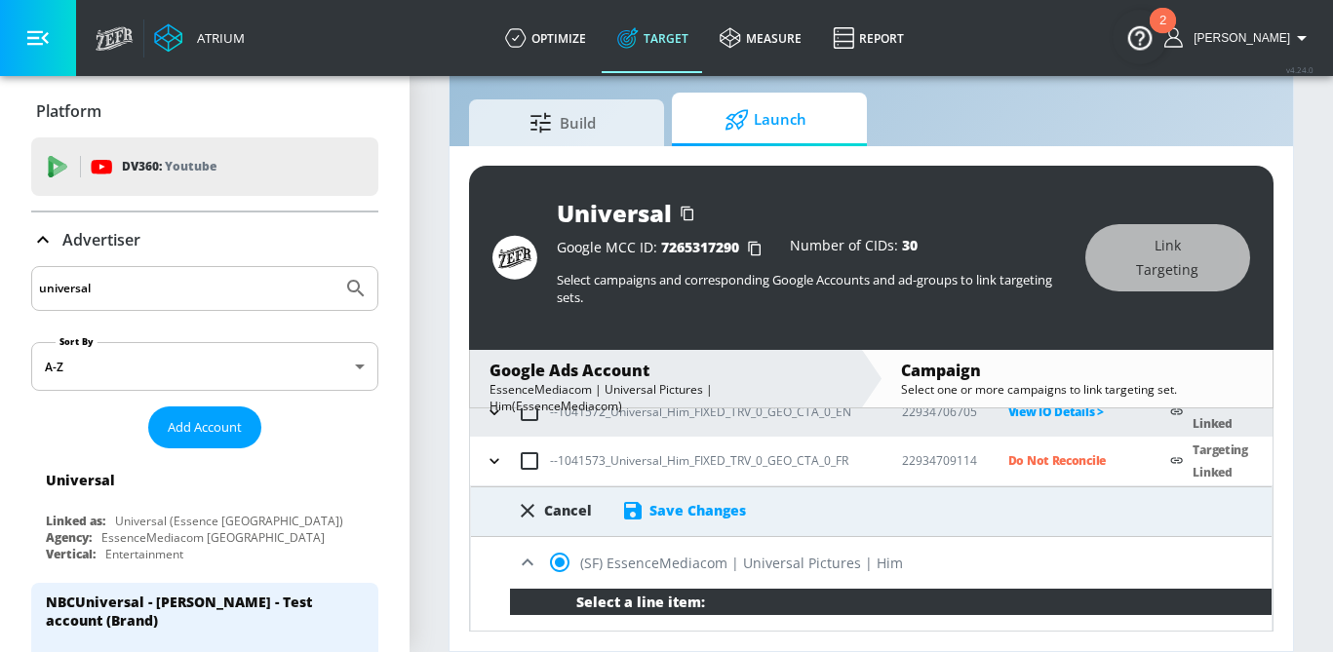
scroll to position [203, 0]
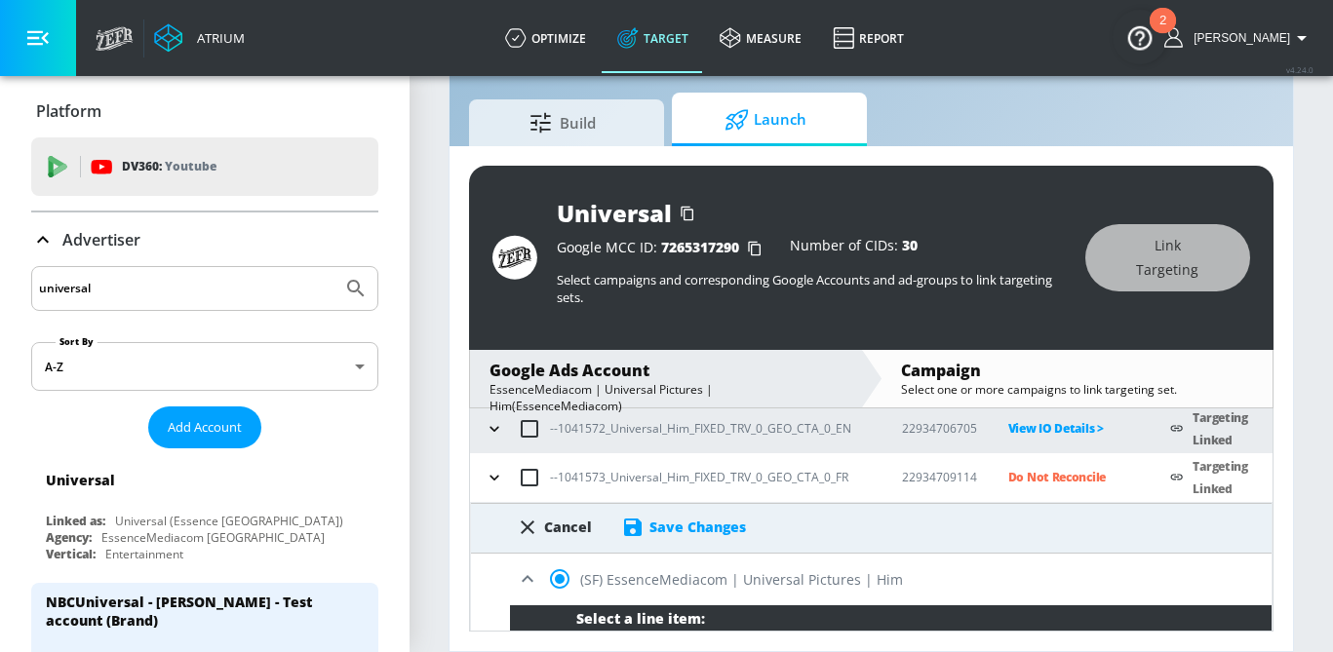
click at [704, 530] on div "Save Changes" at bounding box center [698, 527] width 97 height 19
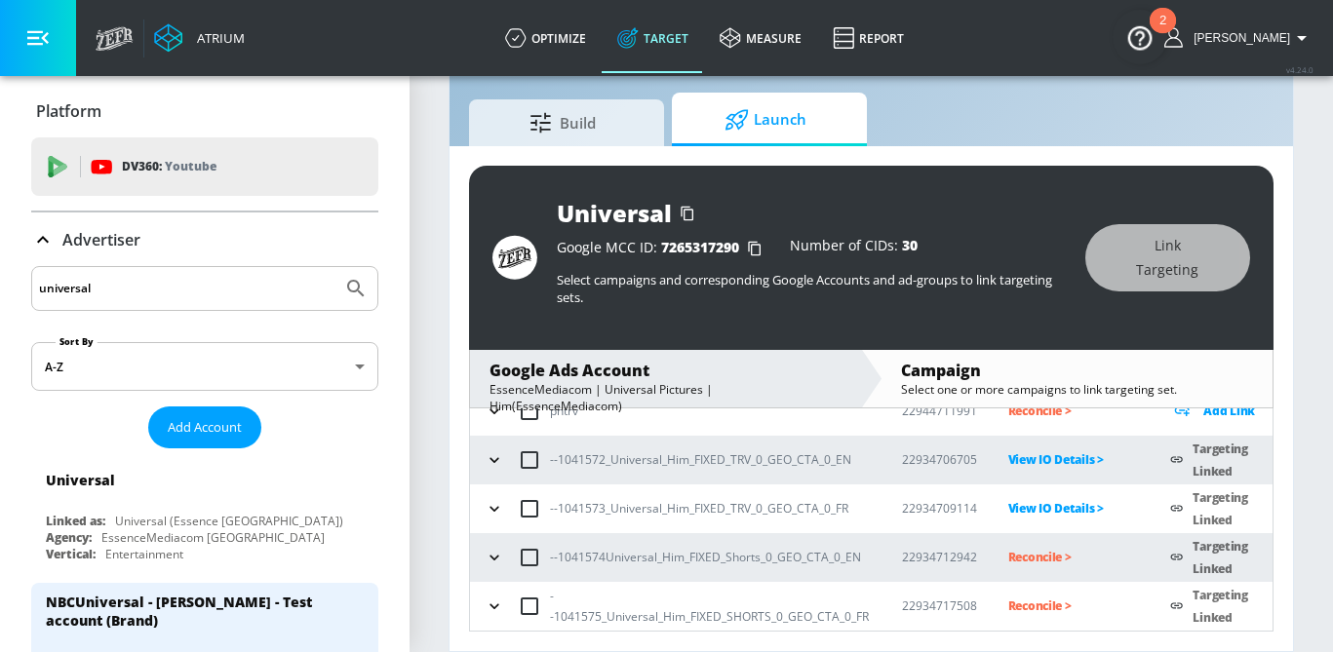
scroll to position [171, 0]
click at [1039, 556] on p "Reconcile >" at bounding box center [1074, 558] width 132 height 22
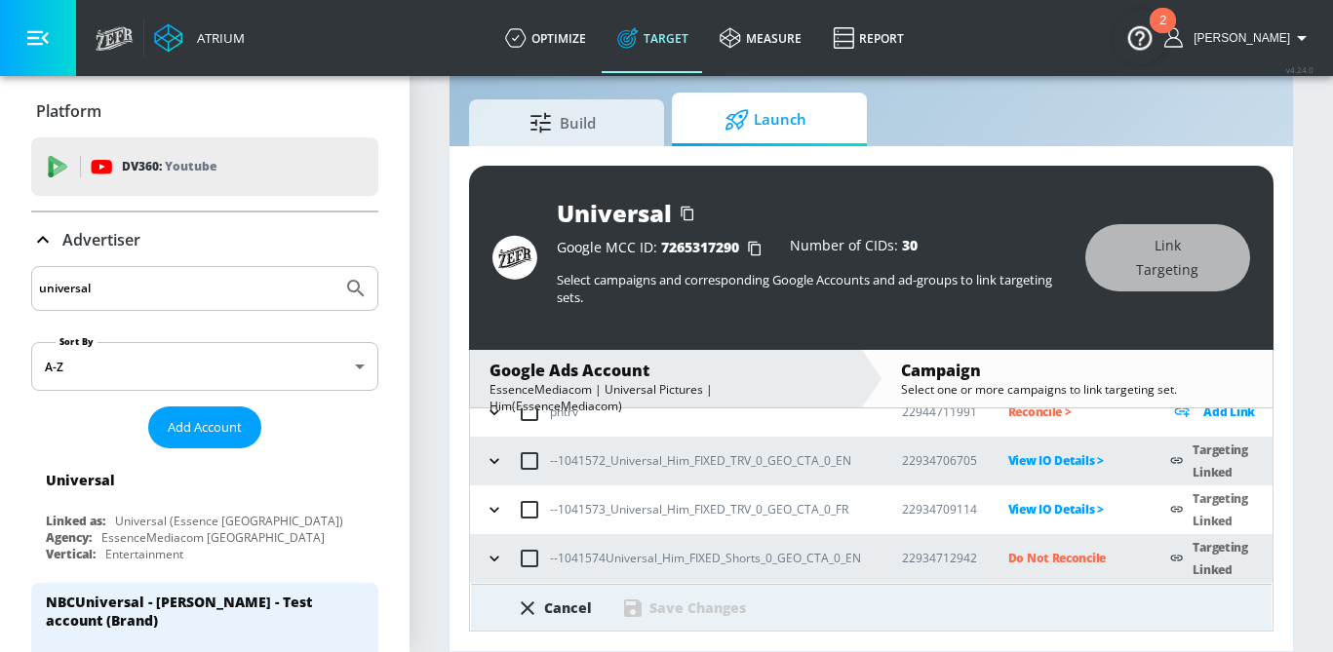
scroll to position [275, 0]
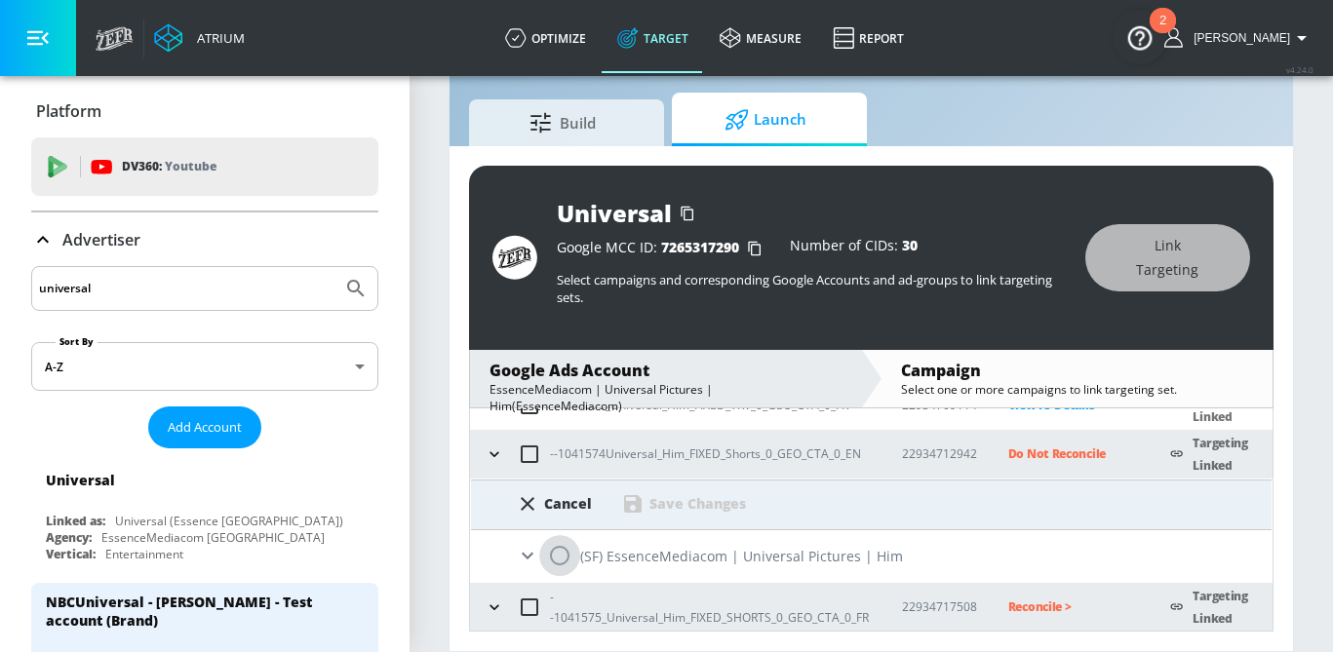
click at [566, 557] on input "radio" at bounding box center [559, 555] width 41 height 41
radio input "true"
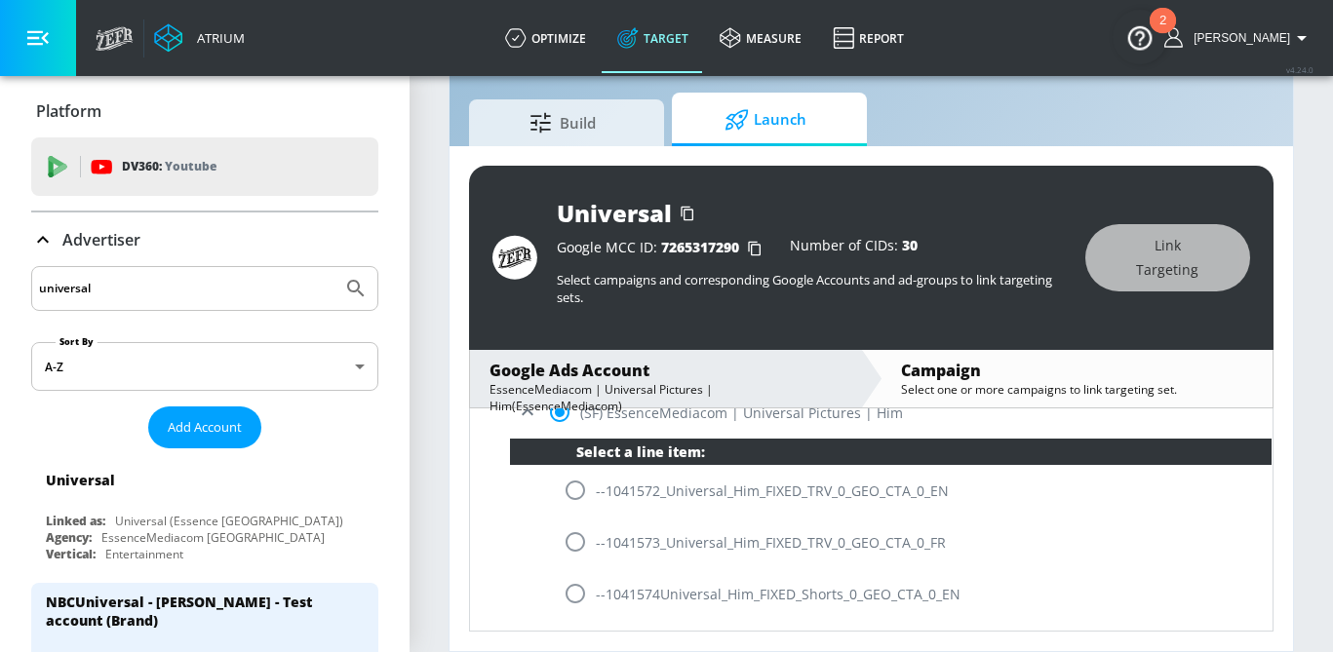
scroll to position [424, 0]
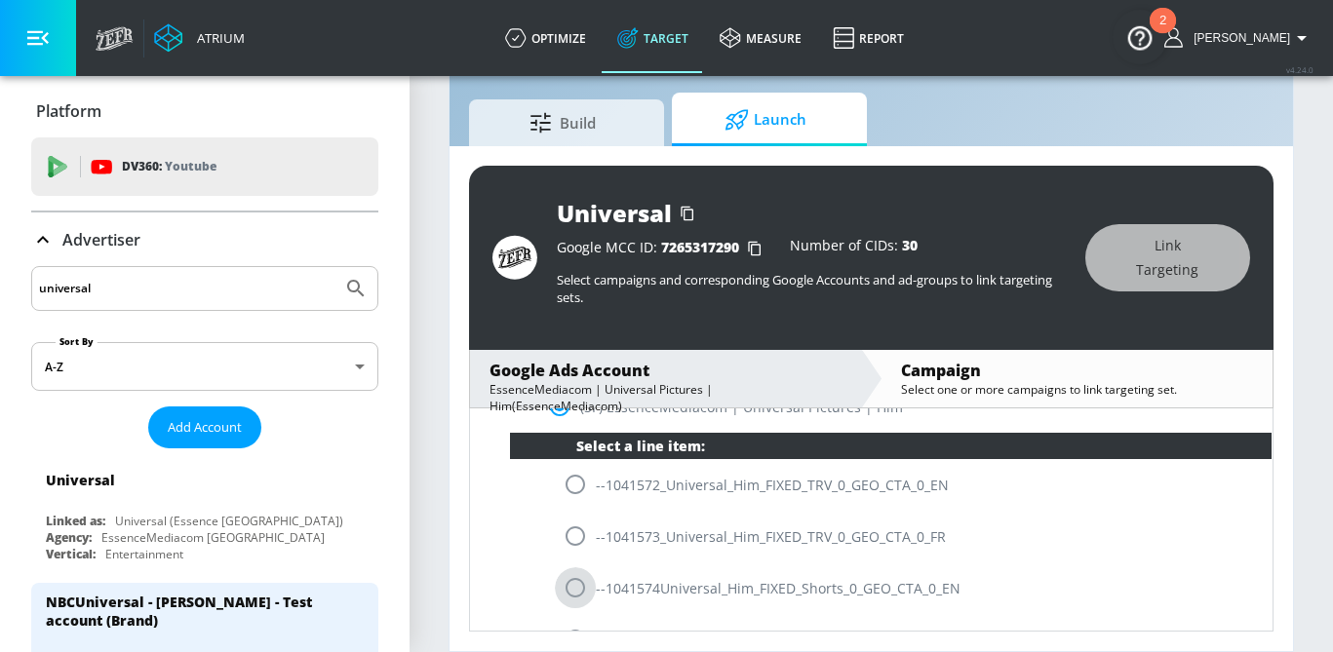
click at [581, 592] on input "radio" at bounding box center [575, 588] width 41 height 41
radio input "true"
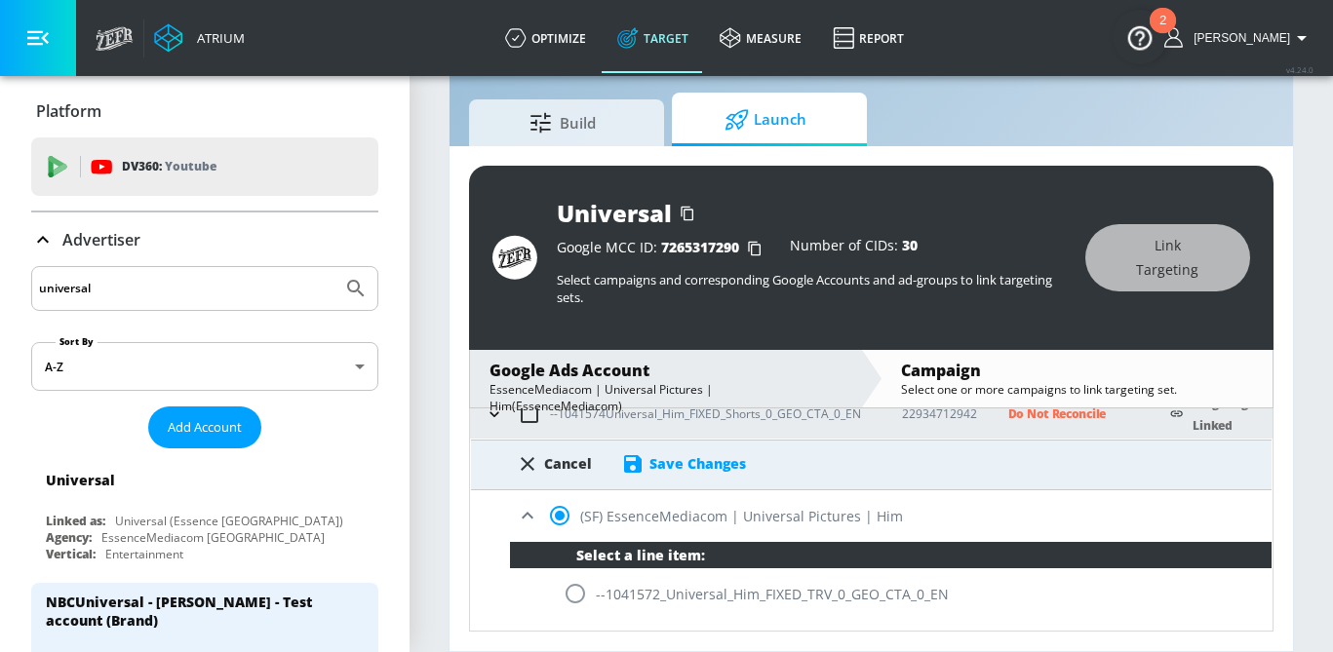
scroll to position [298, 0]
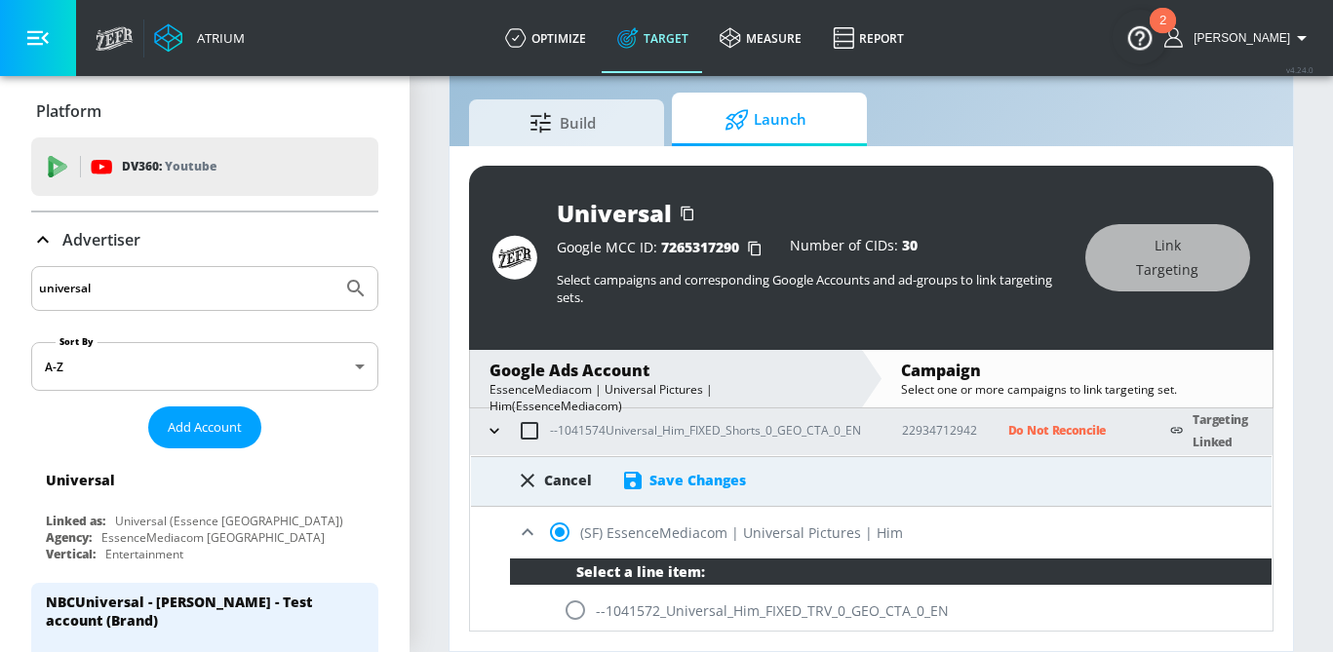
click at [702, 483] on div "Save Changes" at bounding box center [698, 480] width 97 height 19
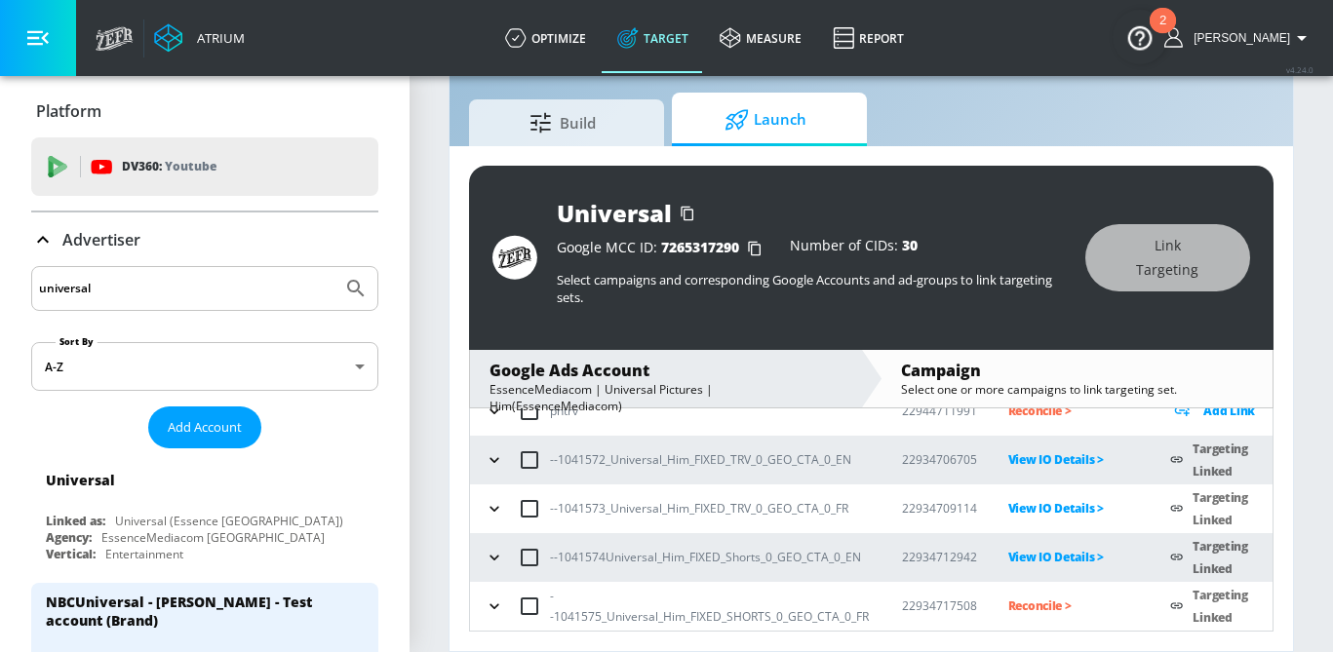
scroll to position [171, 0]
click at [1024, 602] on p "Reconcile >" at bounding box center [1074, 607] width 132 height 22
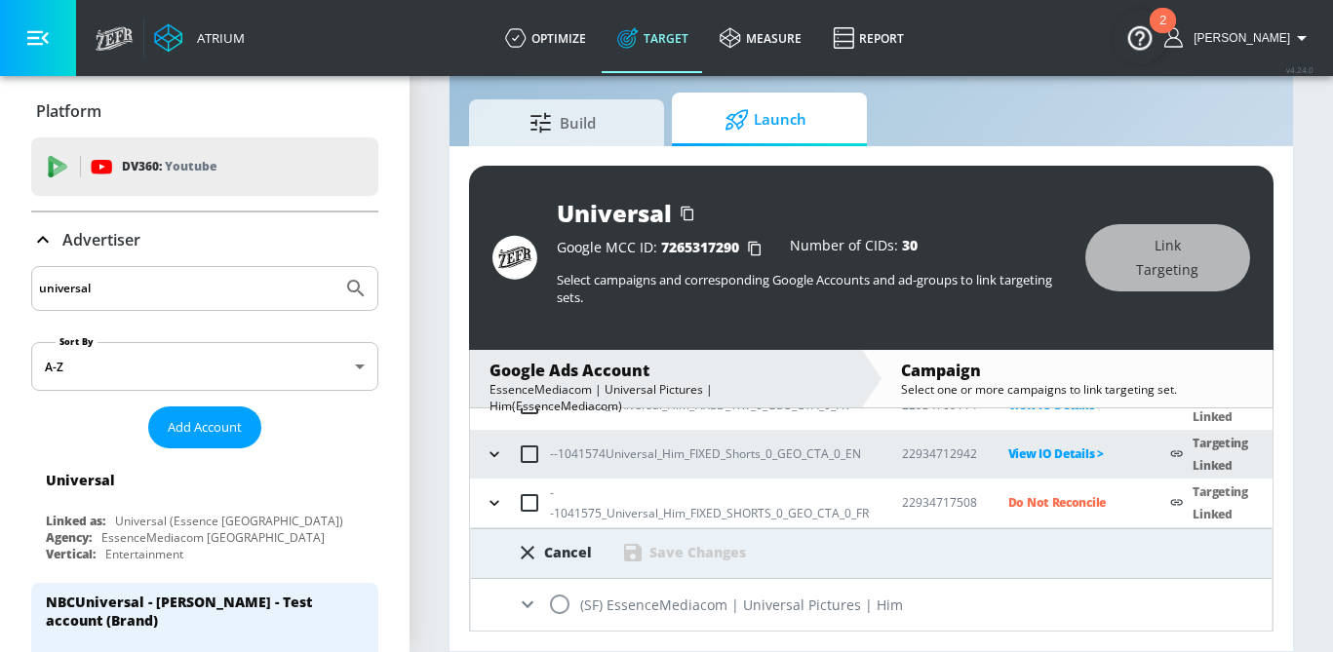
click at [564, 613] on input "radio" at bounding box center [559, 604] width 41 height 41
radio input "true"
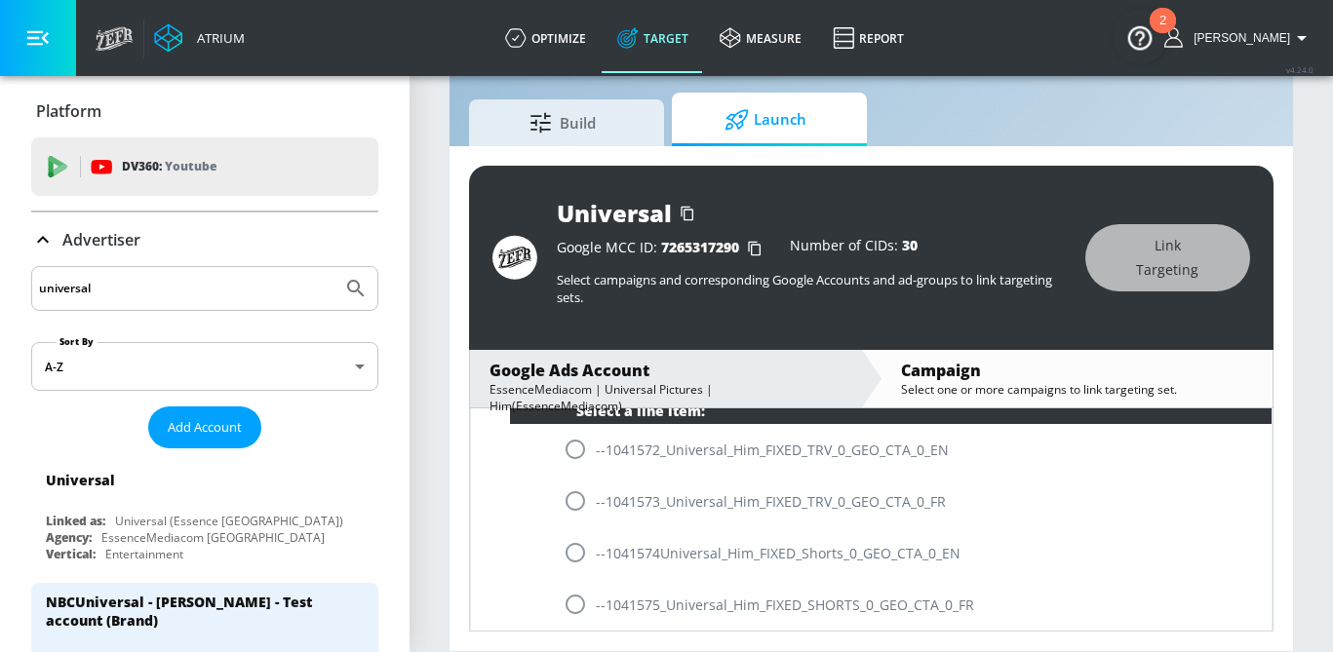
click at [569, 609] on input "radio" at bounding box center [575, 604] width 41 height 41
radio input "true"
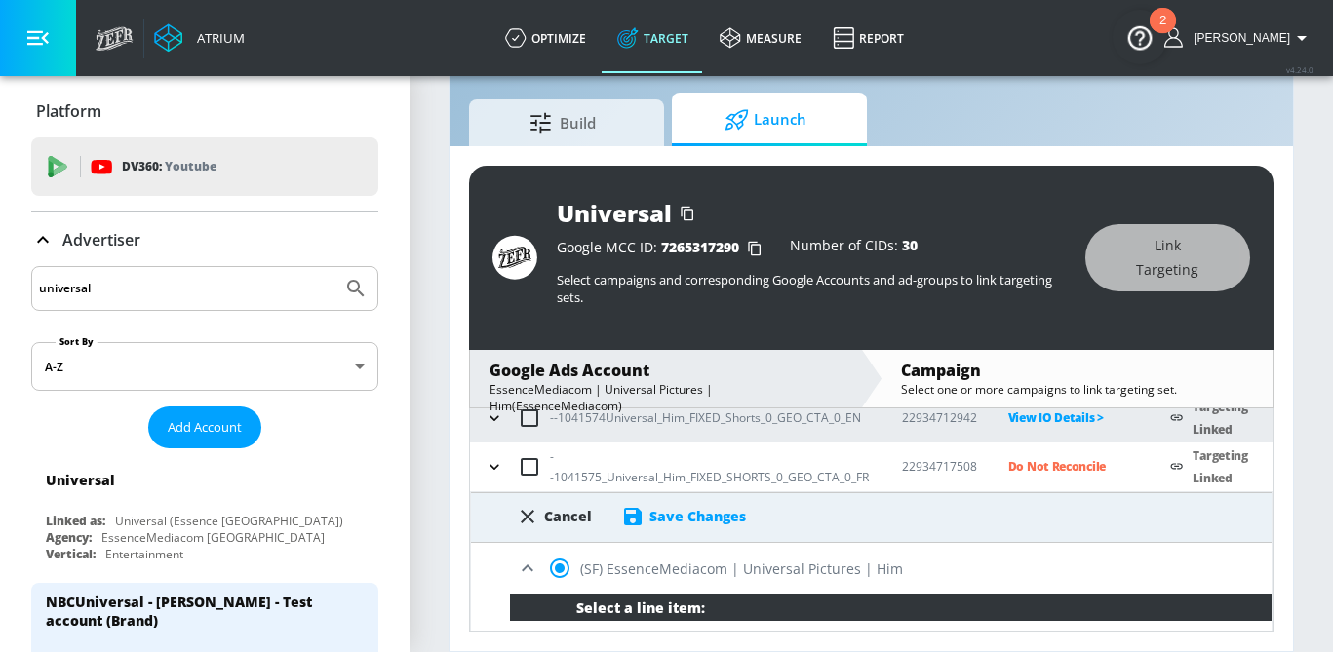
scroll to position [318, 0]
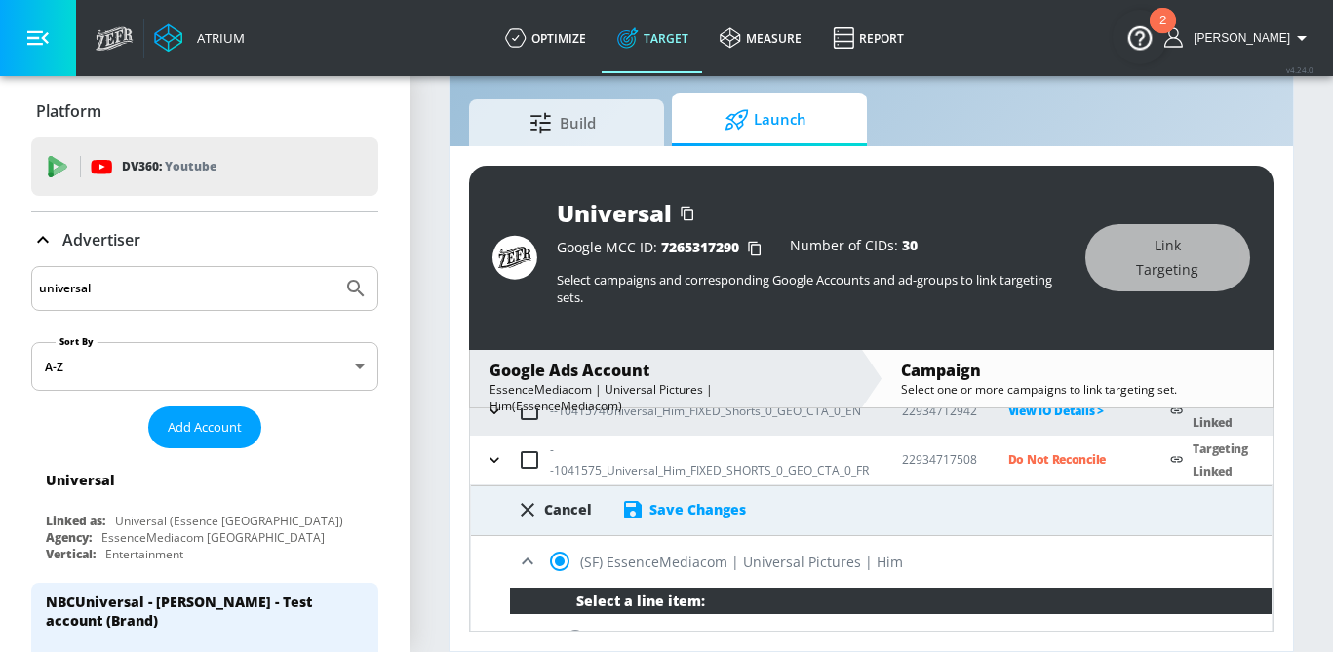
click at [688, 509] on div "Save Changes" at bounding box center [698, 509] width 97 height 19
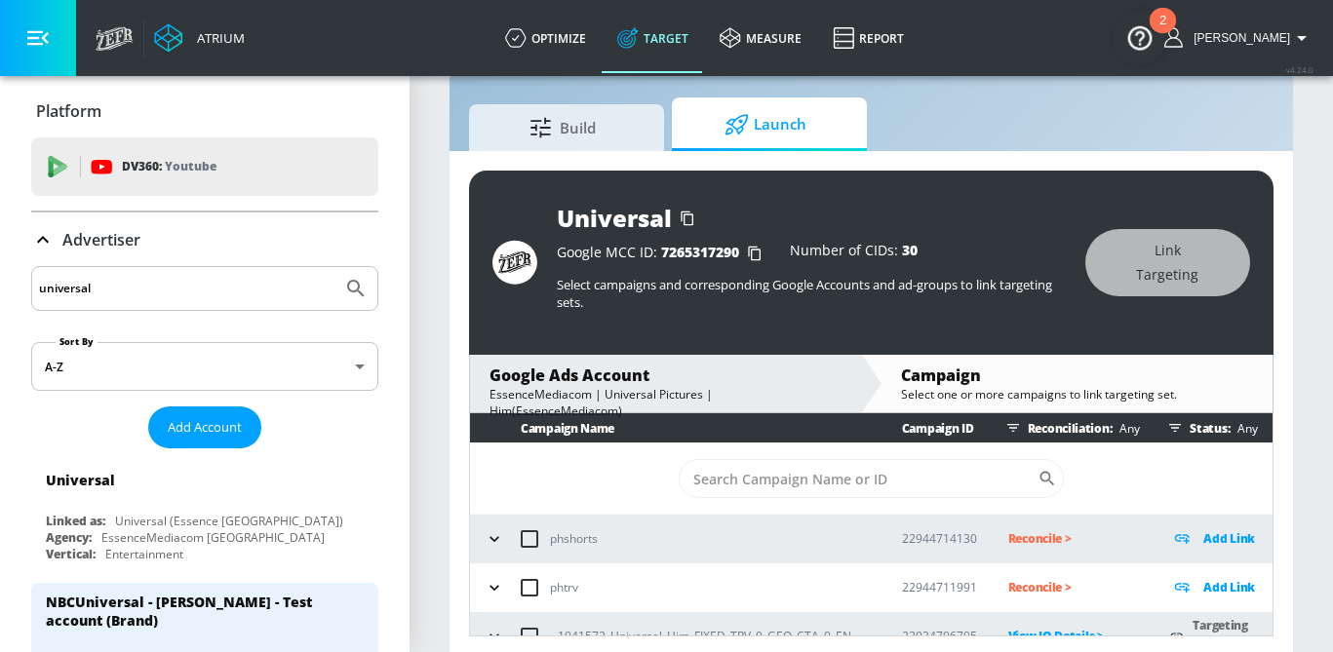
scroll to position [0, 0]
